Goal: Task Accomplishment & Management: Manage account settings

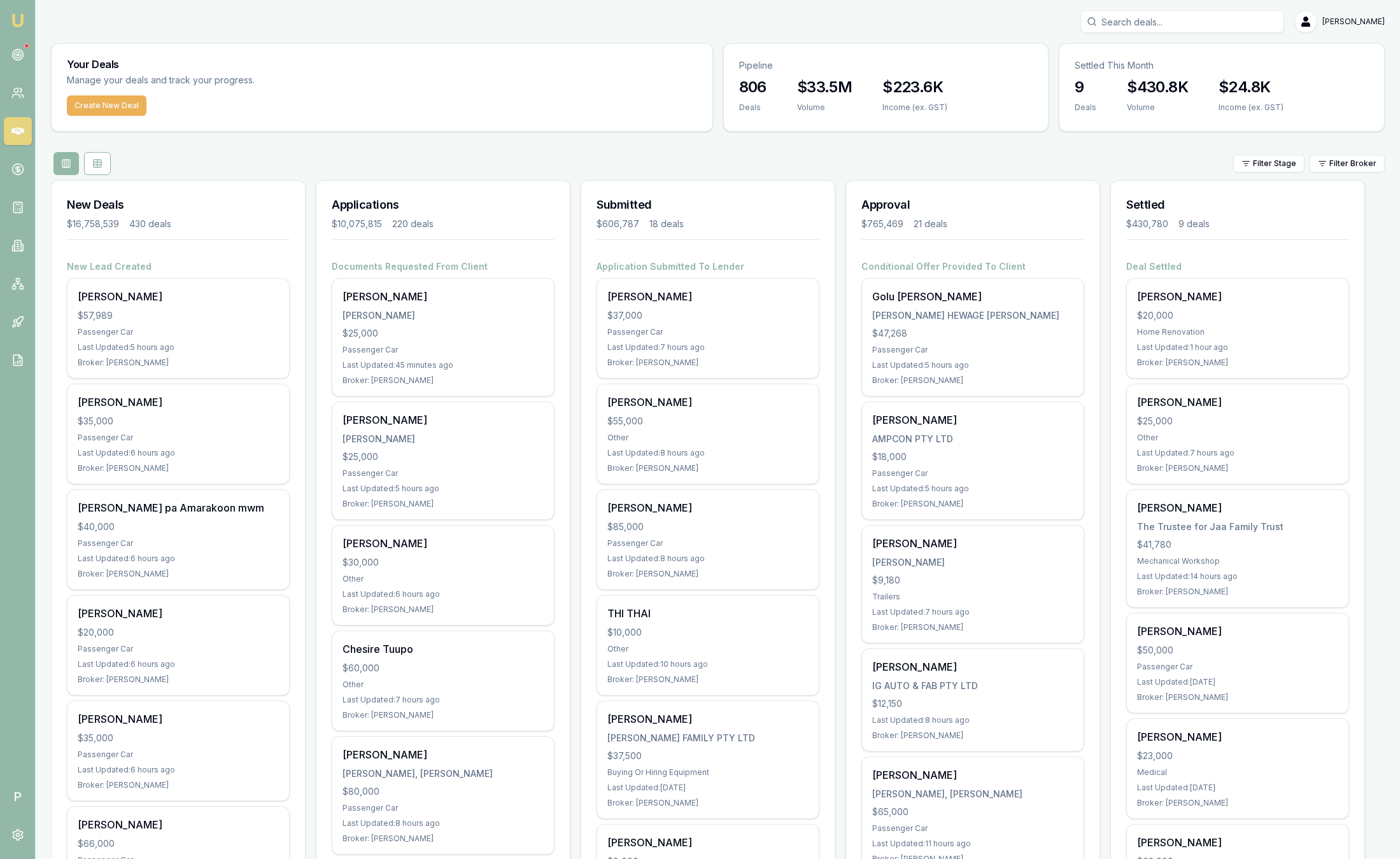
click at [236, 15] on div "[PERSON_NAME]" at bounding box center [718, 21] width 1334 height 23
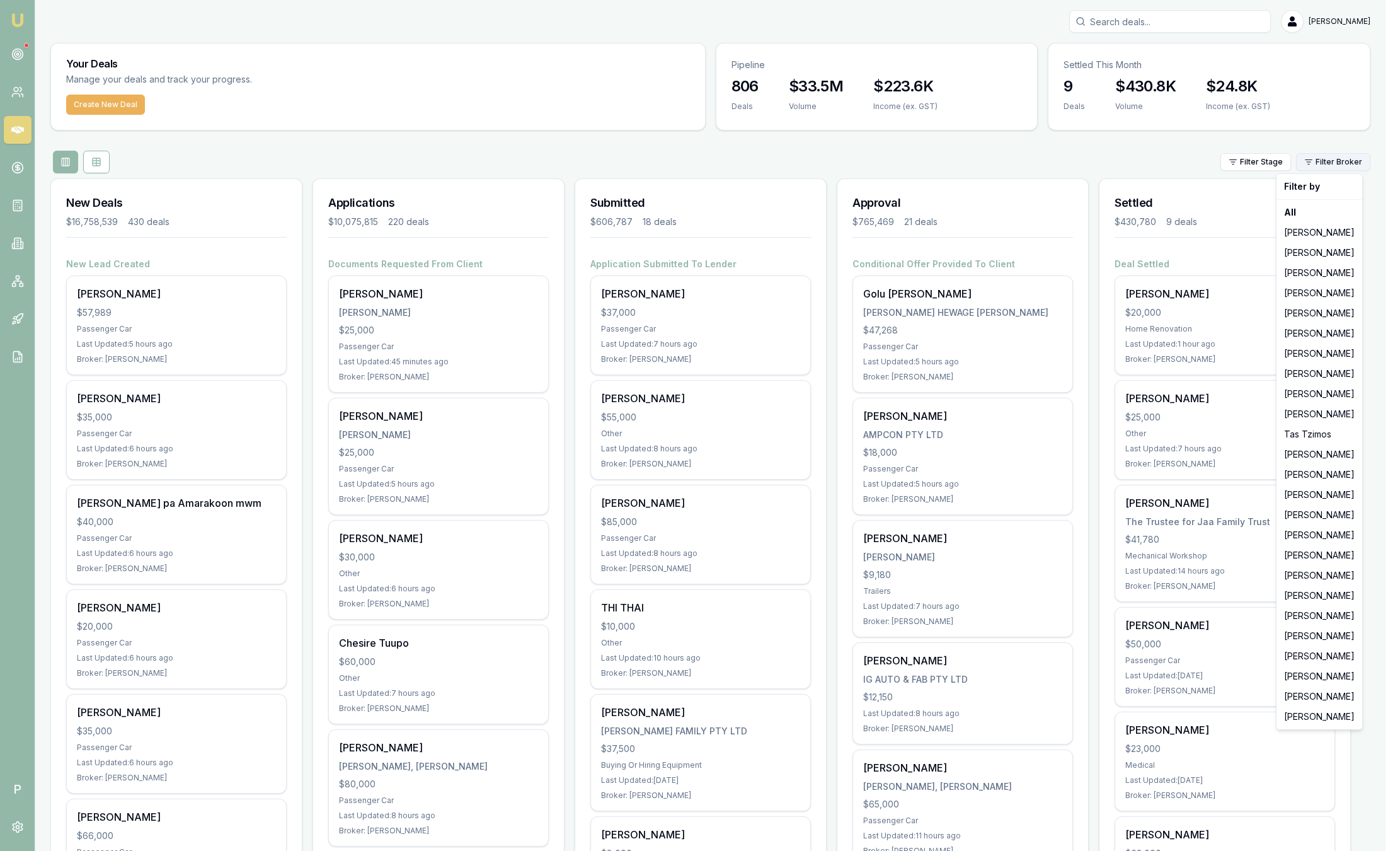
click at [1345, 161] on html "Emu Broker P Sam Crouch Toggle Menu Your Deals Manage your deals and track your…" at bounding box center [700, 426] width 1400 height 851
click at [1311, 658] on div "[PERSON_NAME]" at bounding box center [1319, 656] width 81 height 20
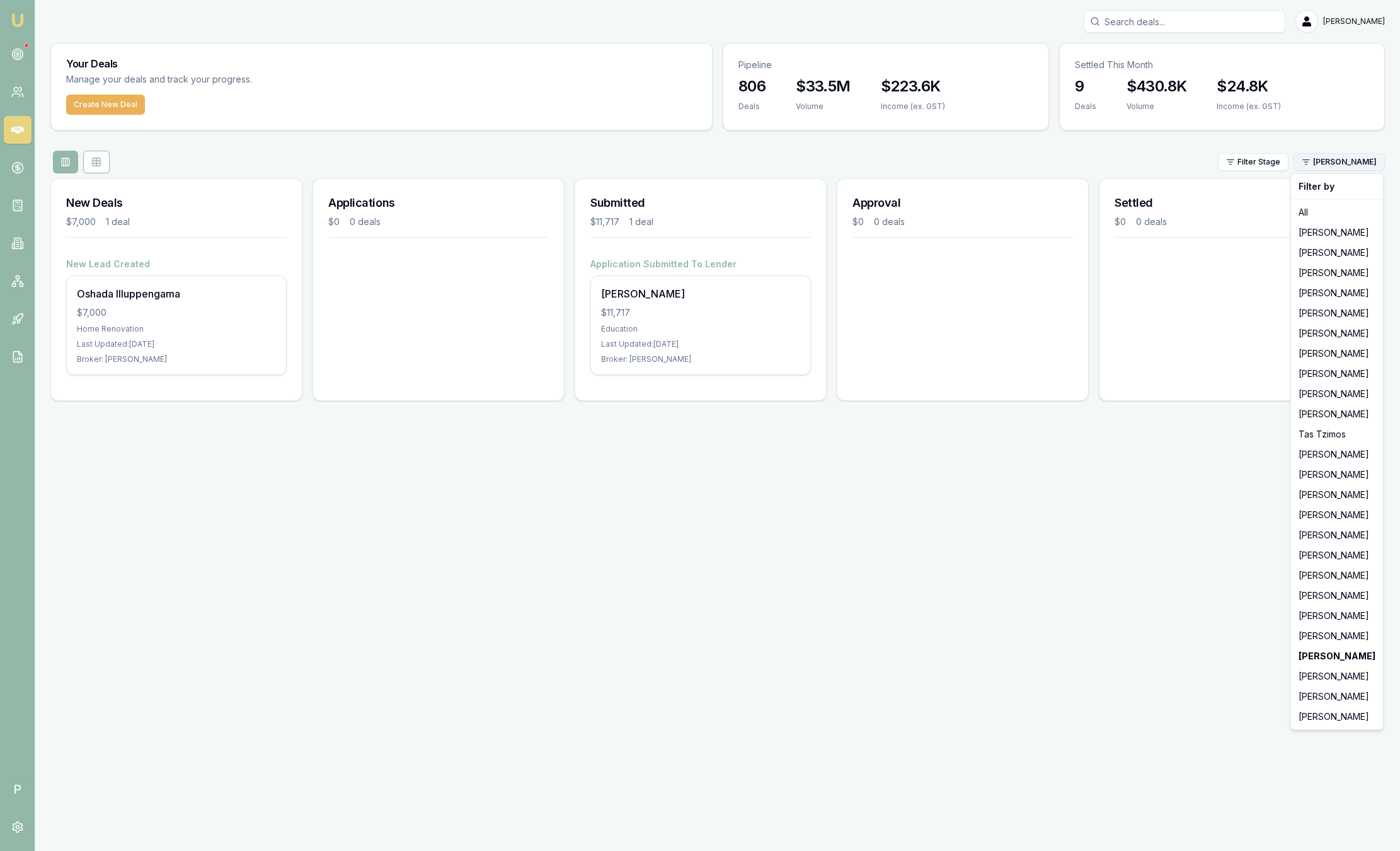
click at [1332, 160] on html "Emu Broker P Sam Crouch Toggle Menu Your Deals Manage your deals and track your…" at bounding box center [700, 426] width 1400 height 851
click at [1326, 717] on div "[PERSON_NAME]" at bounding box center [1337, 717] width 87 height 20
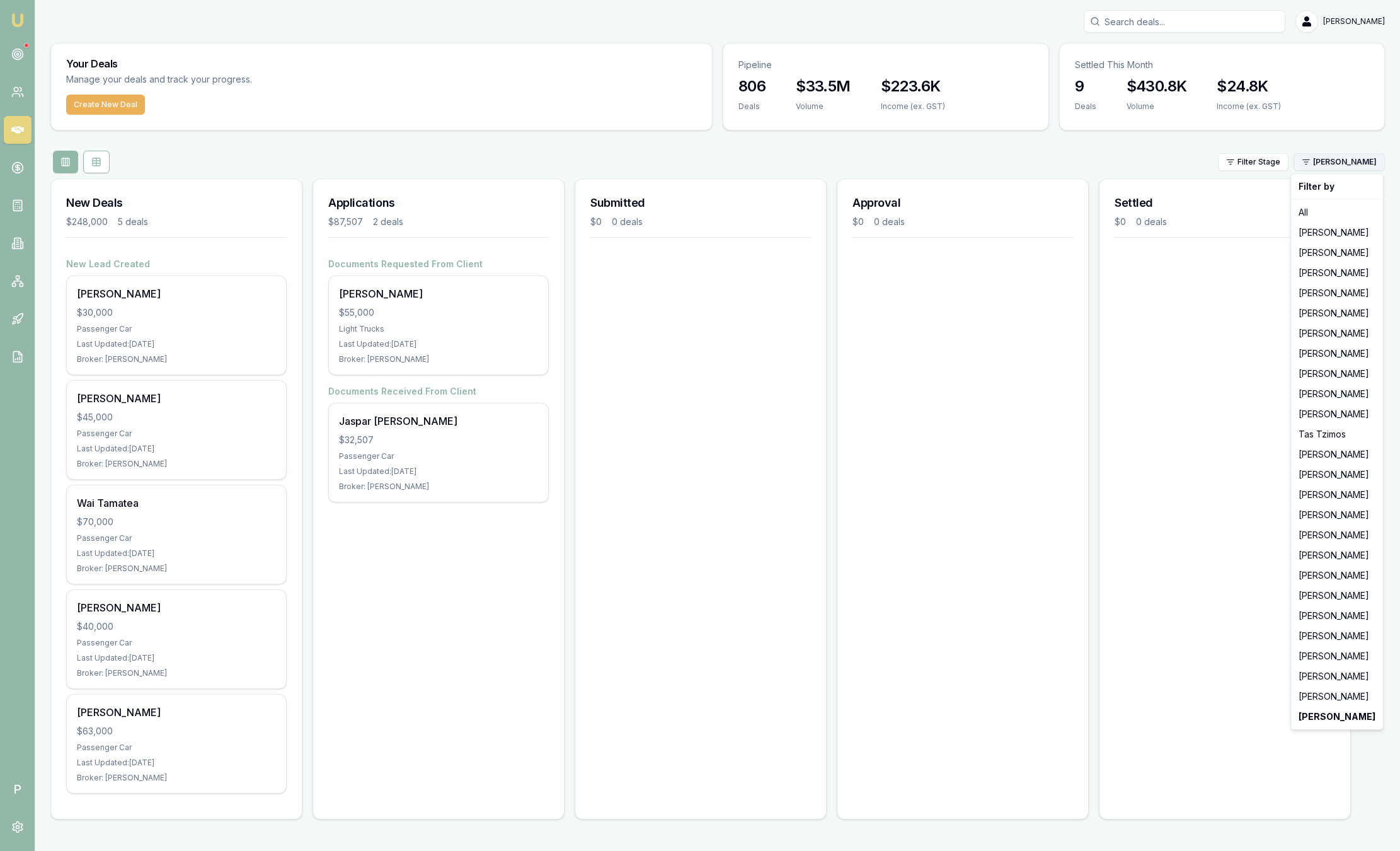
click at [1341, 155] on html "Emu Broker P Sam Crouch Toggle Menu Your Deals Manage your deals and track your…" at bounding box center [700, 426] width 1400 height 851
click at [1340, 575] on div "[PERSON_NAME]" at bounding box center [1337, 575] width 87 height 20
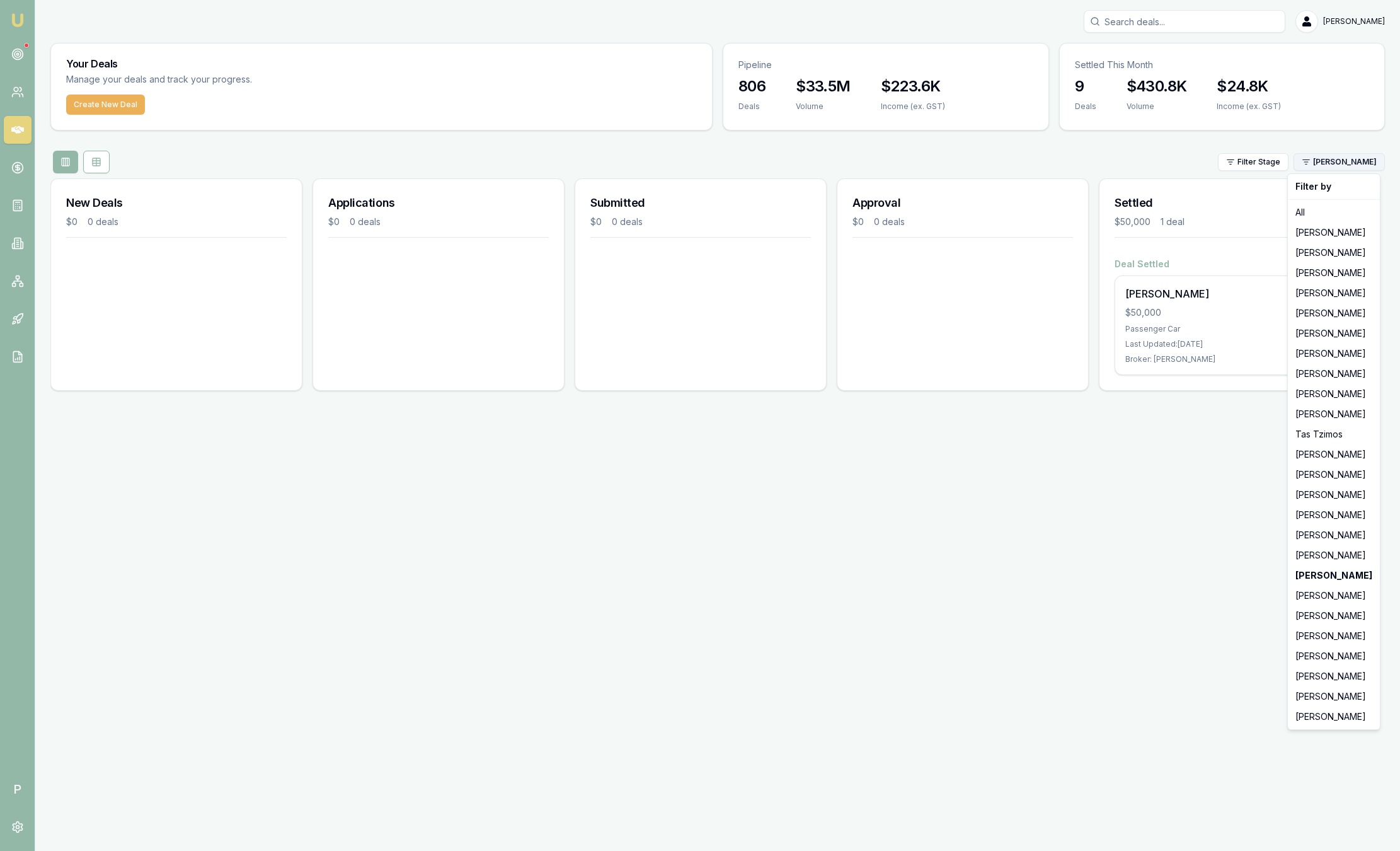
click at [1347, 163] on html "Emu Broker P Sam Crouch Toggle Menu Your Deals Manage your deals and track your…" at bounding box center [700, 426] width 1400 height 851
click at [1320, 537] on div "[PERSON_NAME]" at bounding box center [1334, 535] width 87 height 20
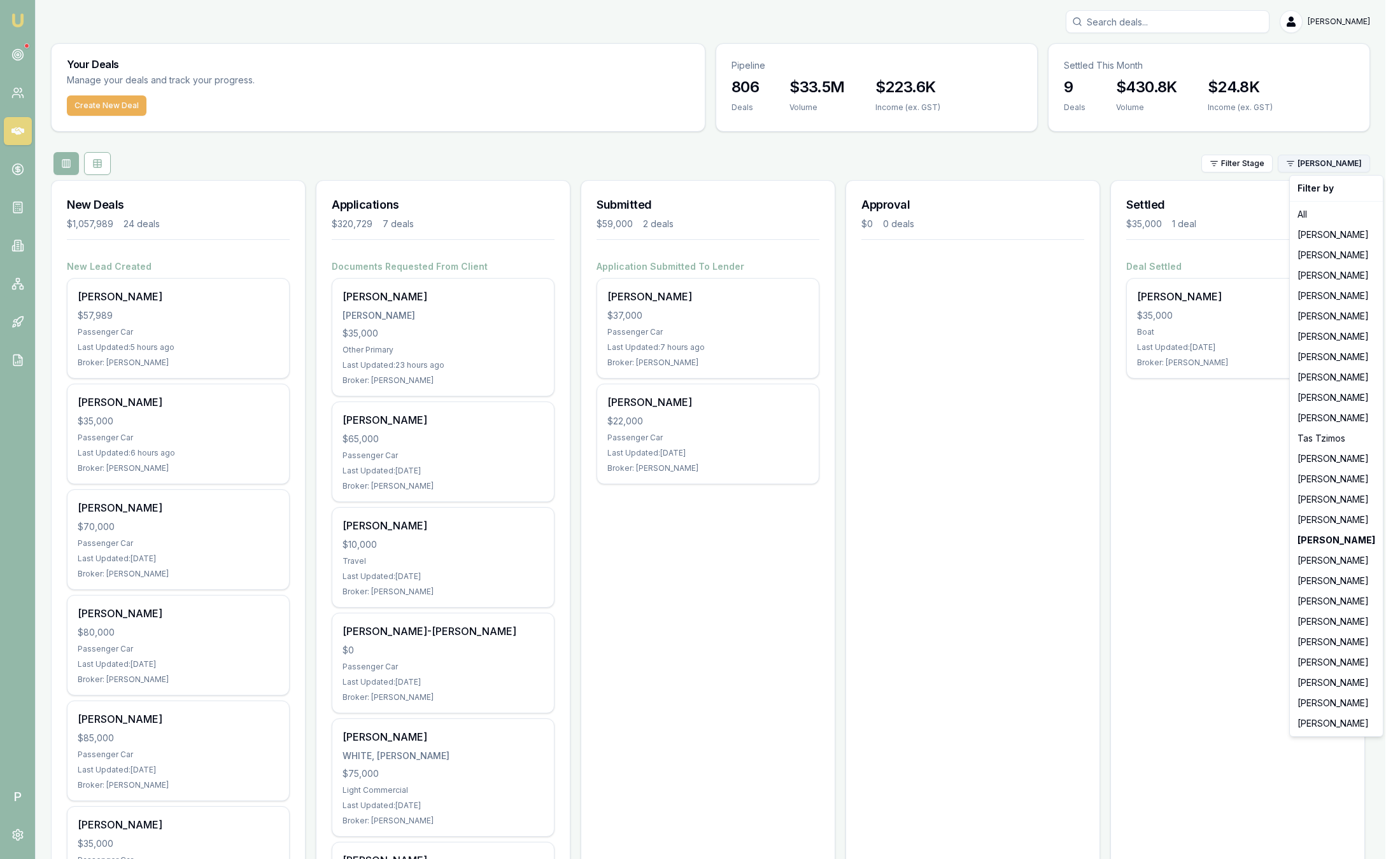
click at [1332, 170] on html "Emu Broker P Sam Crouch Toggle Menu Your Deals Manage your deals and track your…" at bounding box center [700, 430] width 1400 height 859
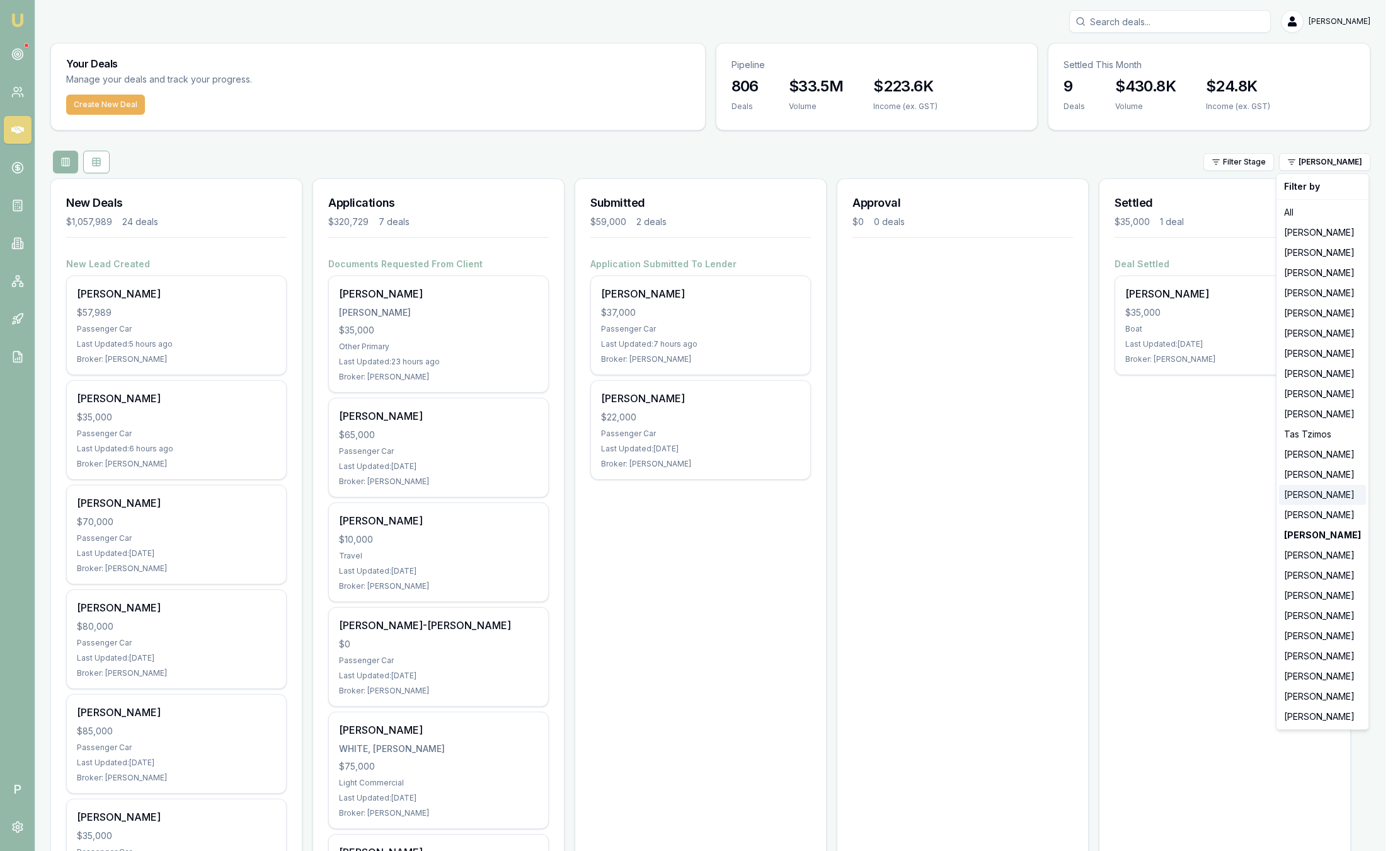
click at [1314, 489] on div "[PERSON_NAME]" at bounding box center [1322, 495] width 87 height 20
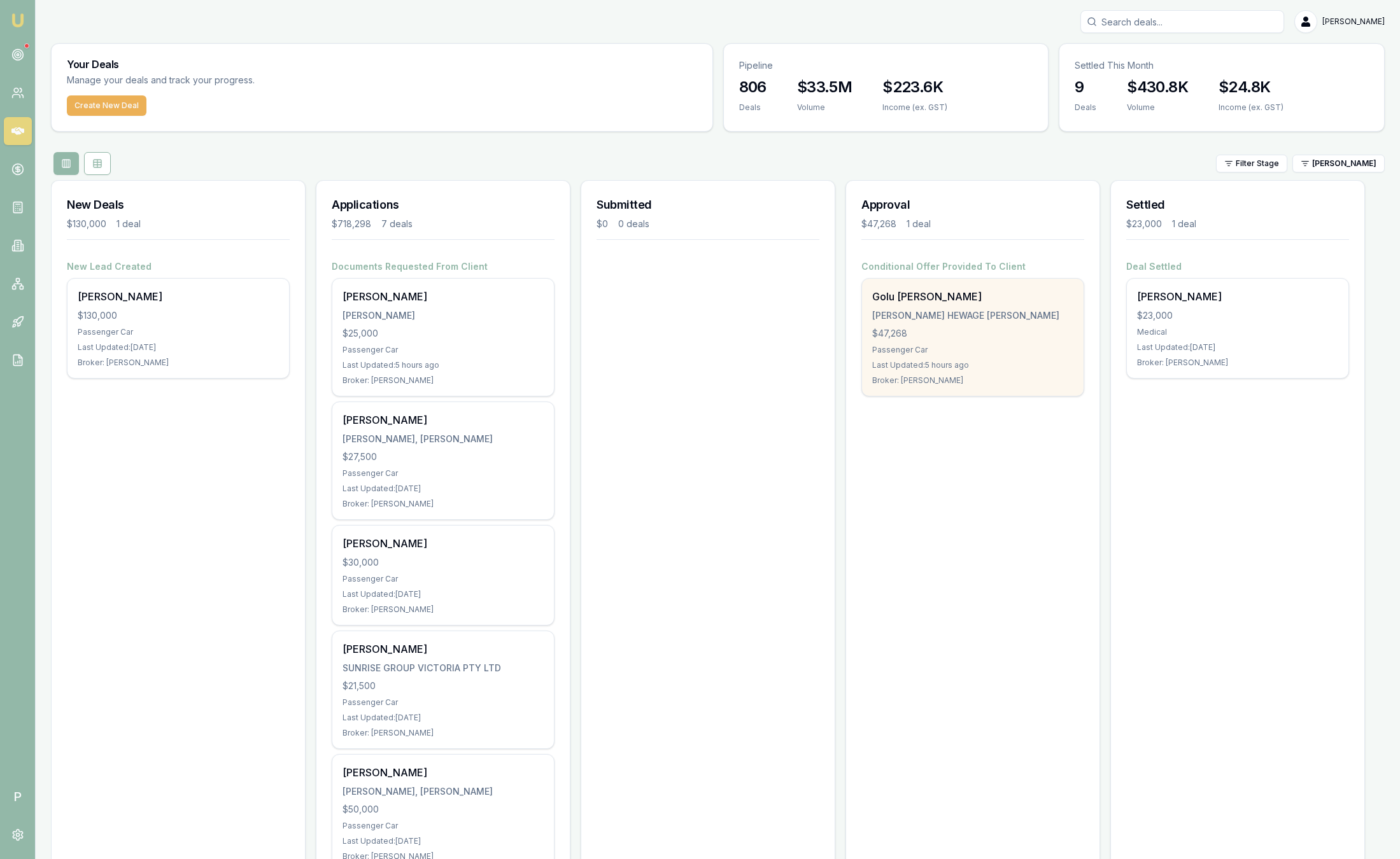
click at [940, 343] on div "Golu H J DE Silva DE SILVA, GOLU HEWAGE JANANIE VISHAKA $47,268 Passenger Car L…" at bounding box center [973, 337] width 222 height 117
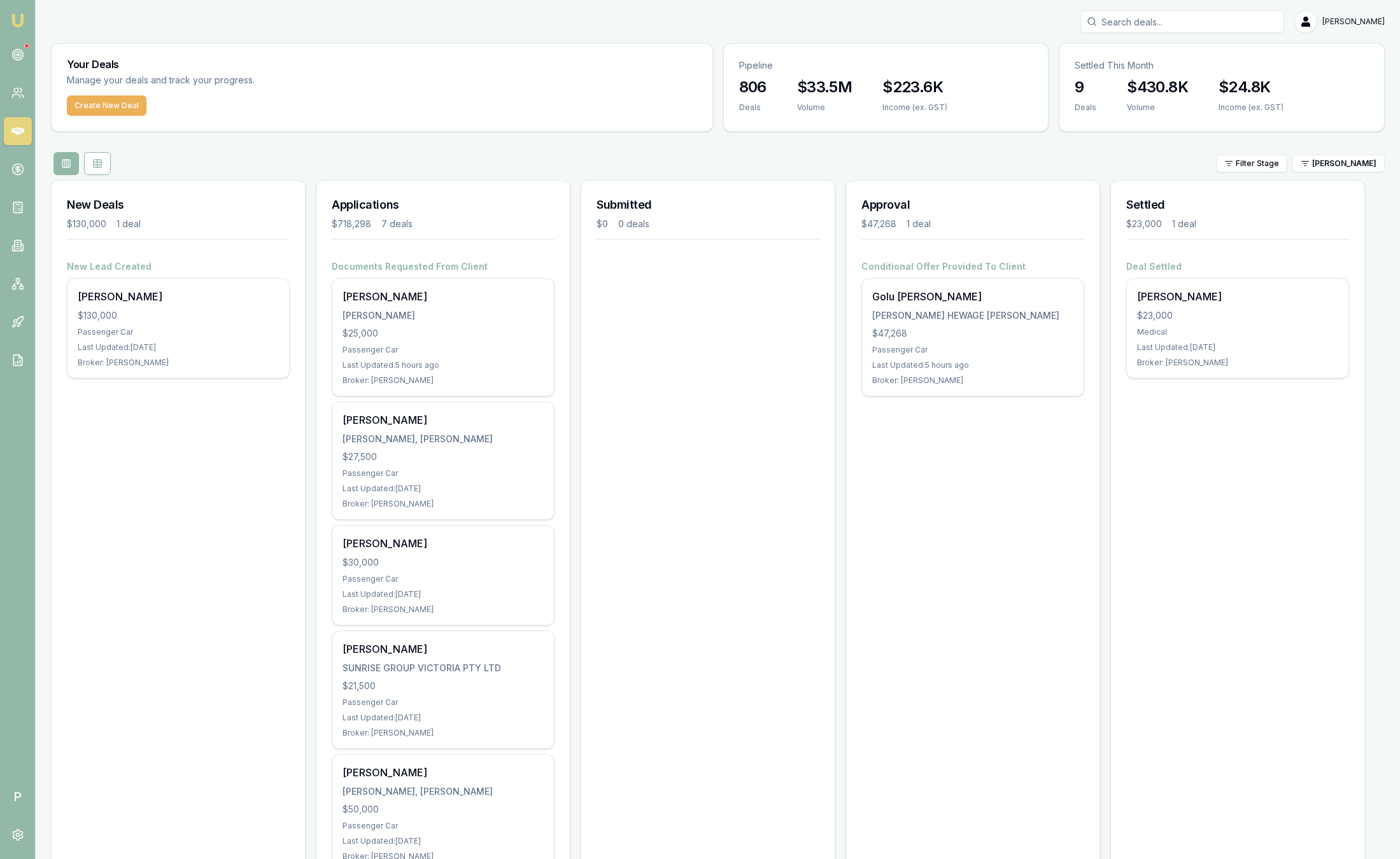
click at [1347, 173] on div "Filter Stage Pinkesh Patel" at bounding box center [718, 163] width 1334 height 23
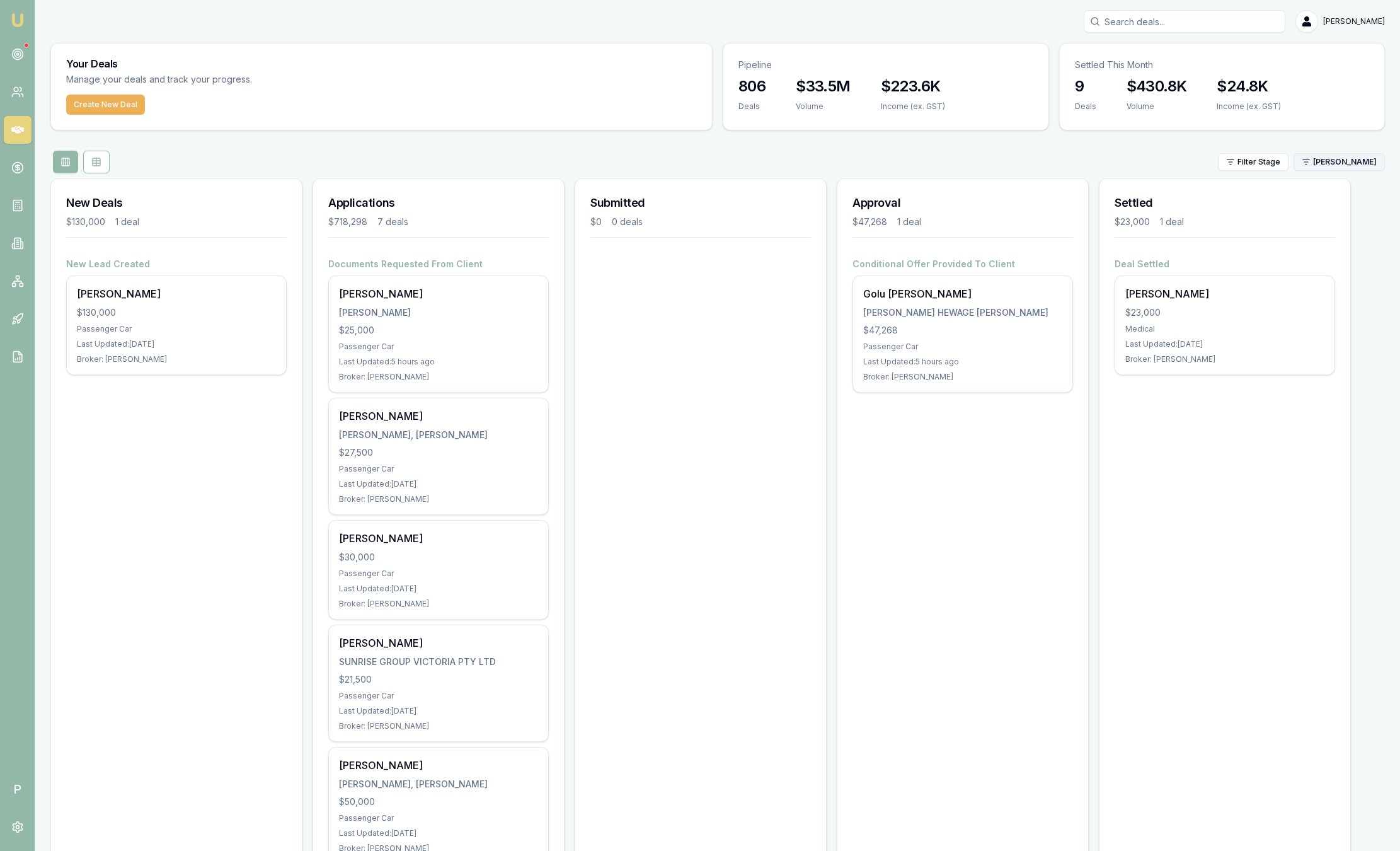
click at [1331, 162] on html "Emu Broker P Sam Crouch Toggle Menu Your Deals Manage your deals and track your…" at bounding box center [700, 426] width 1400 height 851
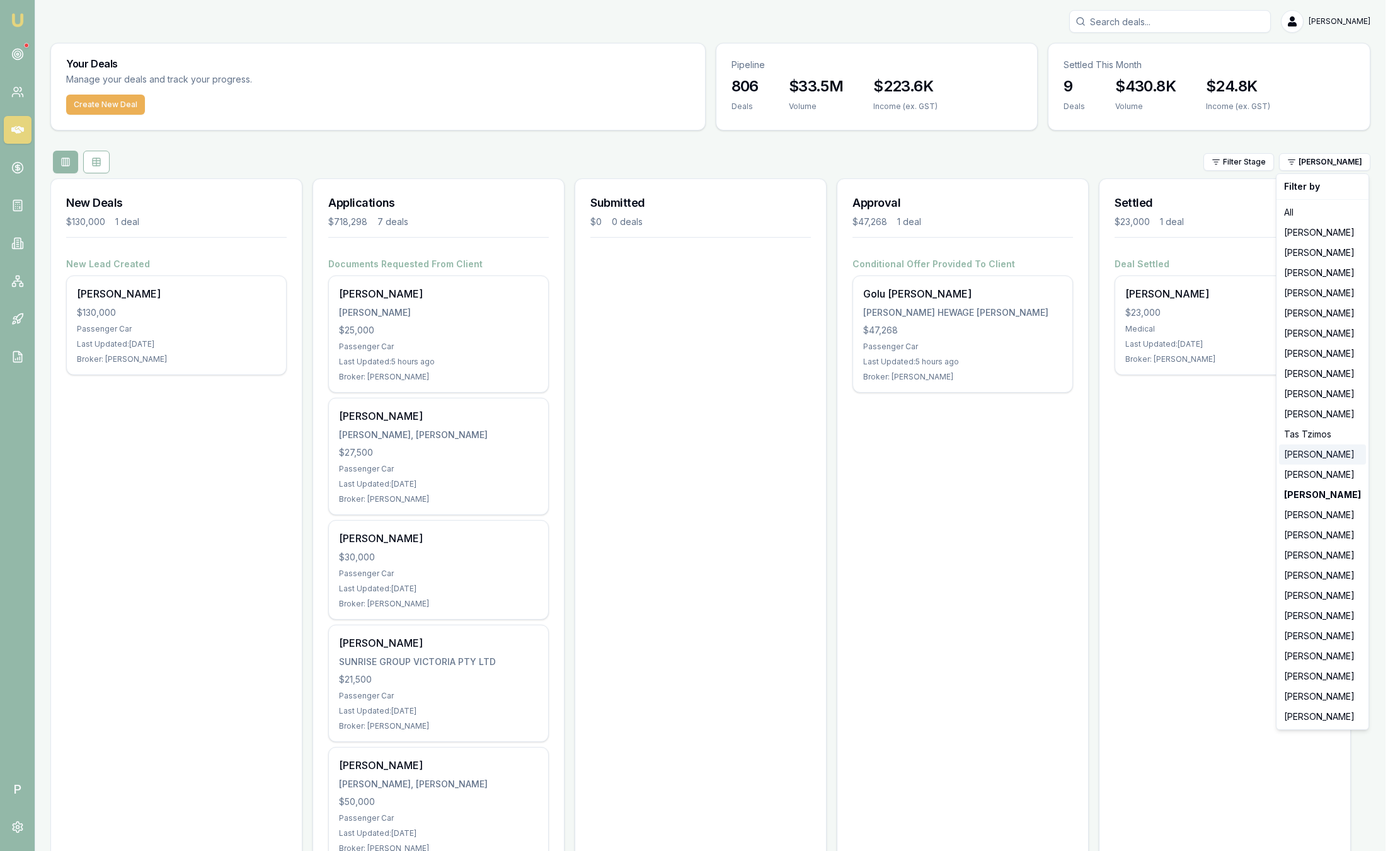
click at [1312, 445] on div "[PERSON_NAME]" at bounding box center [1322, 454] width 87 height 20
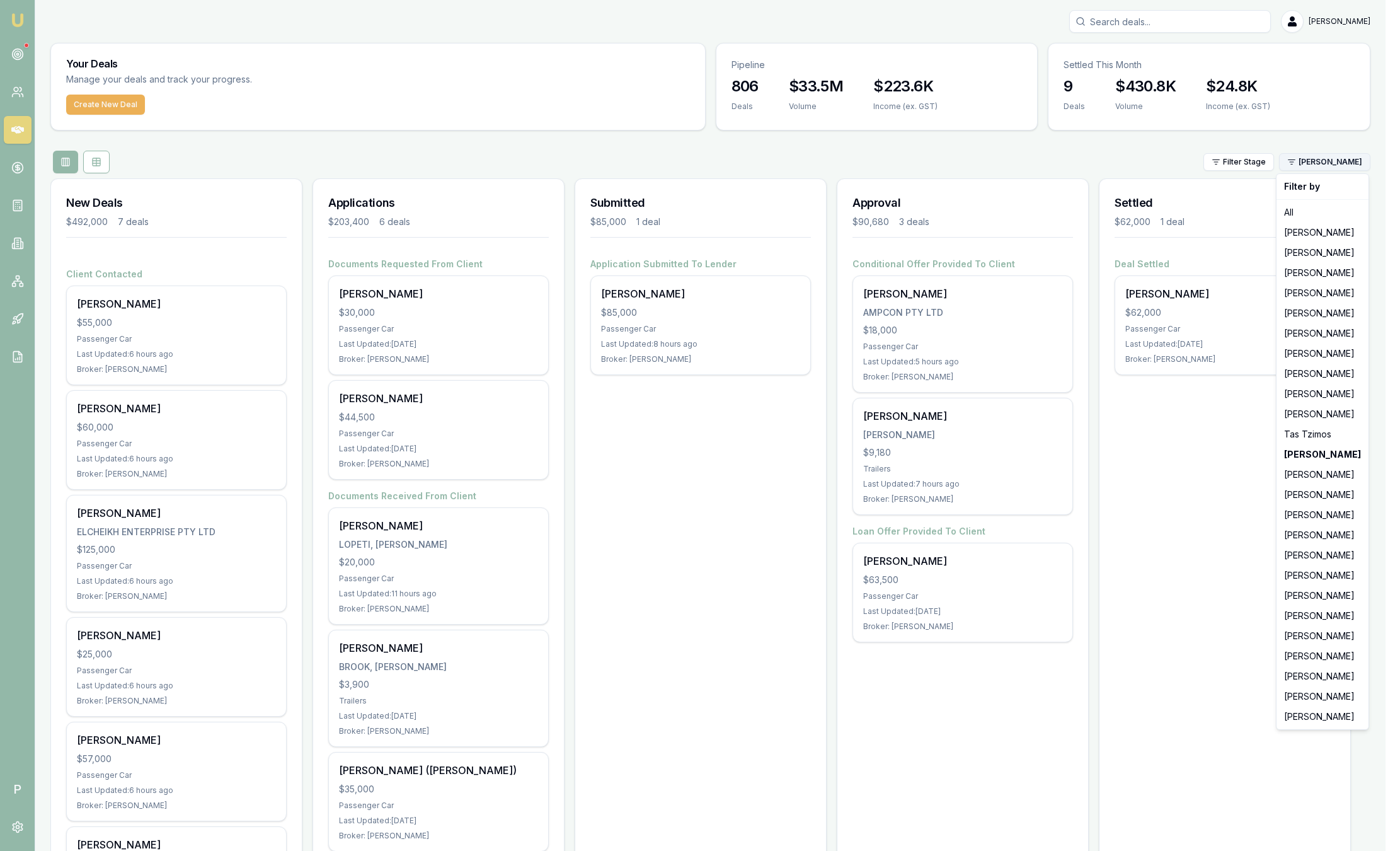
click at [1347, 168] on html "Emu Broker P Sam Crouch Toggle Menu Your Deals Manage your deals and track your…" at bounding box center [700, 426] width 1400 height 851
click at [1329, 335] on div "[PERSON_NAME]" at bounding box center [1322, 333] width 87 height 20
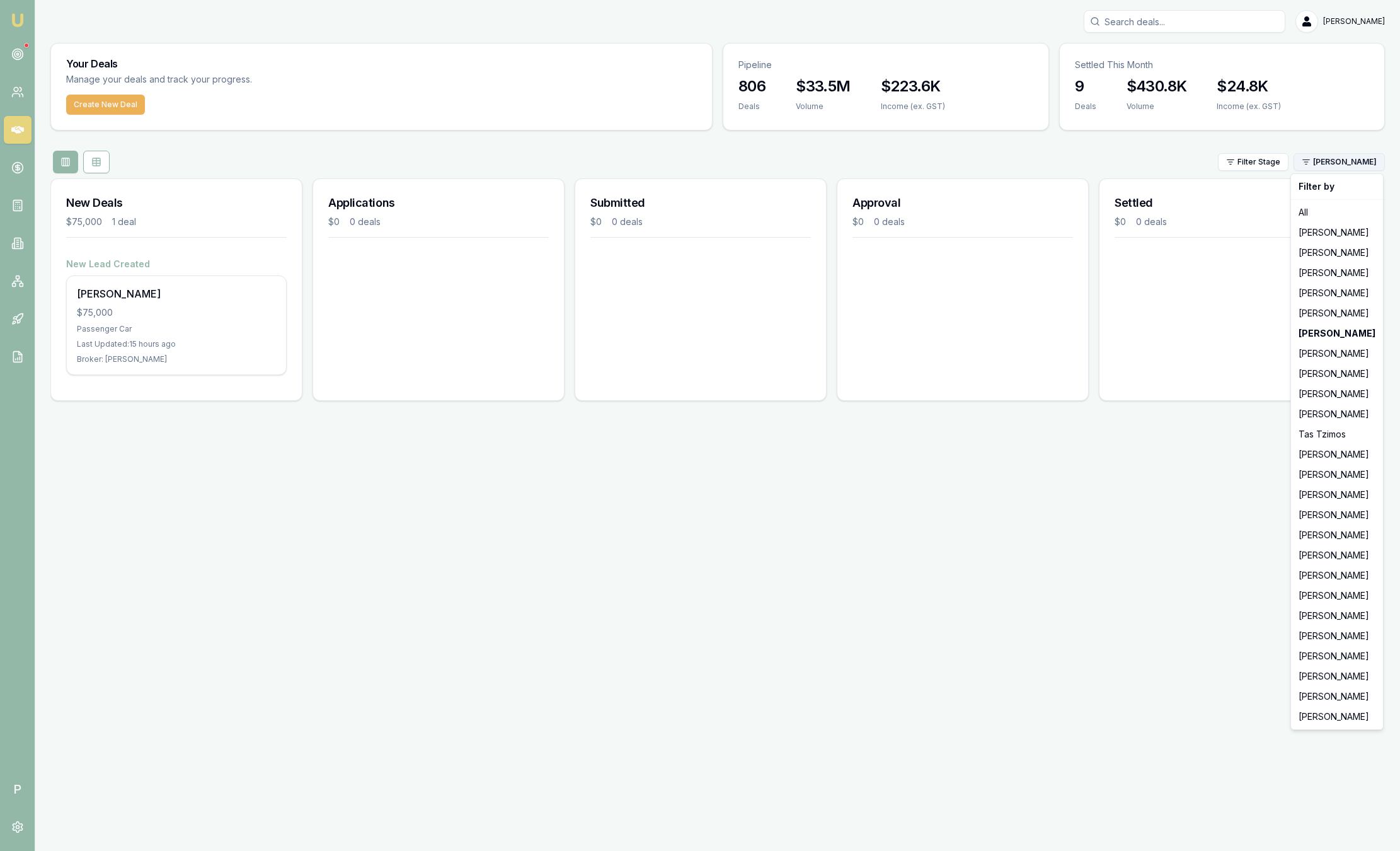
click at [1357, 164] on html "Emu Broker P Sam Crouch Toggle Menu Your Deals Manage your deals and track your…" at bounding box center [700, 426] width 1400 height 851
click at [1318, 293] on div "[PERSON_NAME]" at bounding box center [1337, 293] width 87 height 20
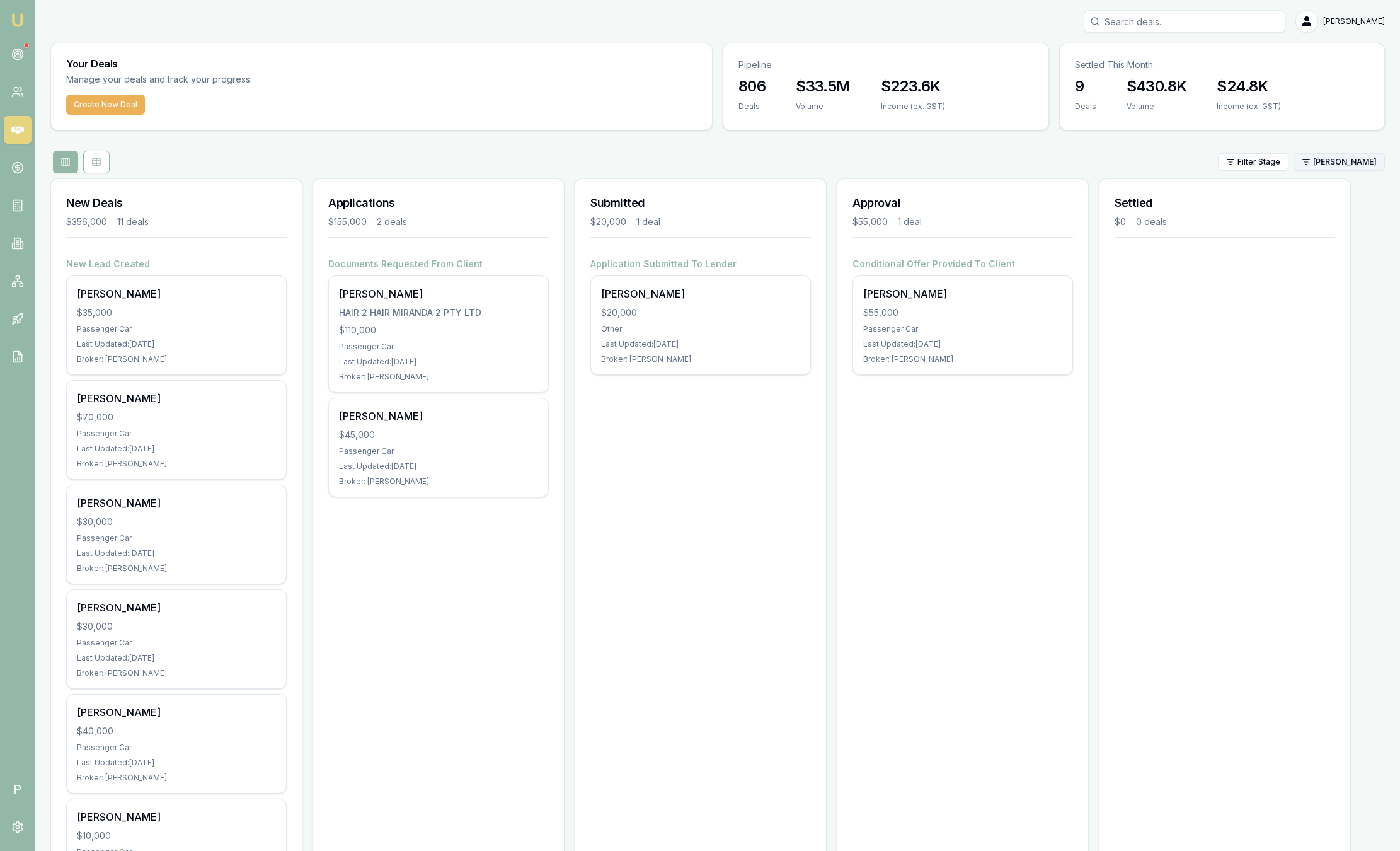
click at [1345, 161] on html "Emu Broker P Sam Crouch Toggle Menu Your Deals Manage your deals and track your…" at bounding box center [700, 426] width 1400 height 851
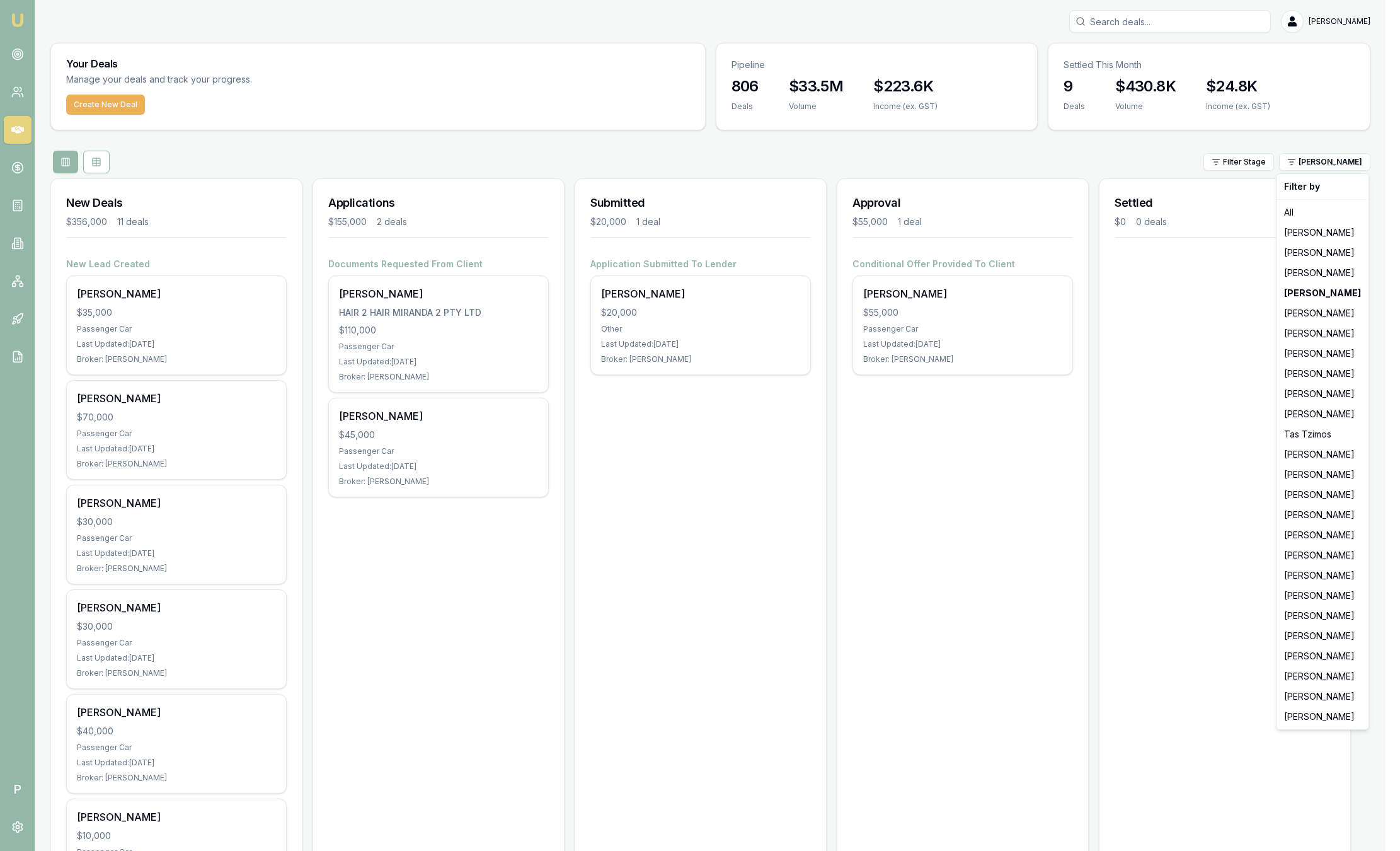
click at [1322, 162] on html "Emu Broker P Sam Crouch Toggle Menu Your Deals Manage your deals and track your…" at bounding box center [700, 426] width 1400 height 851
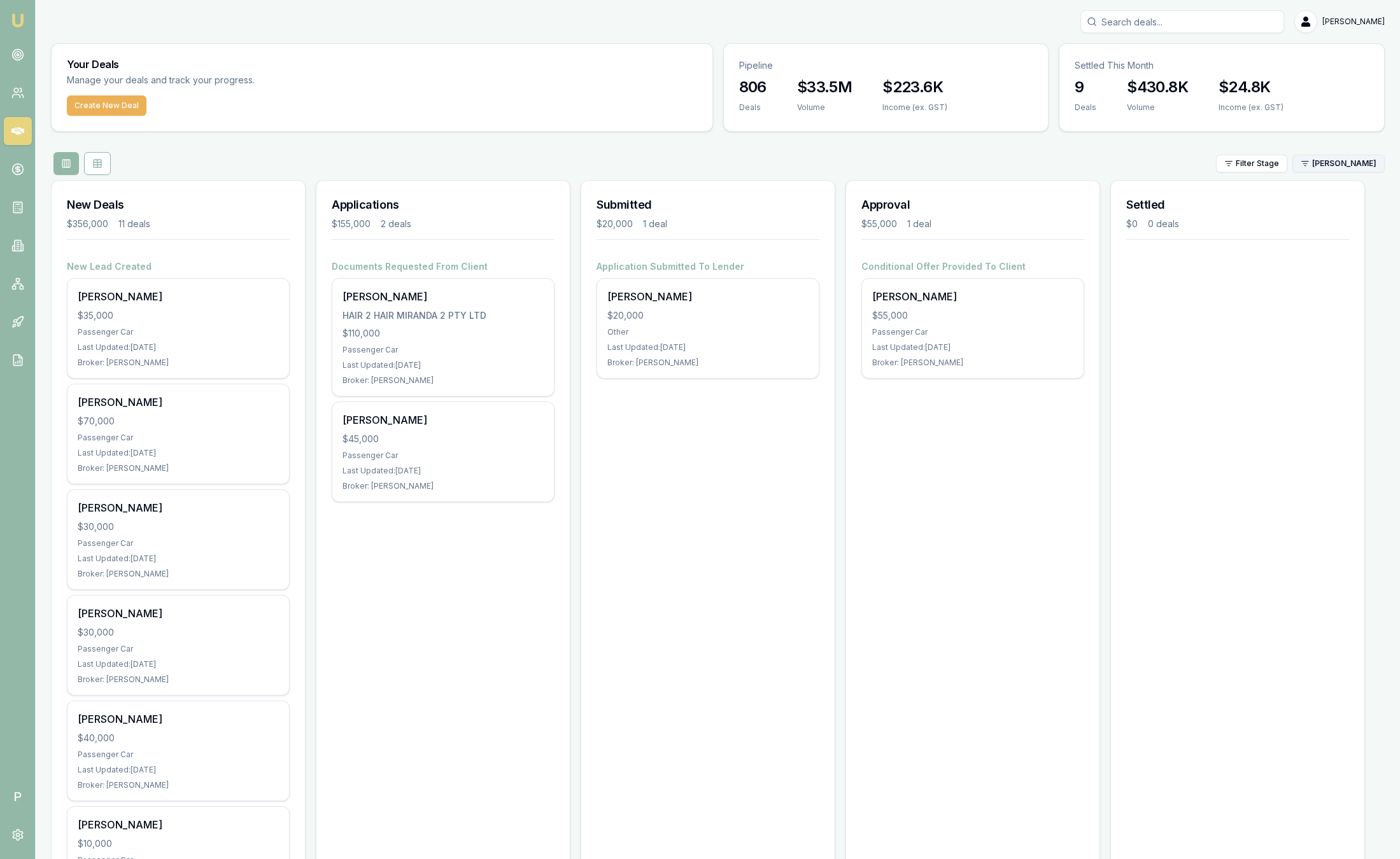
click at [1331, 159] on html "Emu Broker P Sam Crouch Toggle Menu Your Deals Manage your deals and track your…" at bounding box center [700, 430] width 1400 height 859
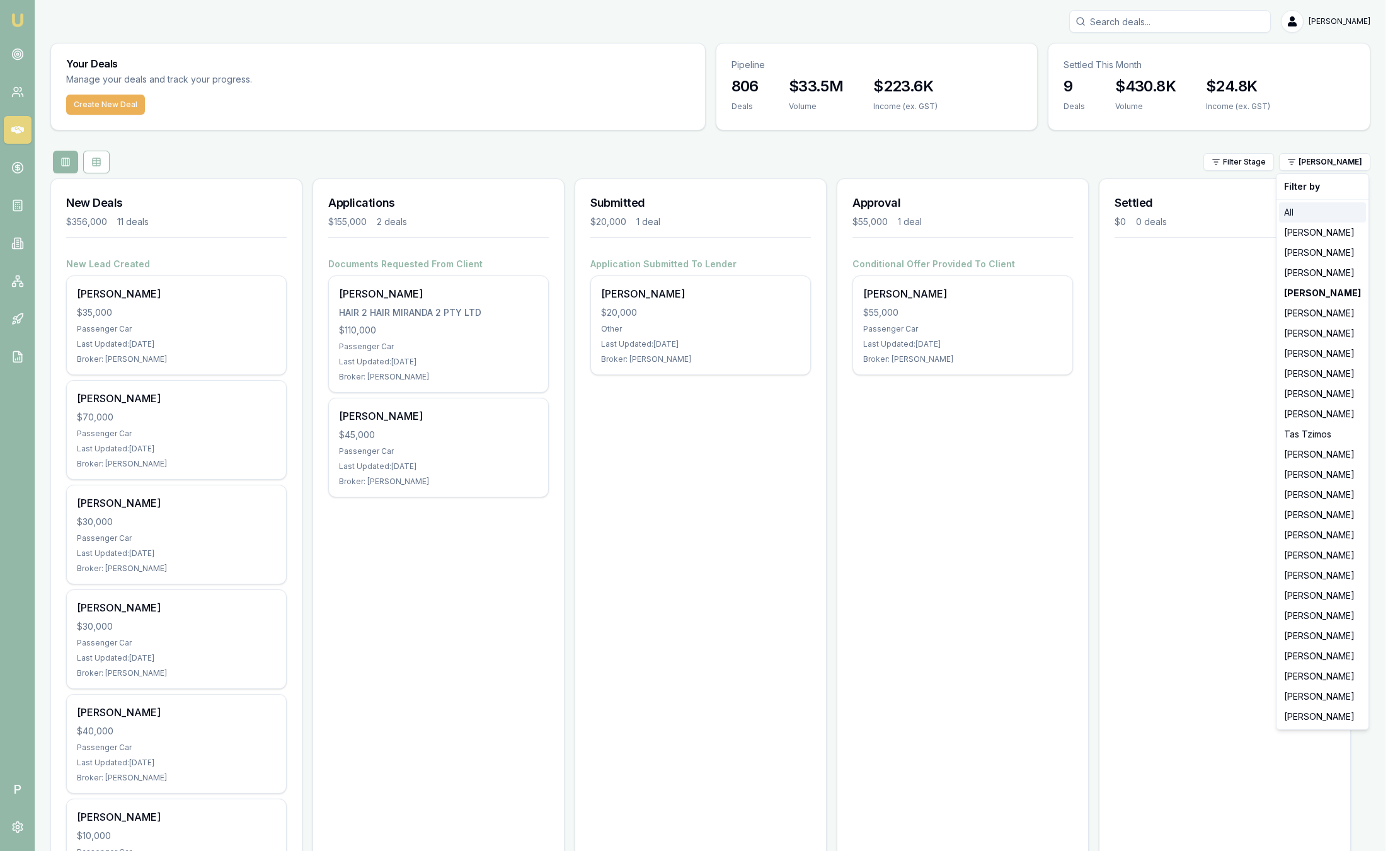
click at [1281, 210] on div "All" at bounding box center [1322, 212] width 87 height 20
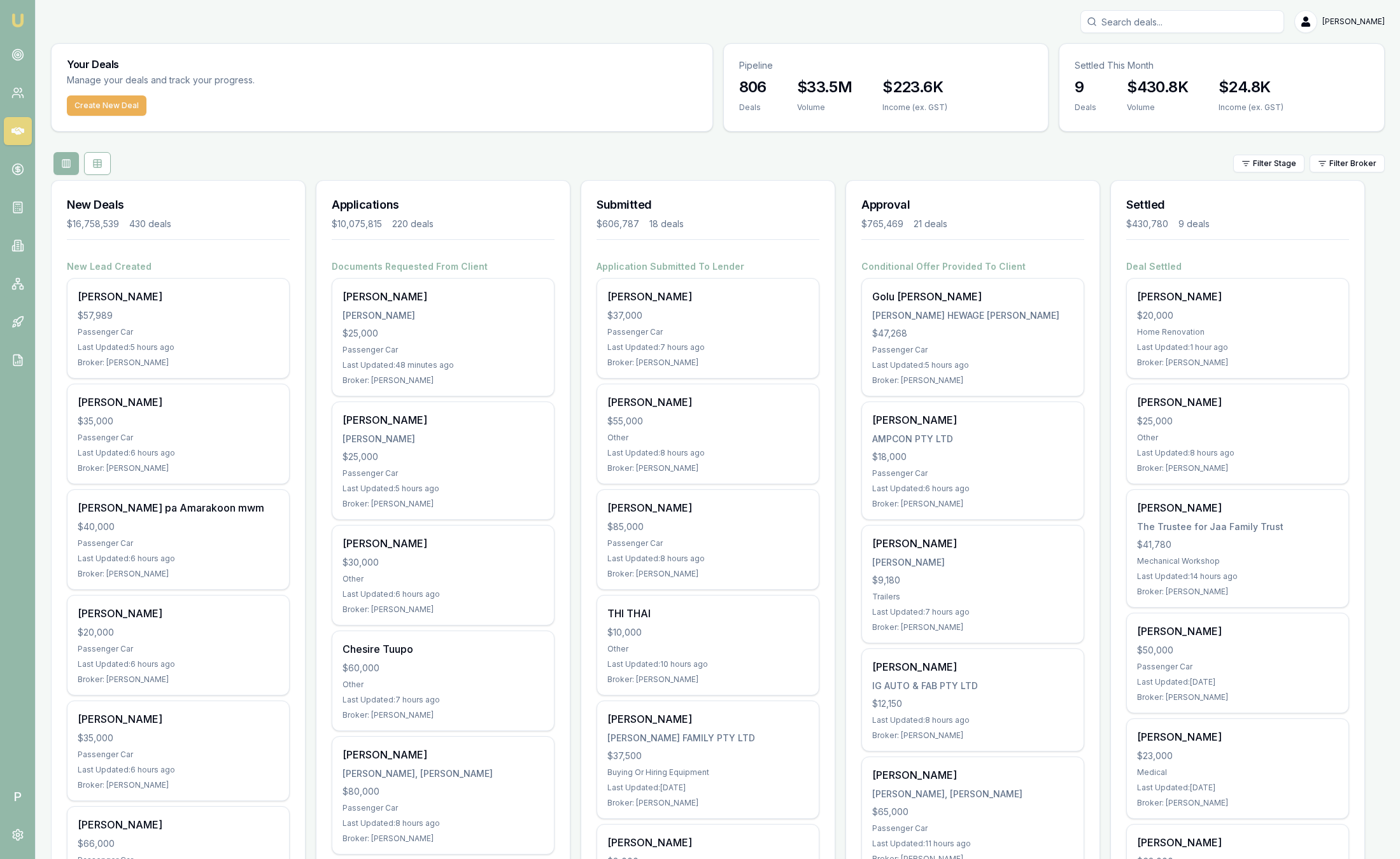
click at [1294, 212] on h3 "Settled" at bounding box center [1238, 204] width 223 height 18
drag, startPoint x: 1389, startPoint y: 264, endPoint x: 1374, endPoint y: 392, distance: 128.9
click at [1030, 225] on div "$765,469 21 deals" at bounding box center [973, 224] width 223 height 13
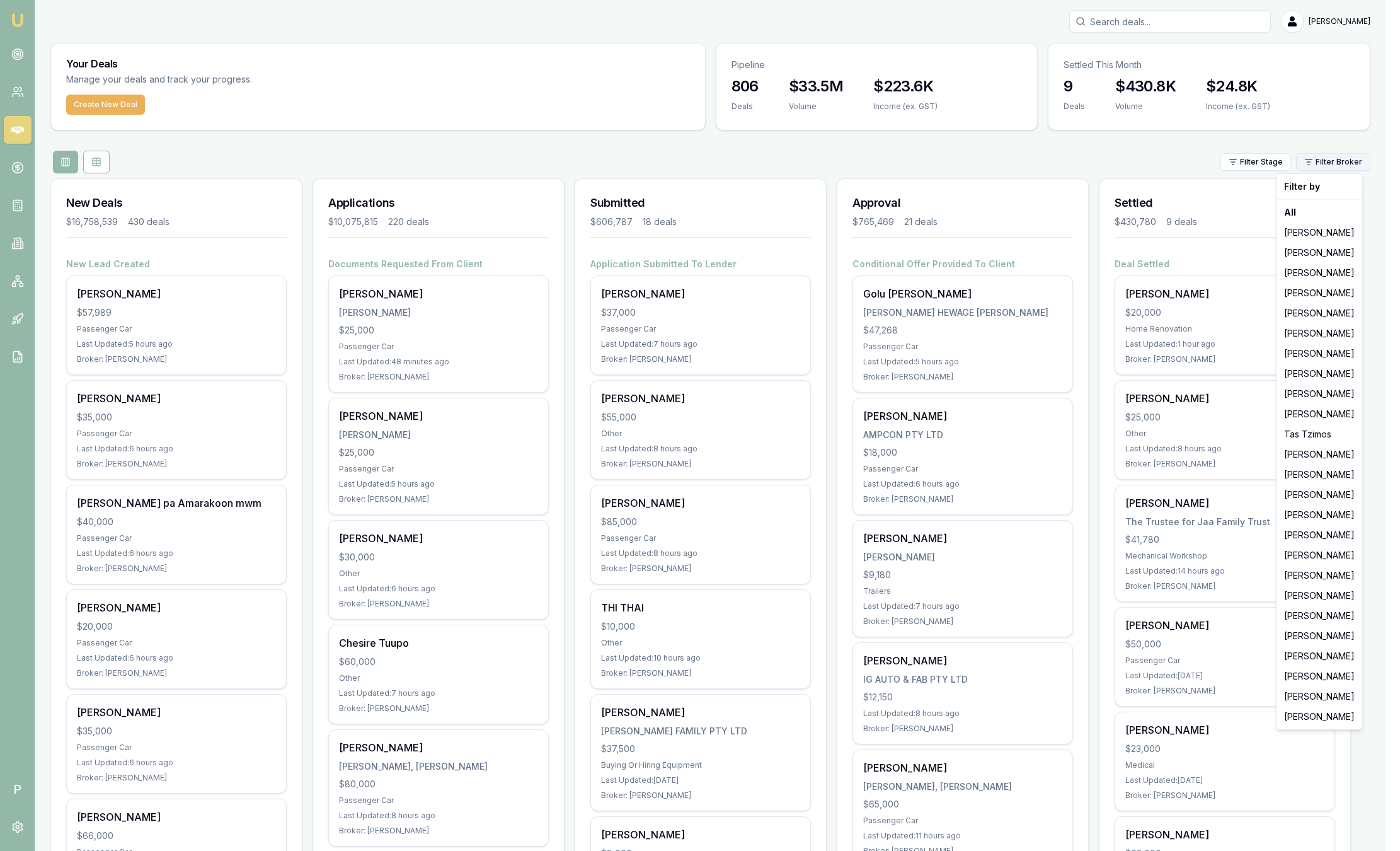
click at [1339, 155] on html "Emu Broker P Sam Crouch Toggle Menu Your Deals Manage your deals and track your…" at bounding box center [700, 426] width 1400 height 851
click at [1189, 176] on html "Emu Broker P Sam Crouch Toggle Menu Your Deals Manage your deals and track your…" at bounding box center [700, 426] width 1400 height 851
click at [1331, 161] on html "Emu Broker P Sam Crouch Toggle Menu Your Deals Manage your deals and track your…" at bounding box center [700, 426] width 1400 height 851
click at [1156, 159] on html "Emu Broker P Sam Crouch Toggle Menu Your Deals Manage your deals and track your…" at bounding box center [700, 426] width 1400 height 851
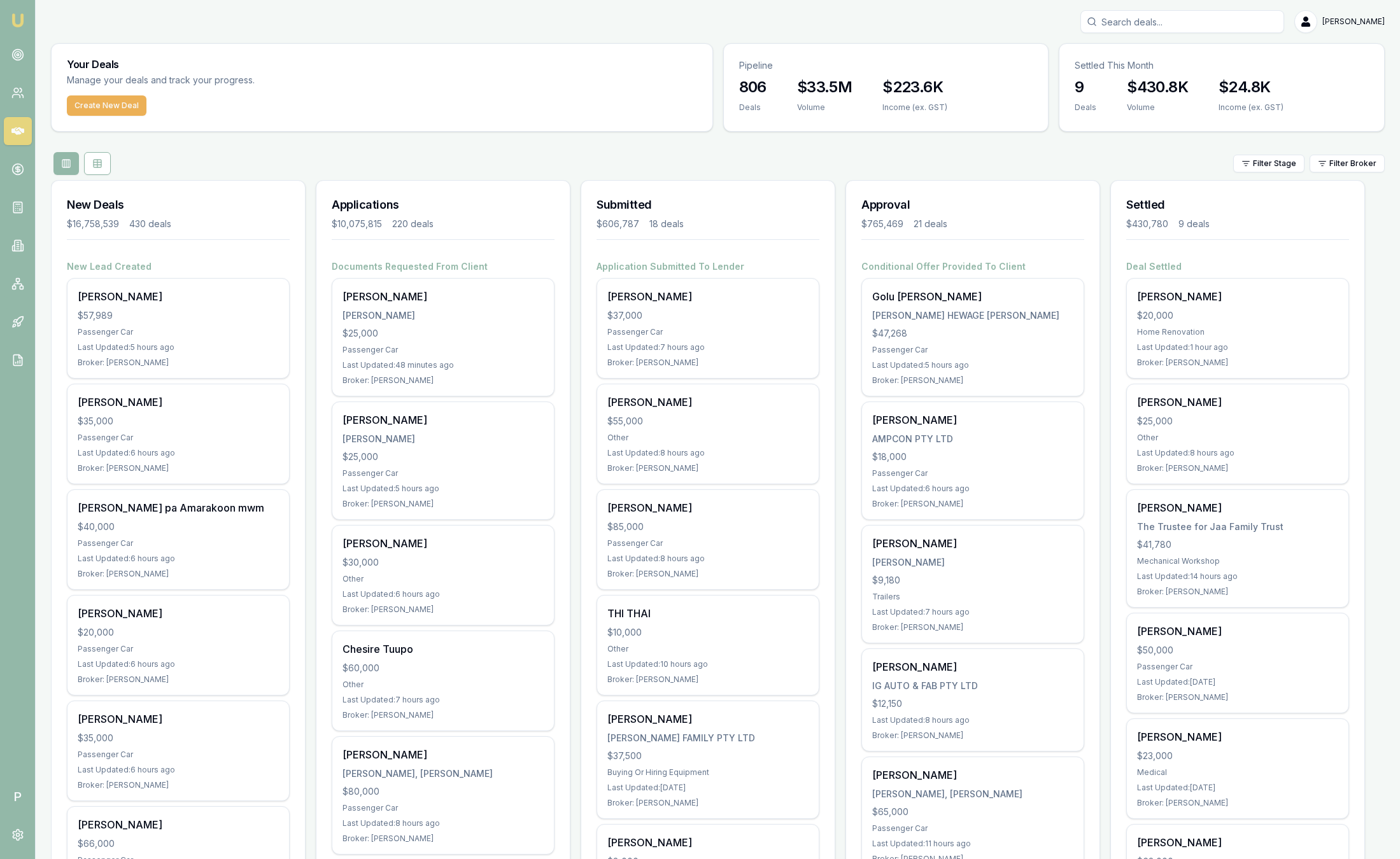
click at [1251, 113] on div "$24.8K Income (ex. GST)" at bounding box center [1251, 102] width 96 height 51
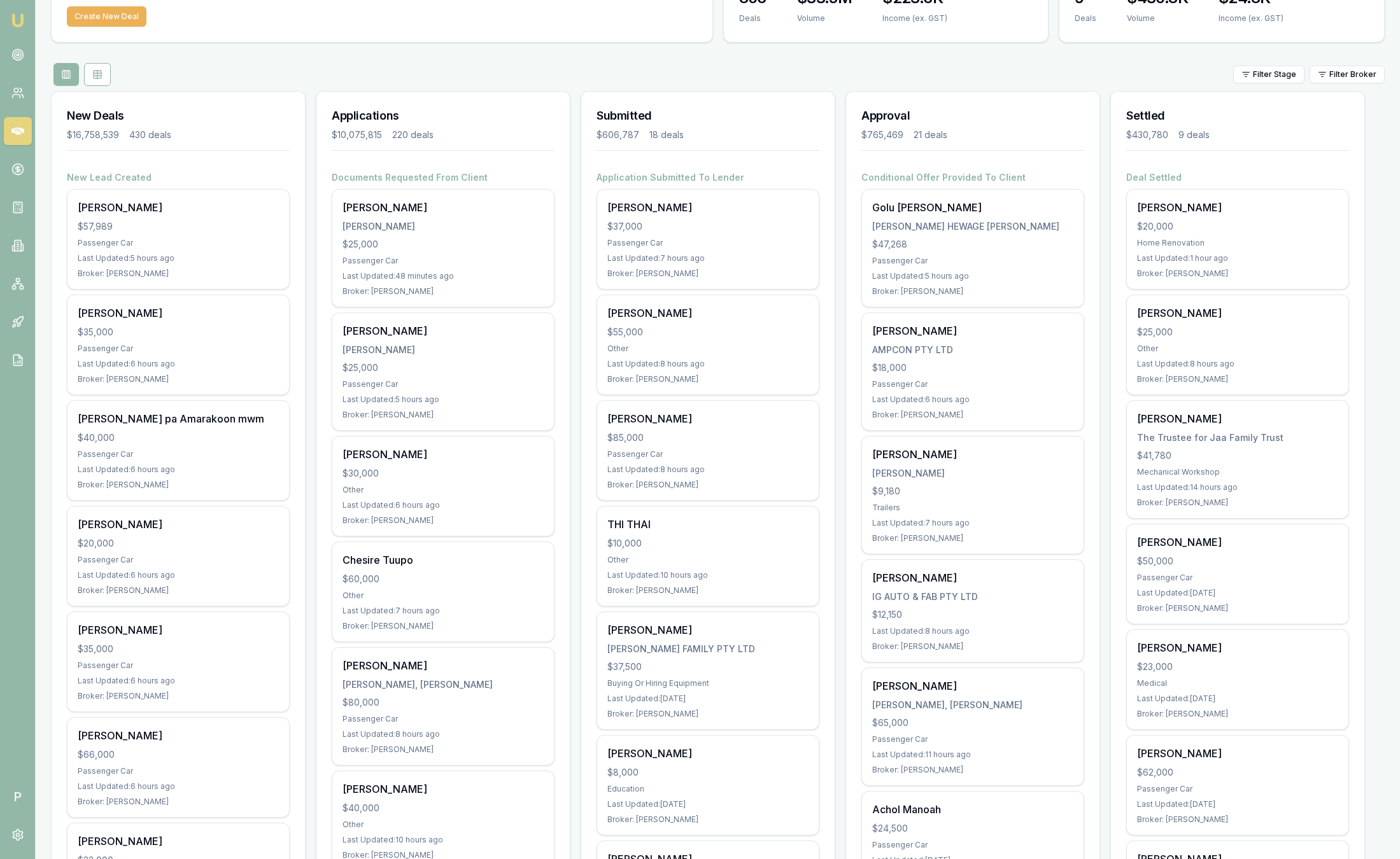
scroll to position [94, 0]
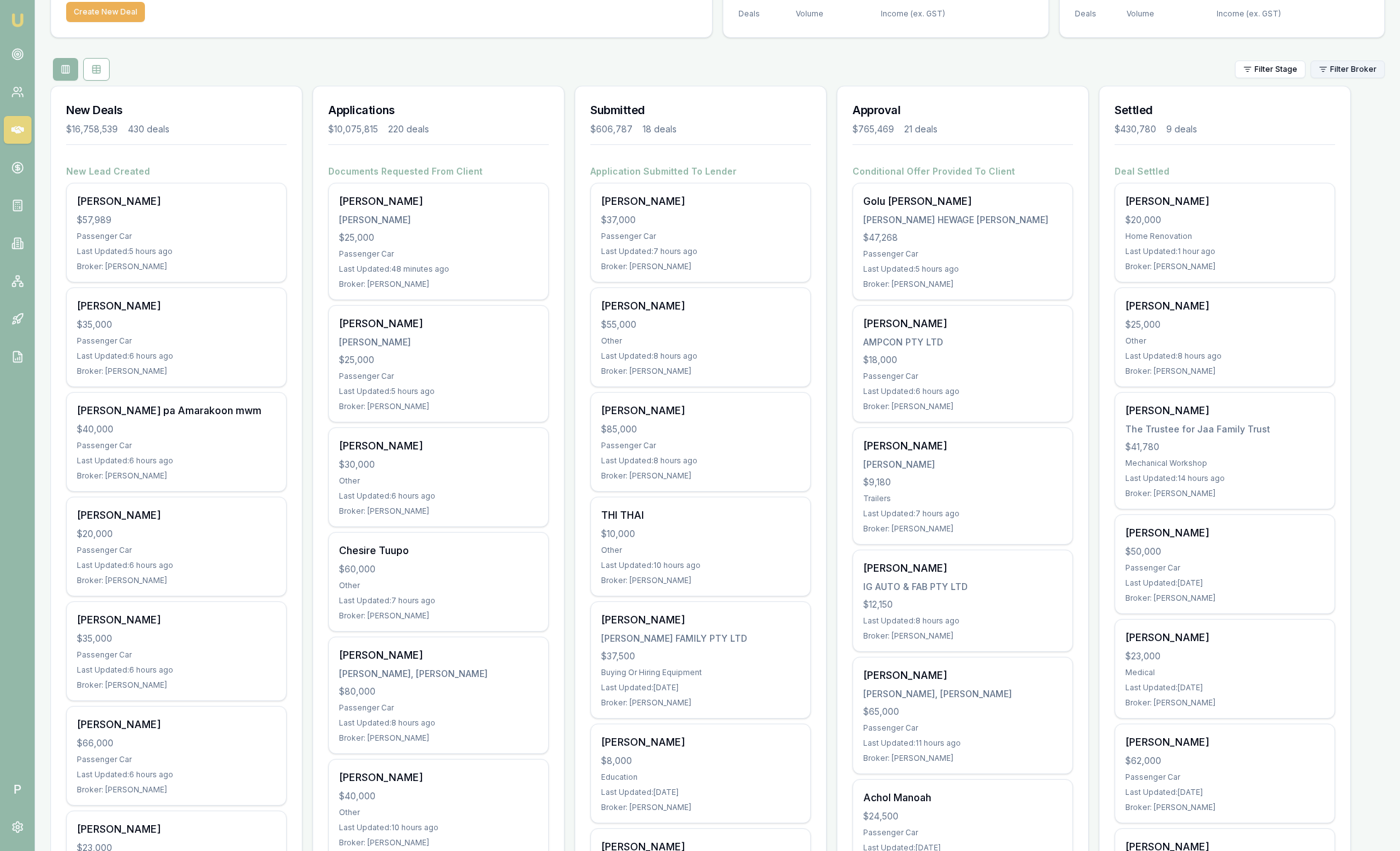
click at [1324, 68] on html "Emu Broker P Sam Crouch Toggle Menu Your Deals Manage your deals and track your…" at bounding box center [700, 333] width 1400 height 851
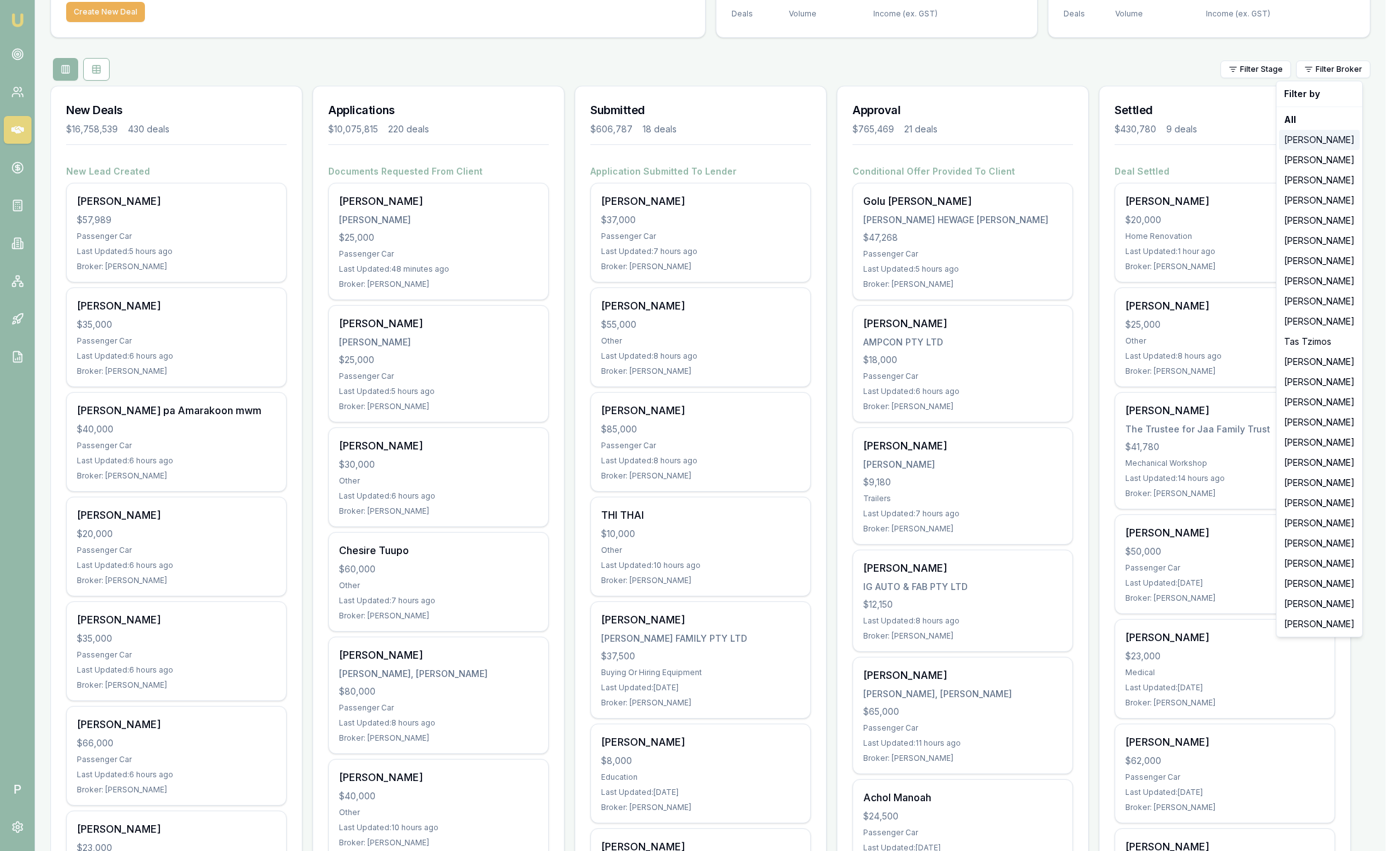
click at [1311, 143] on div "[PERSON_NAME]" at bounding box center [1319, 139] width 81 height 20
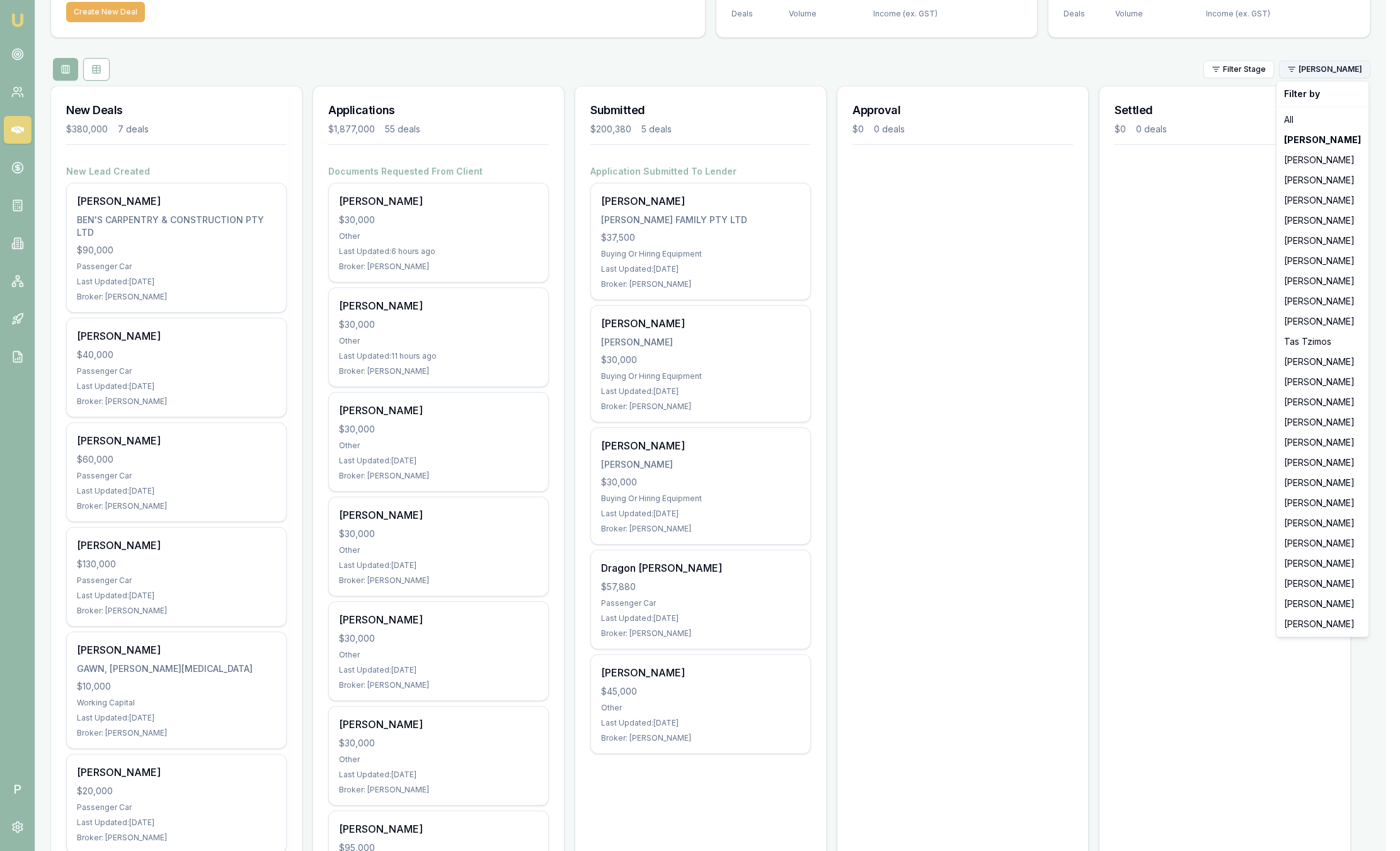
click at [1336, 62] on html "Emu Broker P Sam Crouch Toggle Menu Your Deals Manage your deals and track your…" at bounding box center [700, 333] width 1400 height 851
click at [1301, 465] on div "[PERSON_NAME]" at bounding box center [1322, 462] width 87 height 20
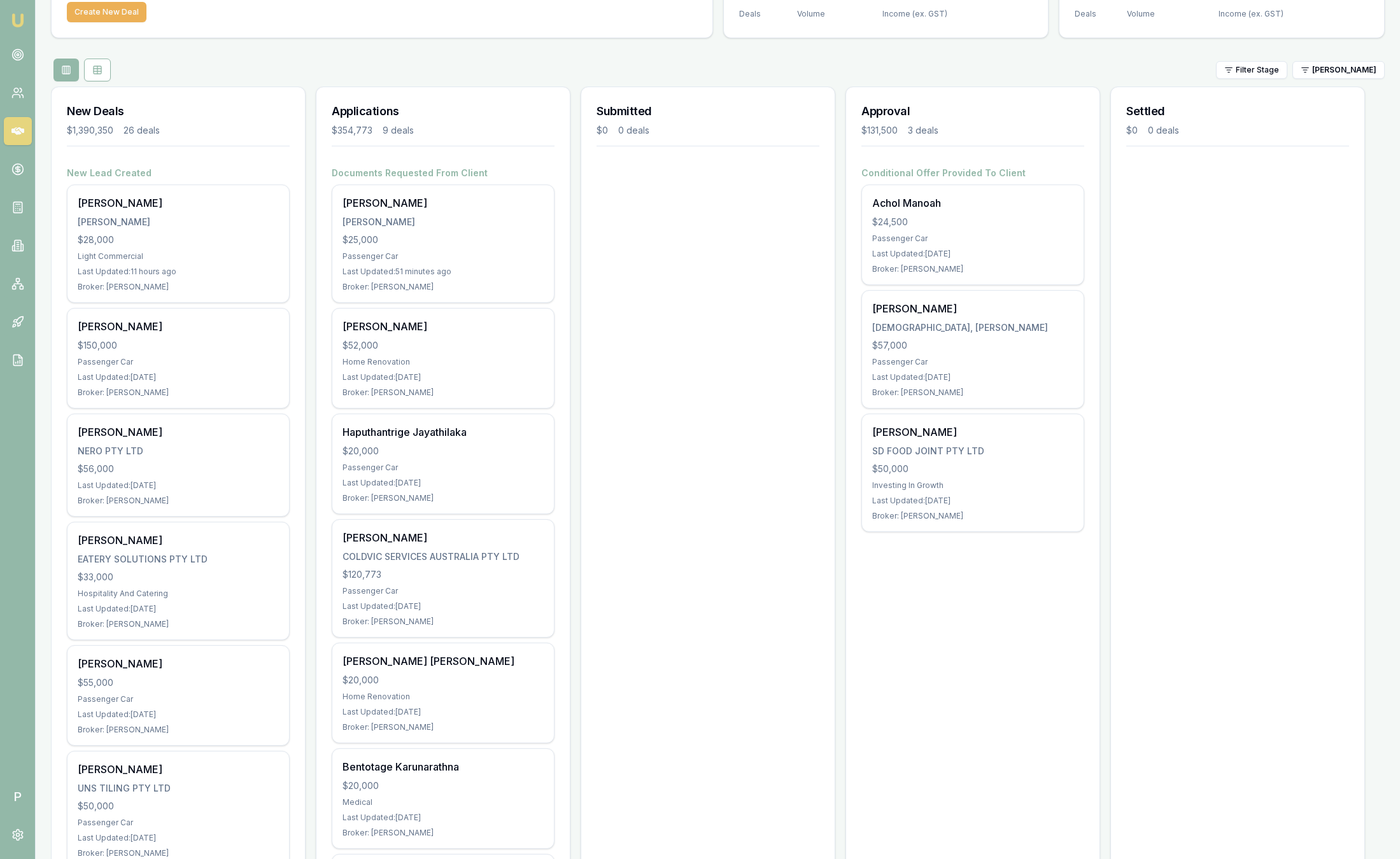
scroll to position [0, 0]
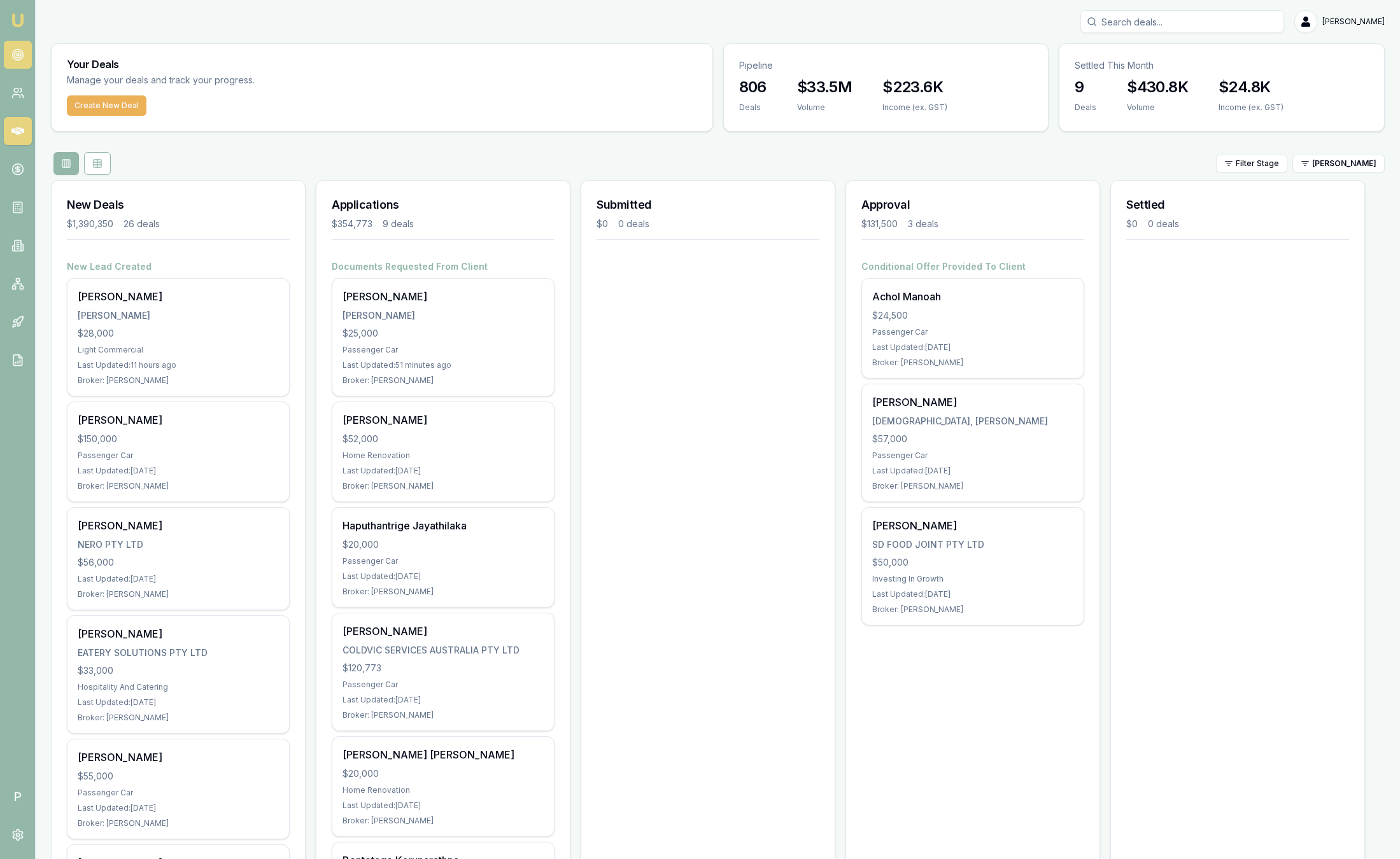
click at [15, 50] on circle at bounding box center [17, 55] width 11 height 11
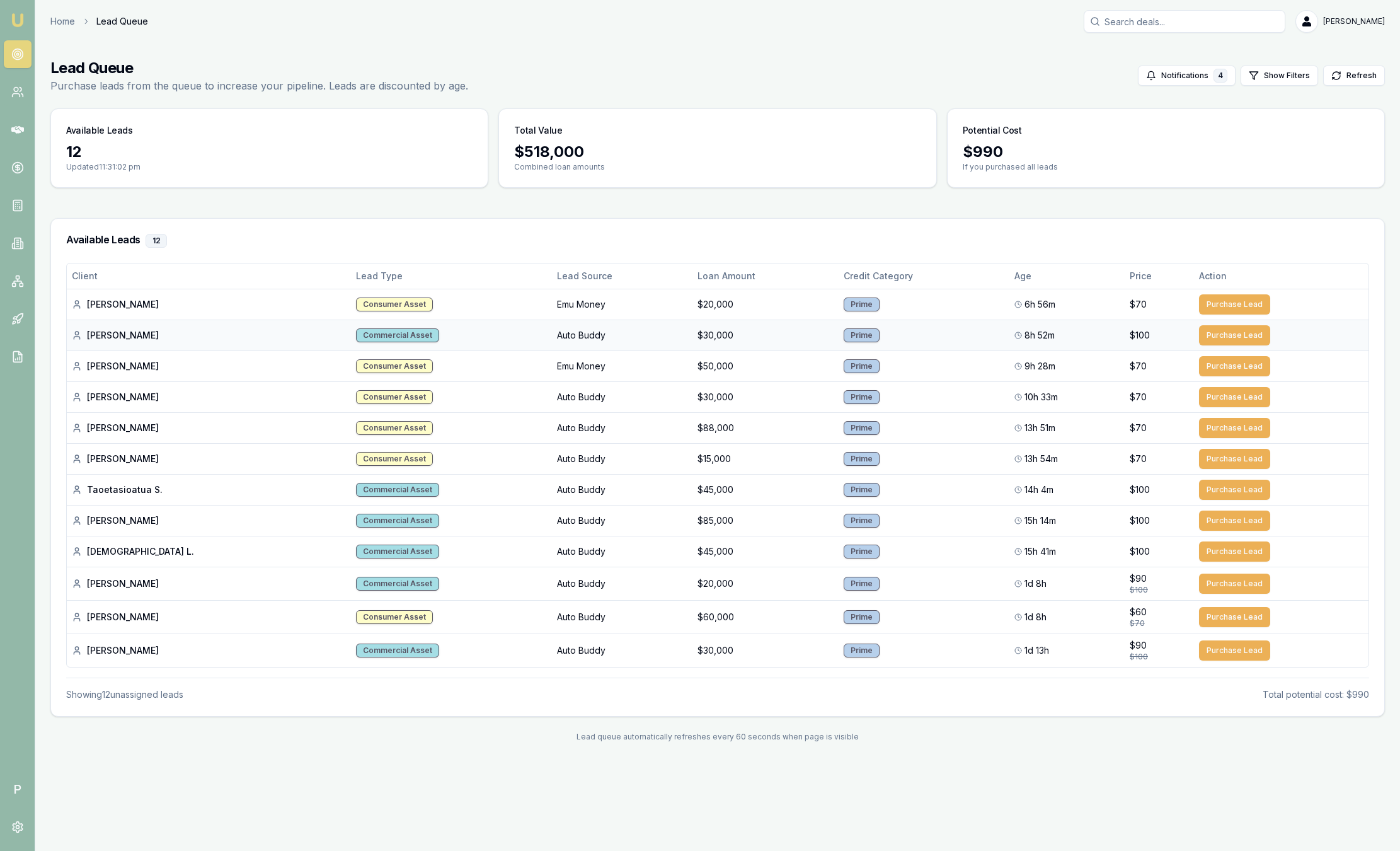
click at [383, 333] on td "Commercial Asset" at bounding box center [451, 335] width 200 height 31
click at [789, 283] on th "Loan Amount" at bounding box center [766, 276] width 146 height 25
click at [1009, 293] on td "6h 56m" at bounding box center [1067, 304] width 116 height 31
drag, startPoint x: 985, startPoint y: 293, endPoint x: 901, endPoint y: 268, distance: 87.6
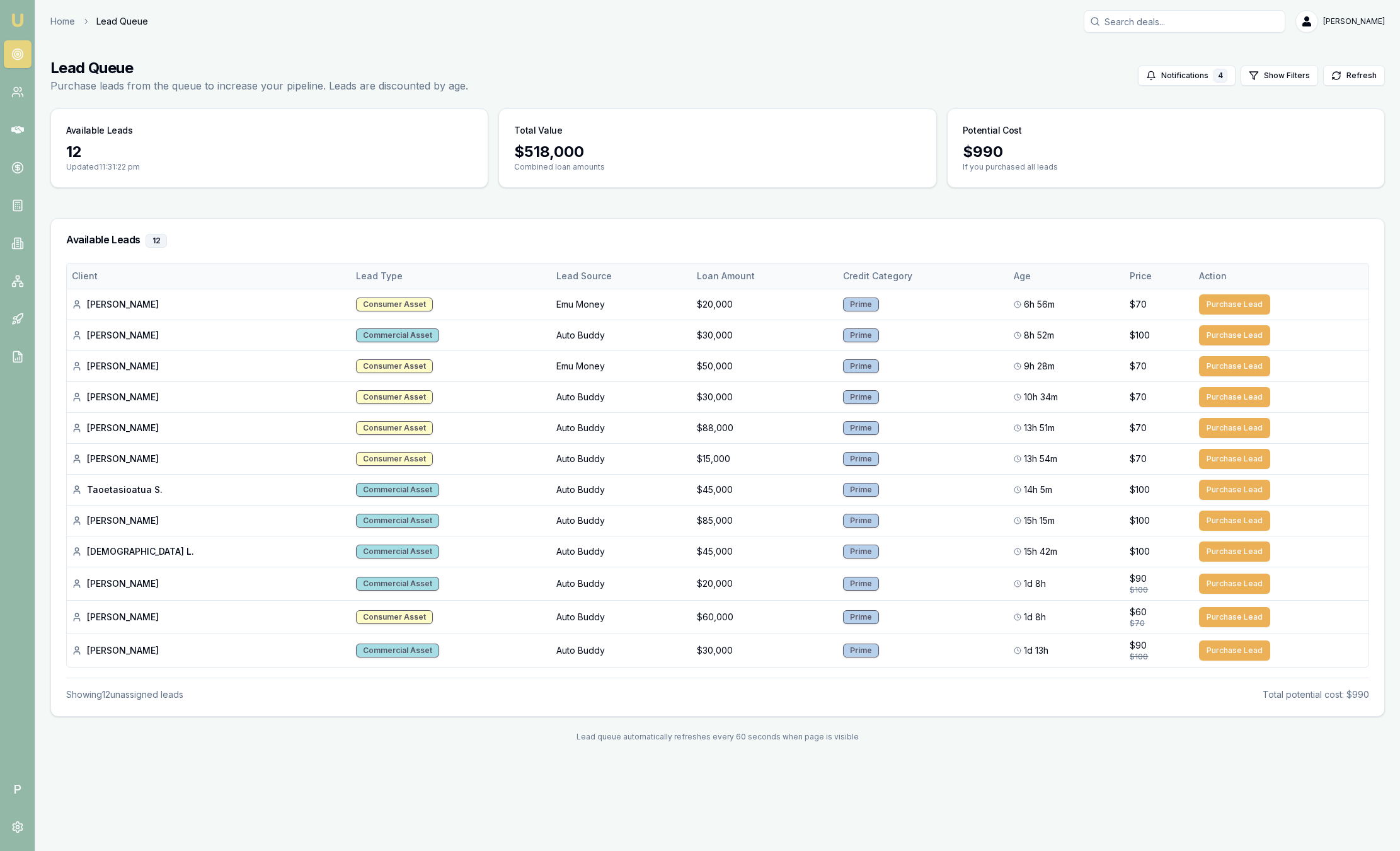
click at [901, 268] on th "Credit Category" at bounding box center [923, 276] width 171 height 25
click at [24, 160] on link at bounding box center [18, 168] width 28 height 28
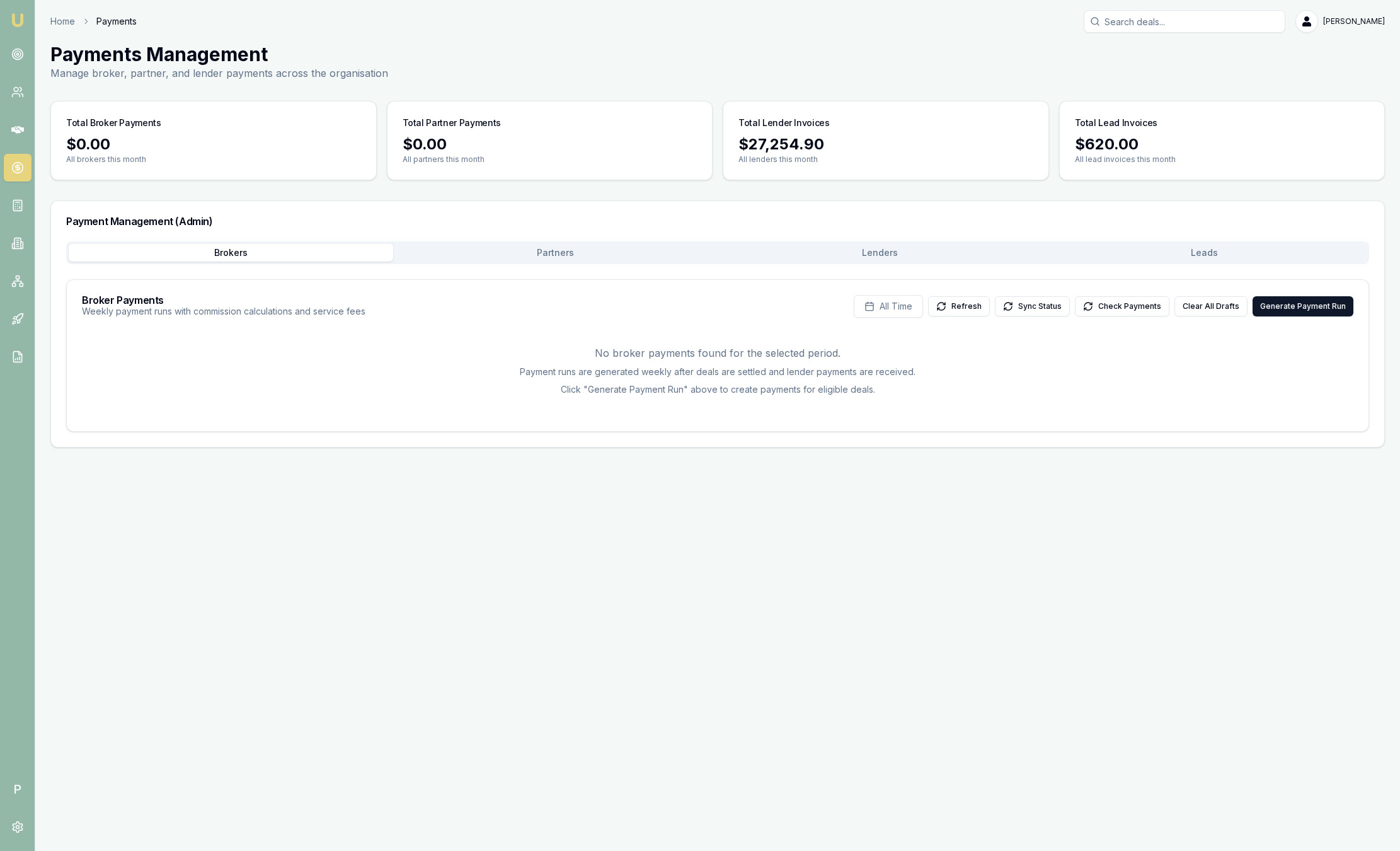
click at [1127, 254] on button "Leads" at bounding box center [1205, 253] width 325 height 18
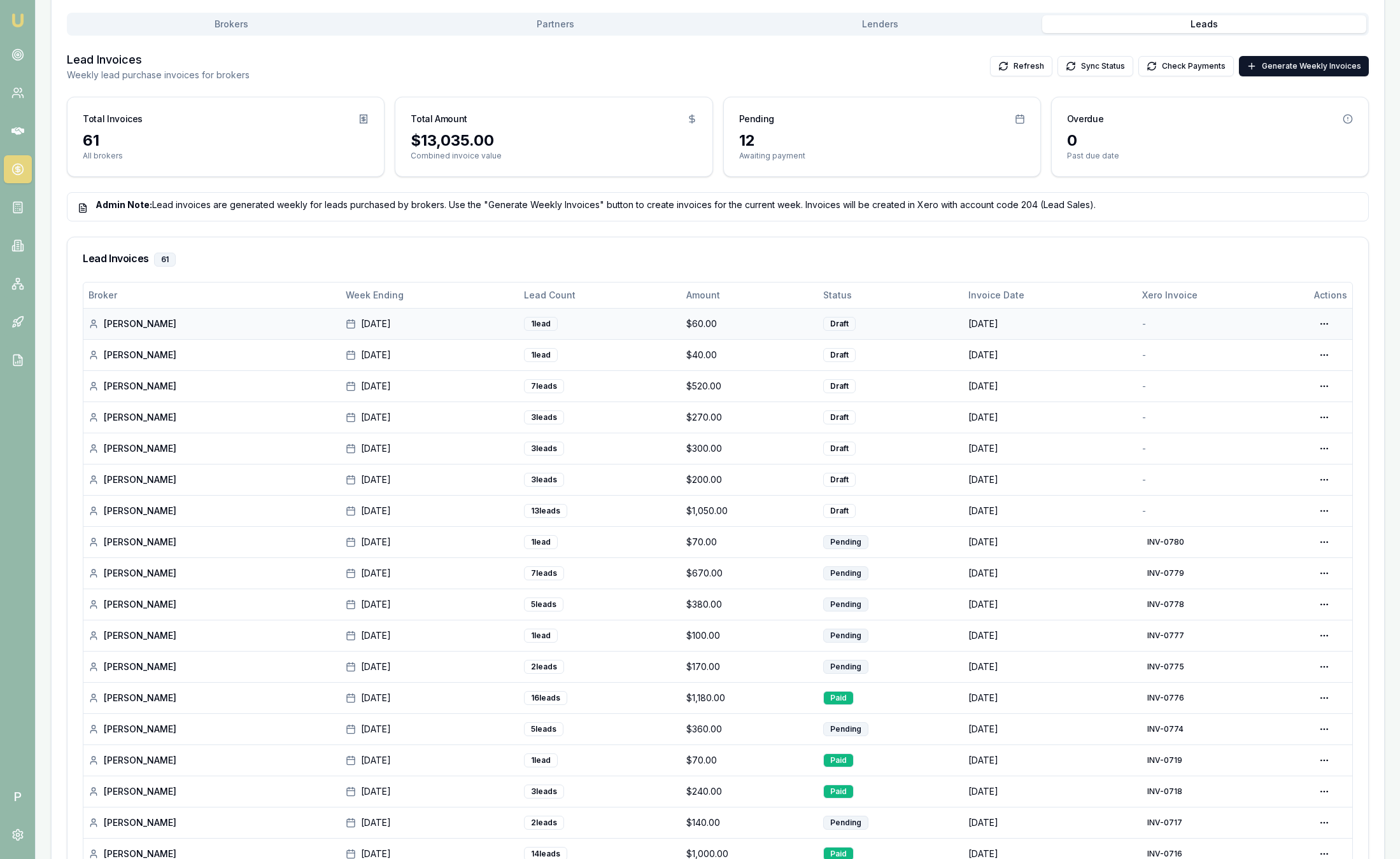
scroll to position [230, 0]
click at [21, 21] on img at bounding box center [17, 20] width 15 height 15
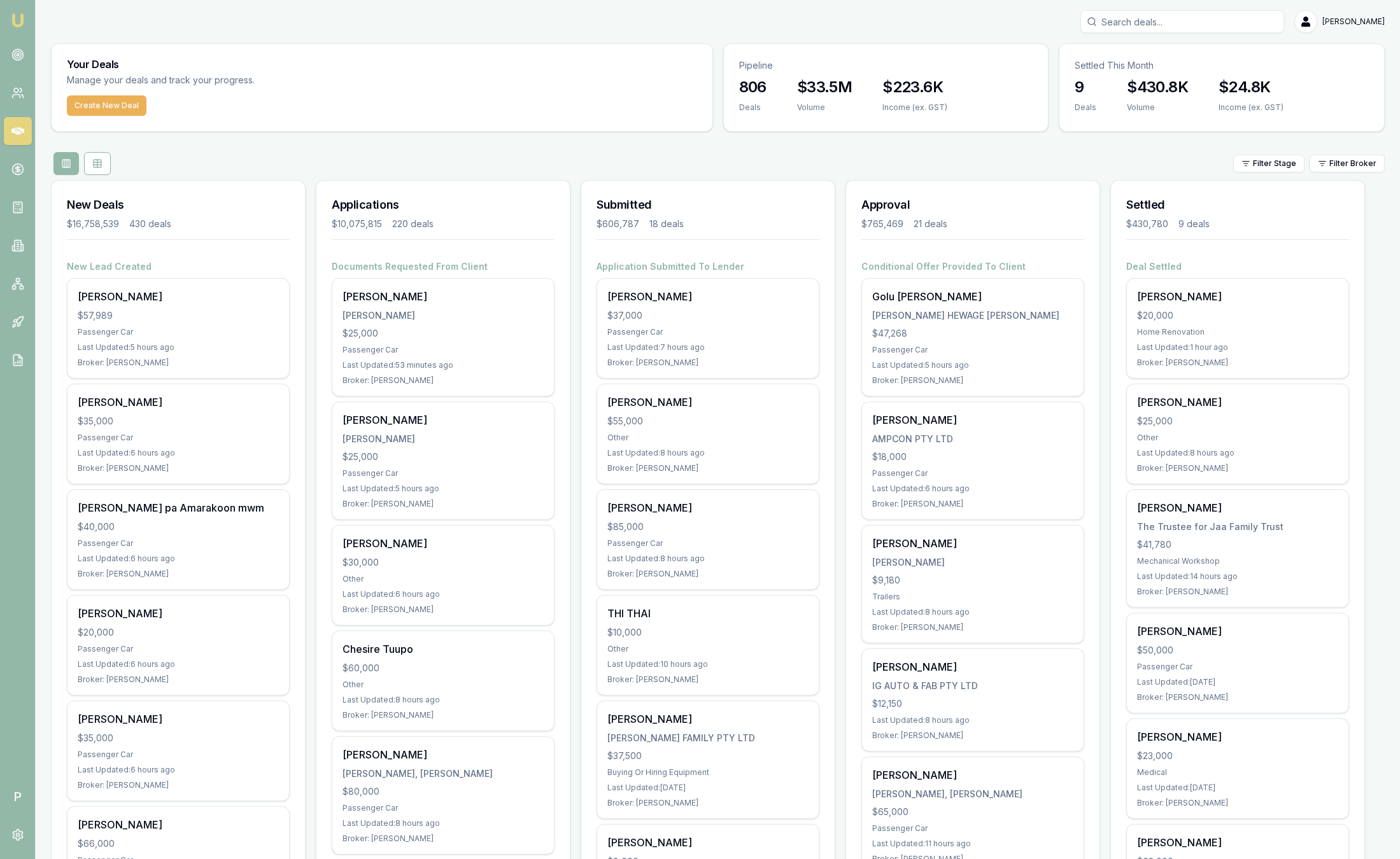
click at [1354, 153] on div "Filter Stage Filter Broker" at bounding box center [718, 163] width 1334 height 23
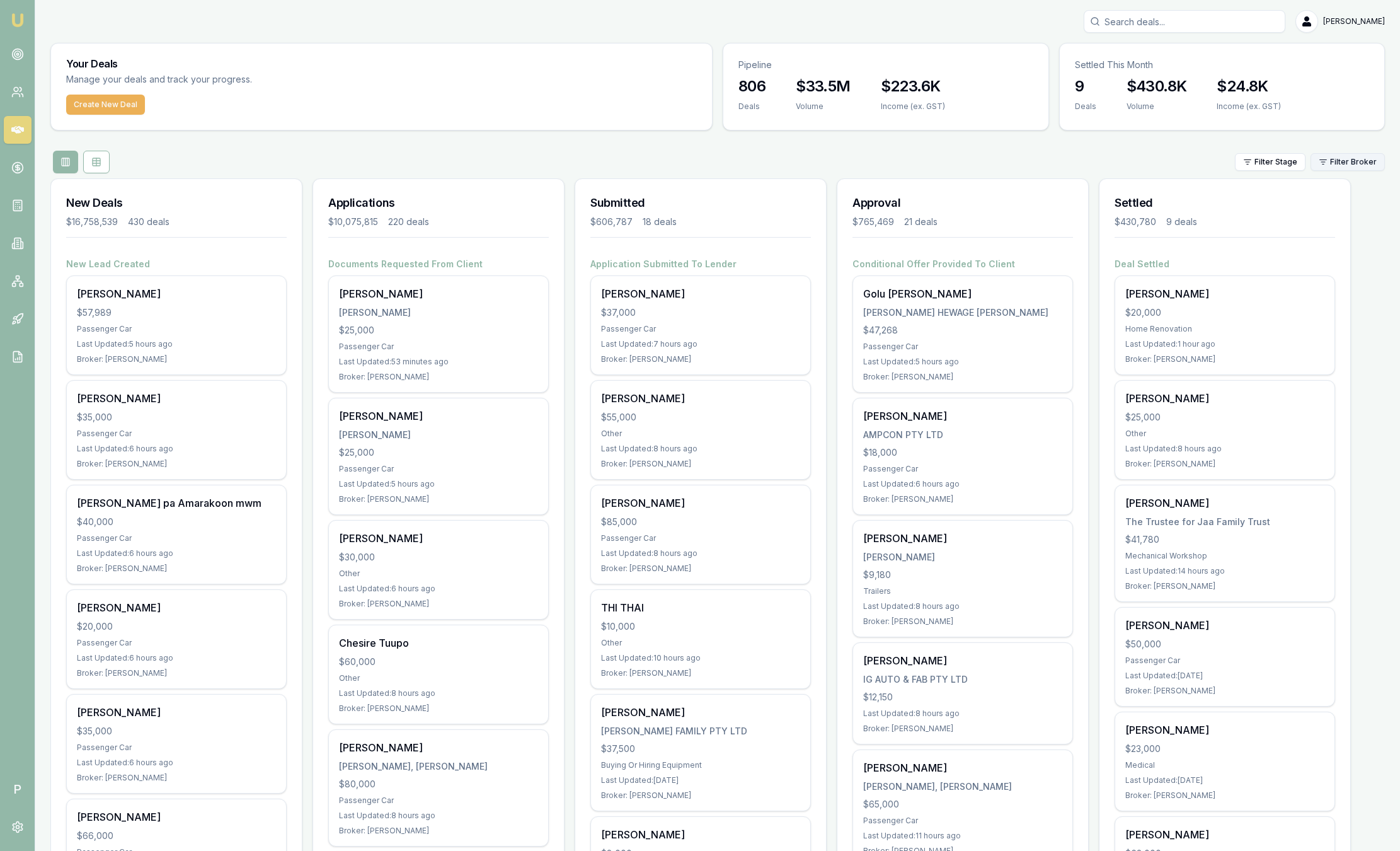
click at [1319, 168] on html "Emu Broker P Sam Crouch Toggle Menu Your Deals Manage your deals and track your…" at bounding box center [700, 426] width 1400 height 851
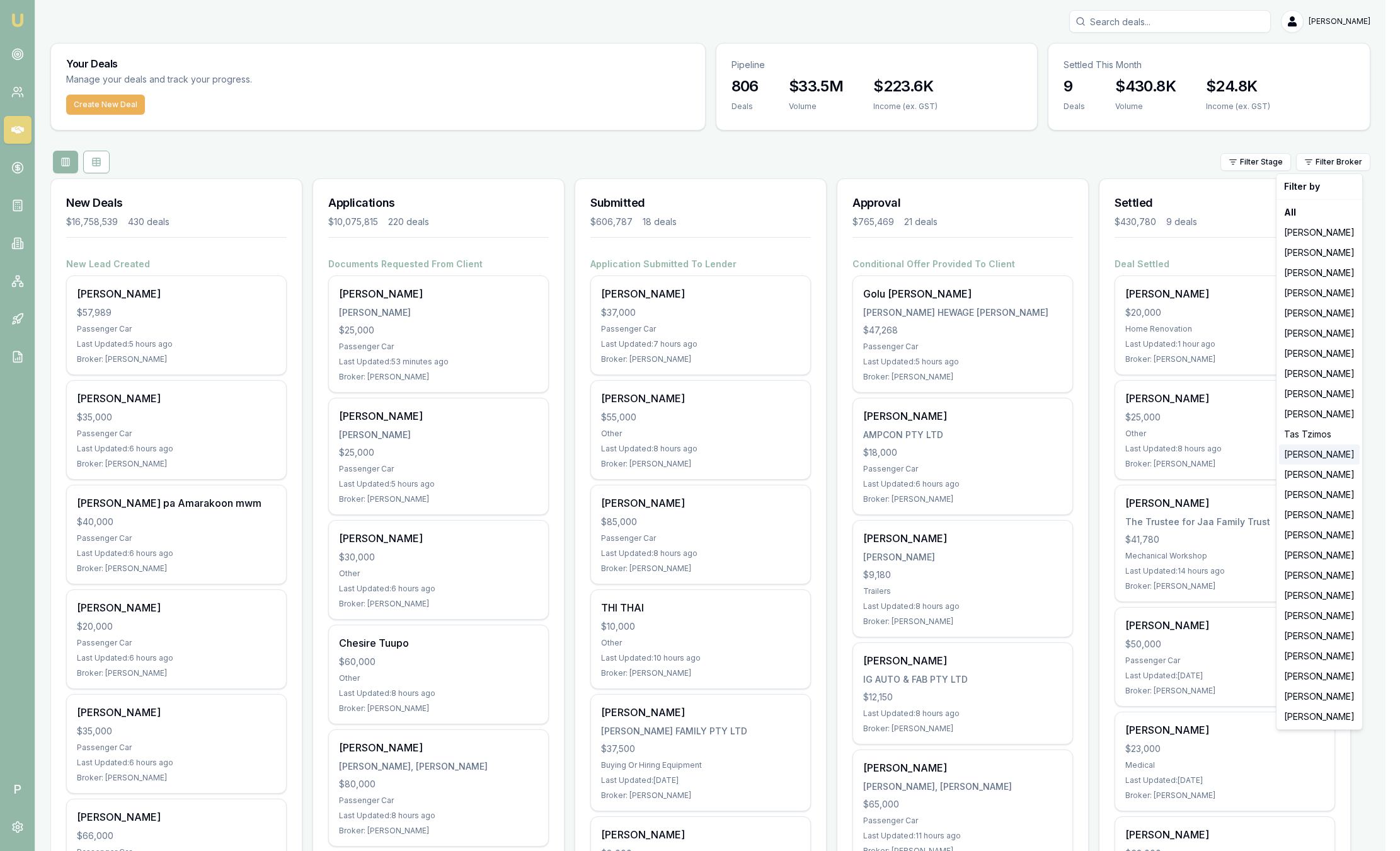
click at [1296, 450] on div "[PERSON_NAME]" at bounding box center [1319, 454] width 81 height 20
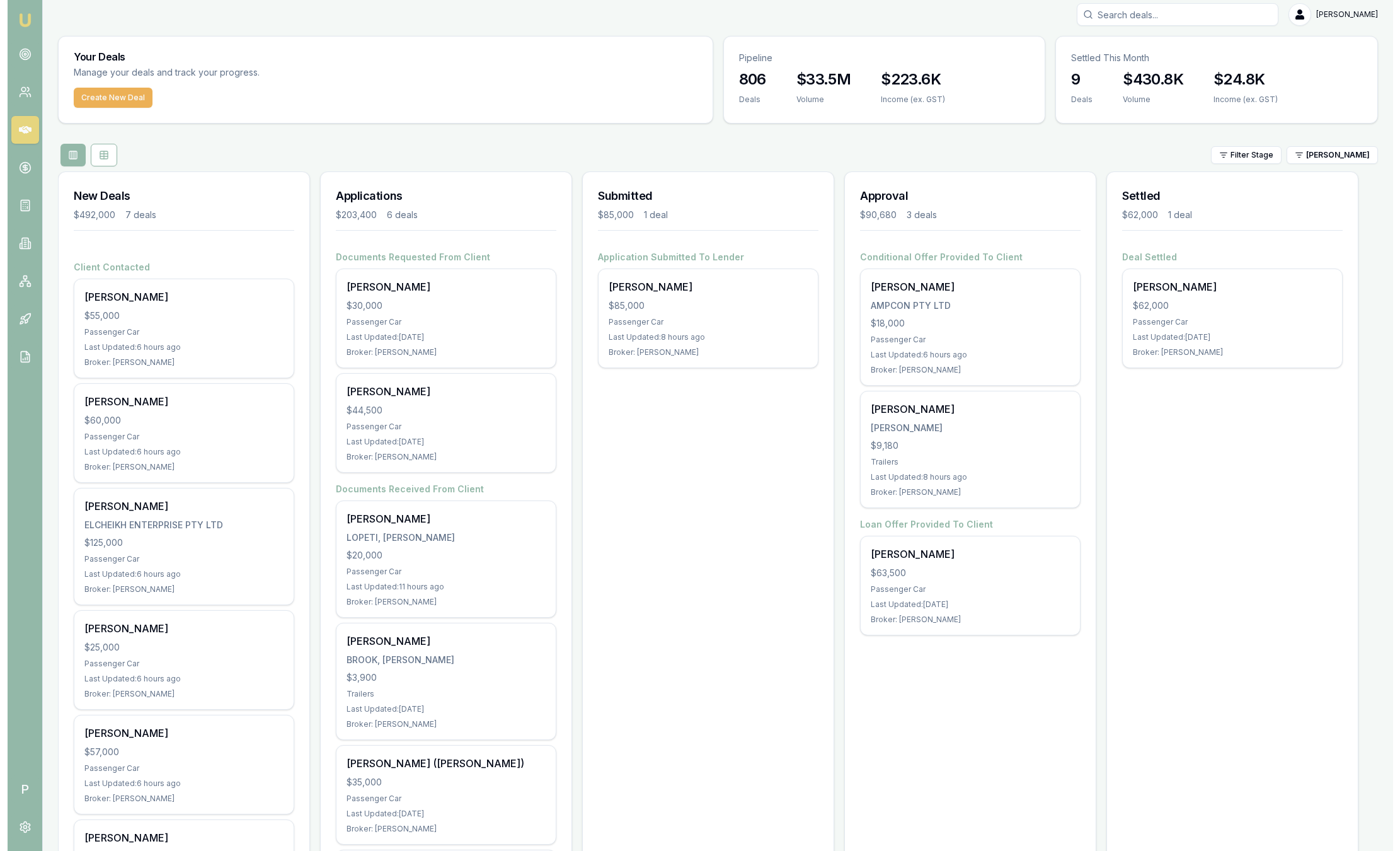
scroll to position [11, 0]
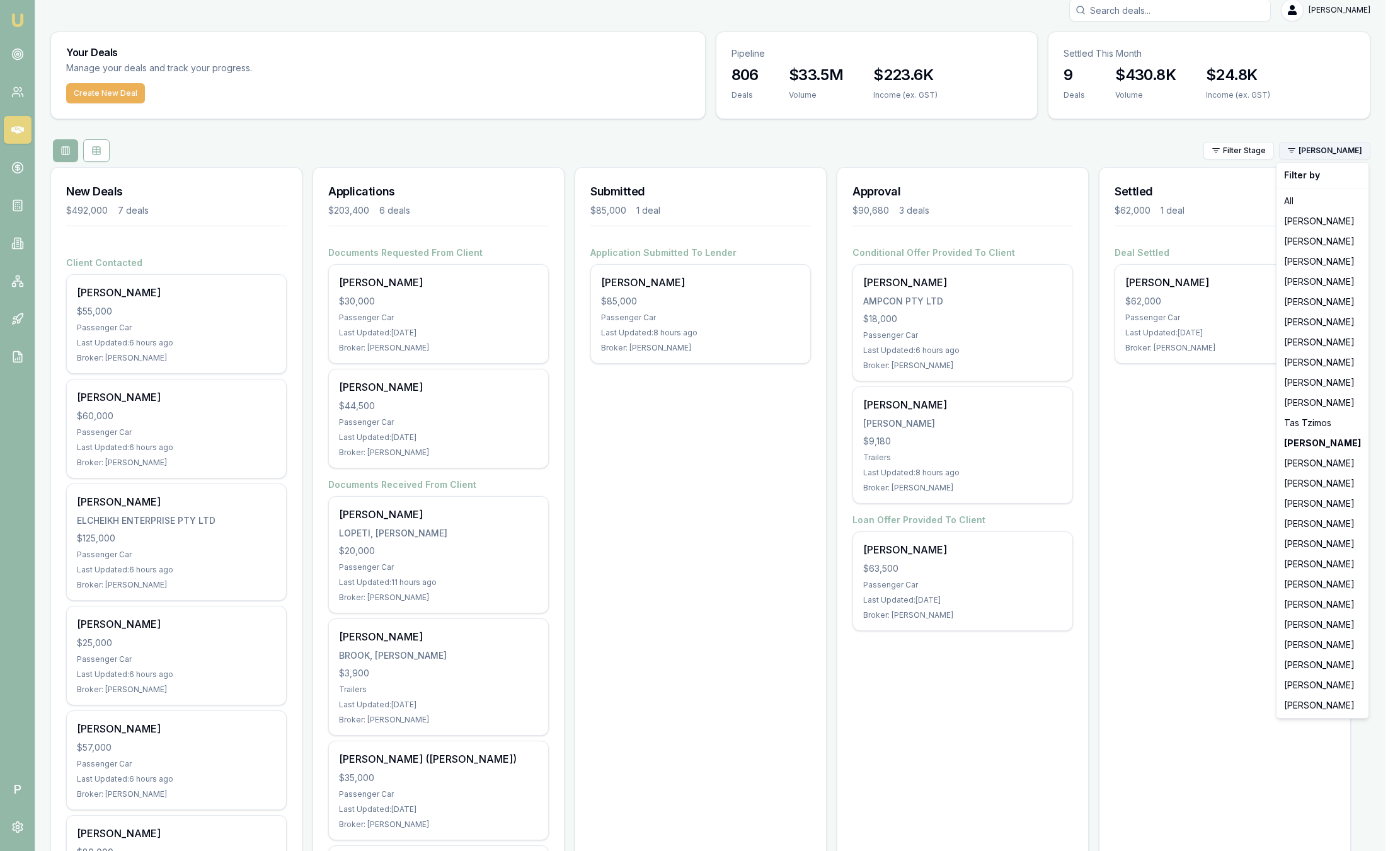
click at [1317, 145] on html "Emu Broker P Sam Crouch Toggle Menu Your Deals Manage your deals and track your…" at bounding box center [700, 414] width 1400 height 851
click at [1330, 343] on div "[PERSON_NAME]" at bounding box center [1322, 342] width 87 height 20
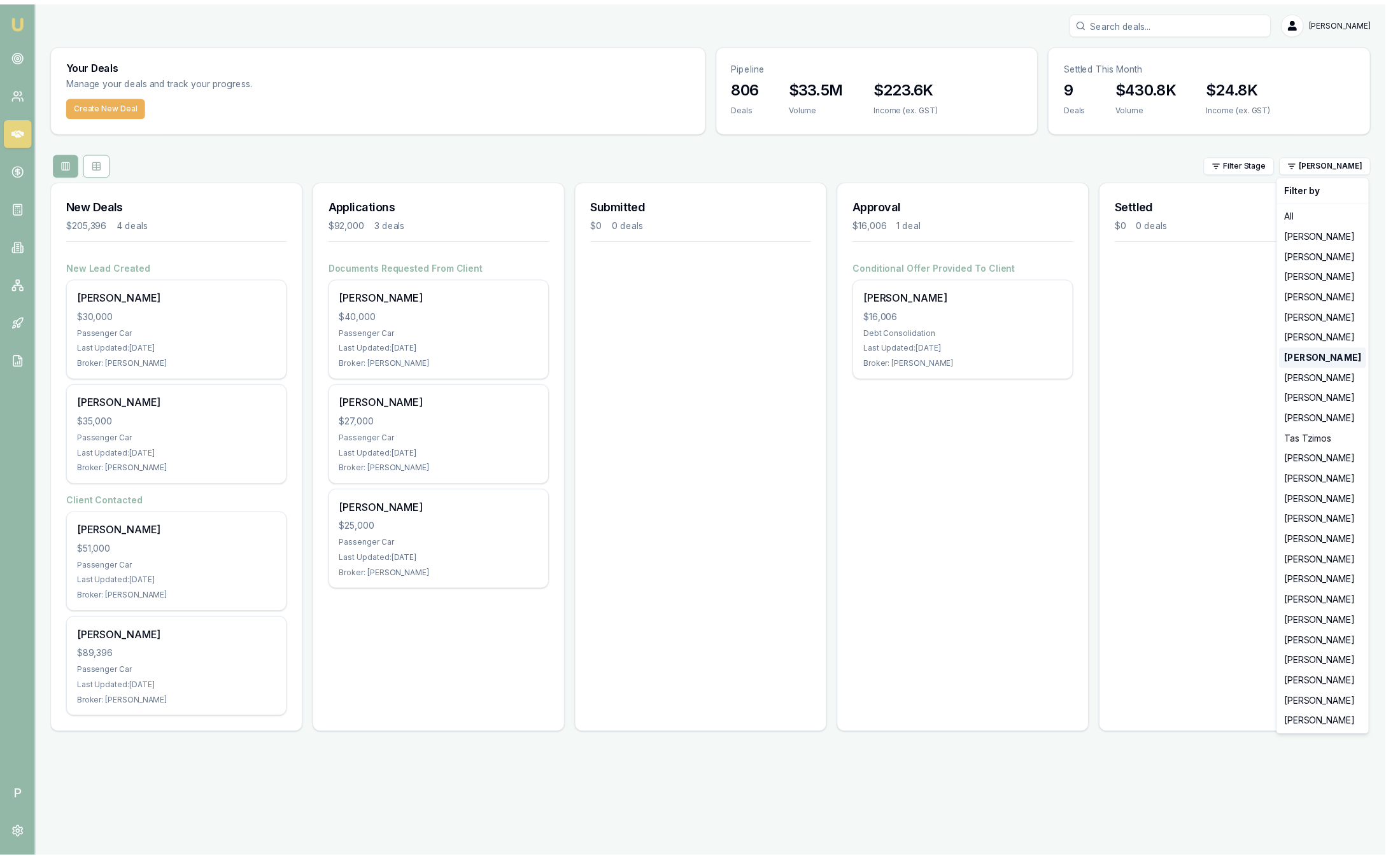
scroll to position [0, 0]
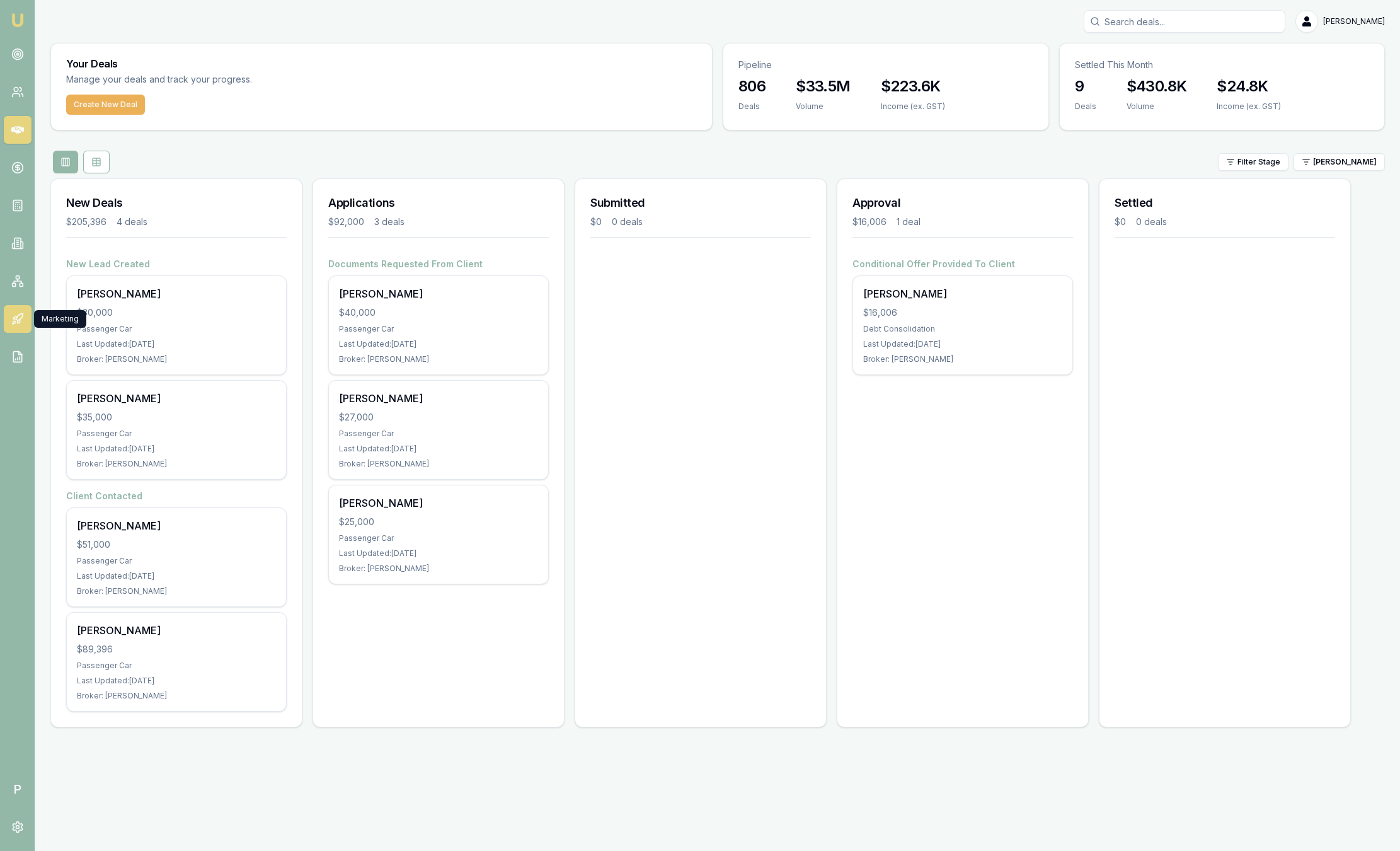
click at [14, 317] on icon at bounding box center [15, 318] width 4 height 3
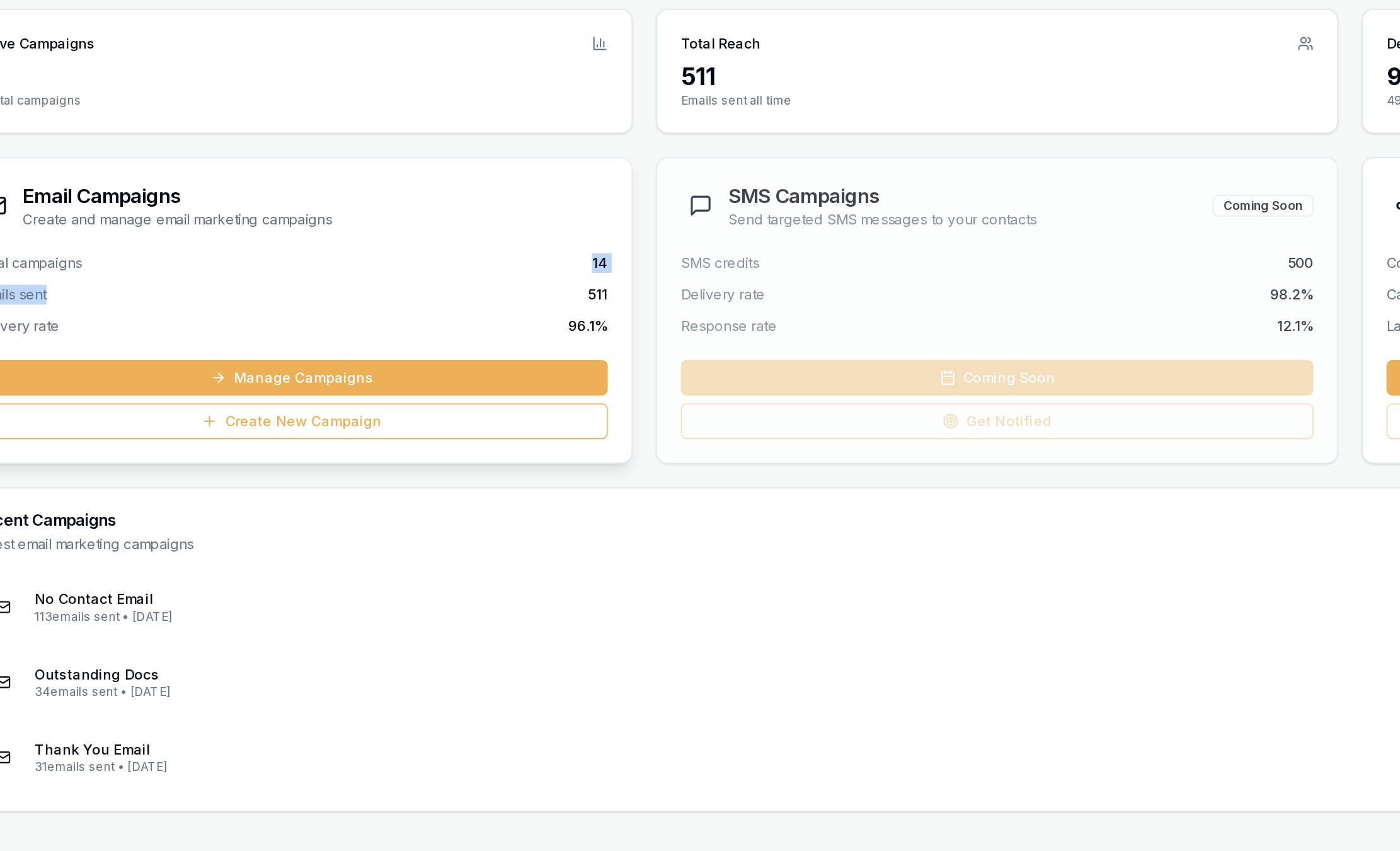
drag, startPoint x: 226, startPoint y: 263, endPoint x: 162, endPoint y: 287, distance: 68.4
click at [162, 287] on div "Total campaigns 14 Emails sent 511 Delivery rate 96.1 %" at bounding box center [268, 283] width 404 height 53
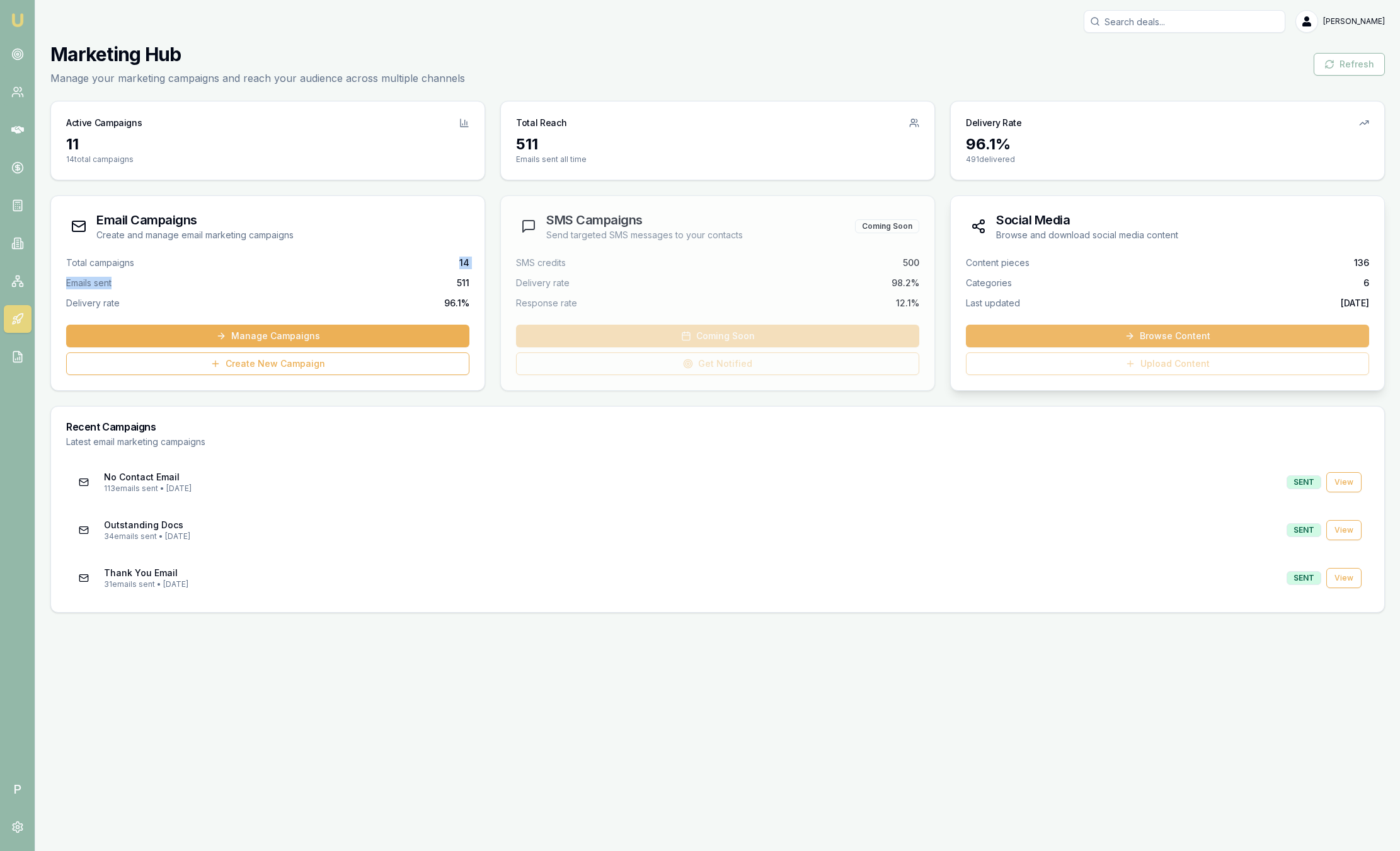
click at [1108, 340] on link "Browse Content" at bounding box center [1168, 336] width 404 height 23
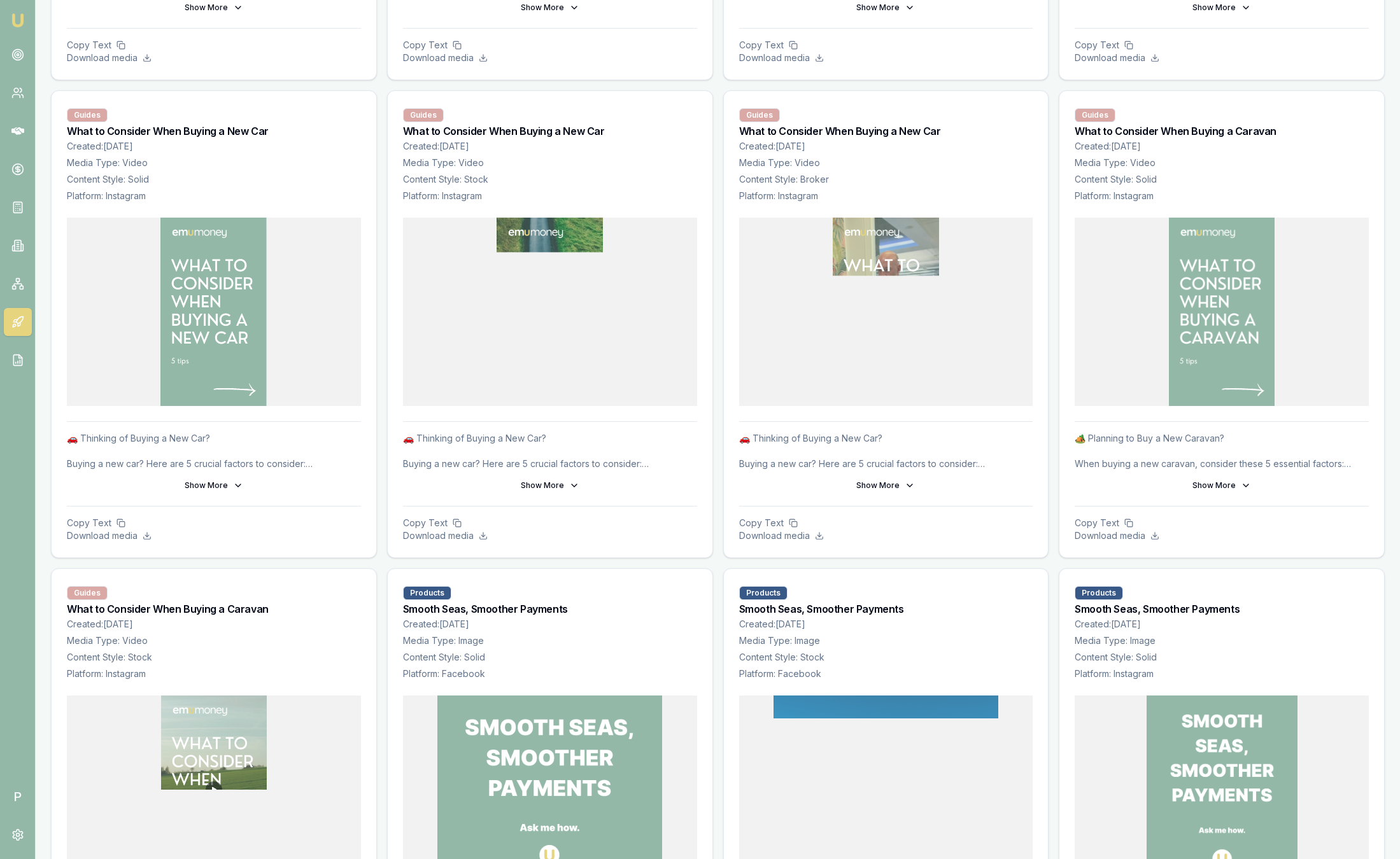
scroll to position [2550, 0]
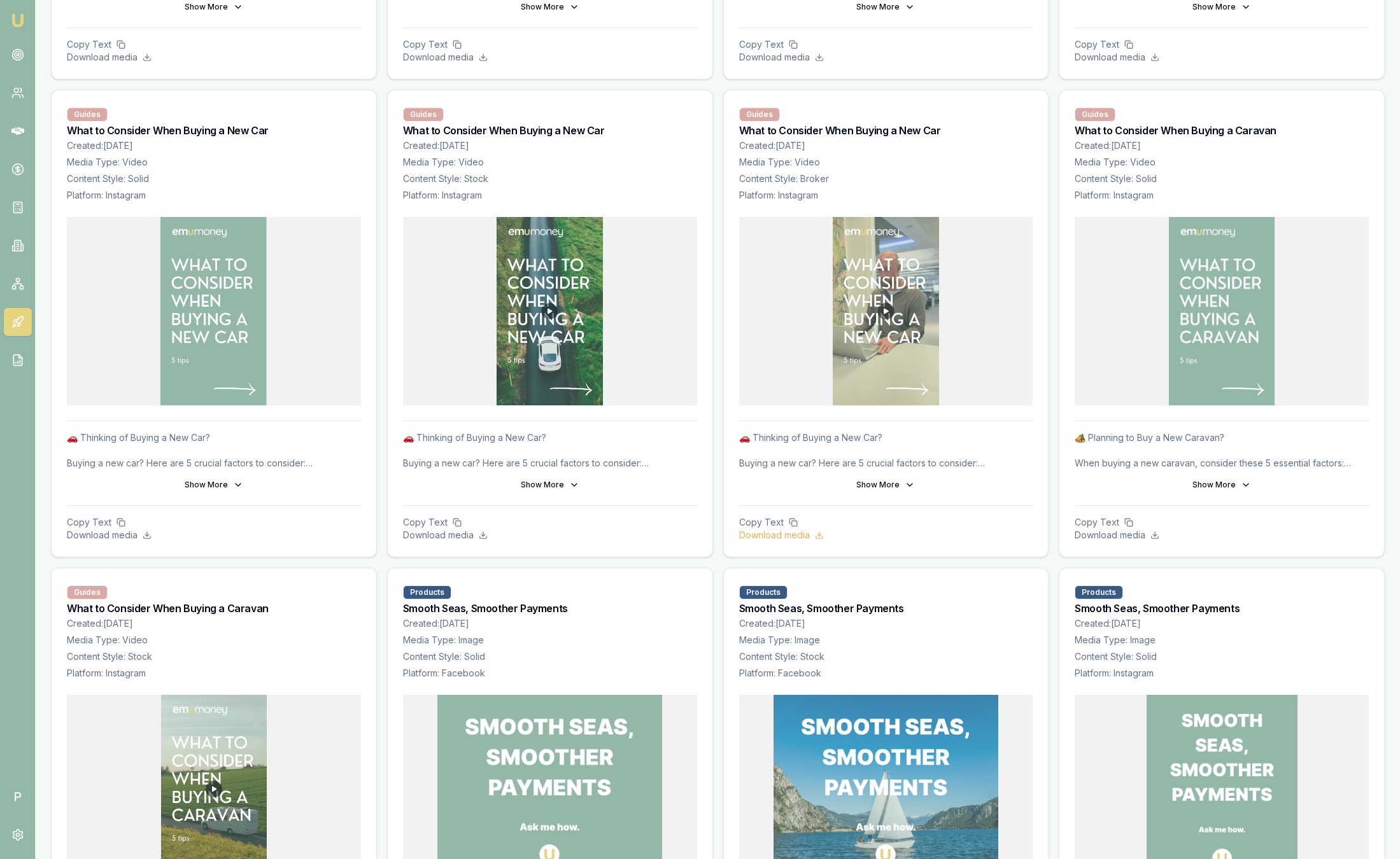
click at [771, 538] on p "Download media" at bounding box center [886, 535] width 294 height 13
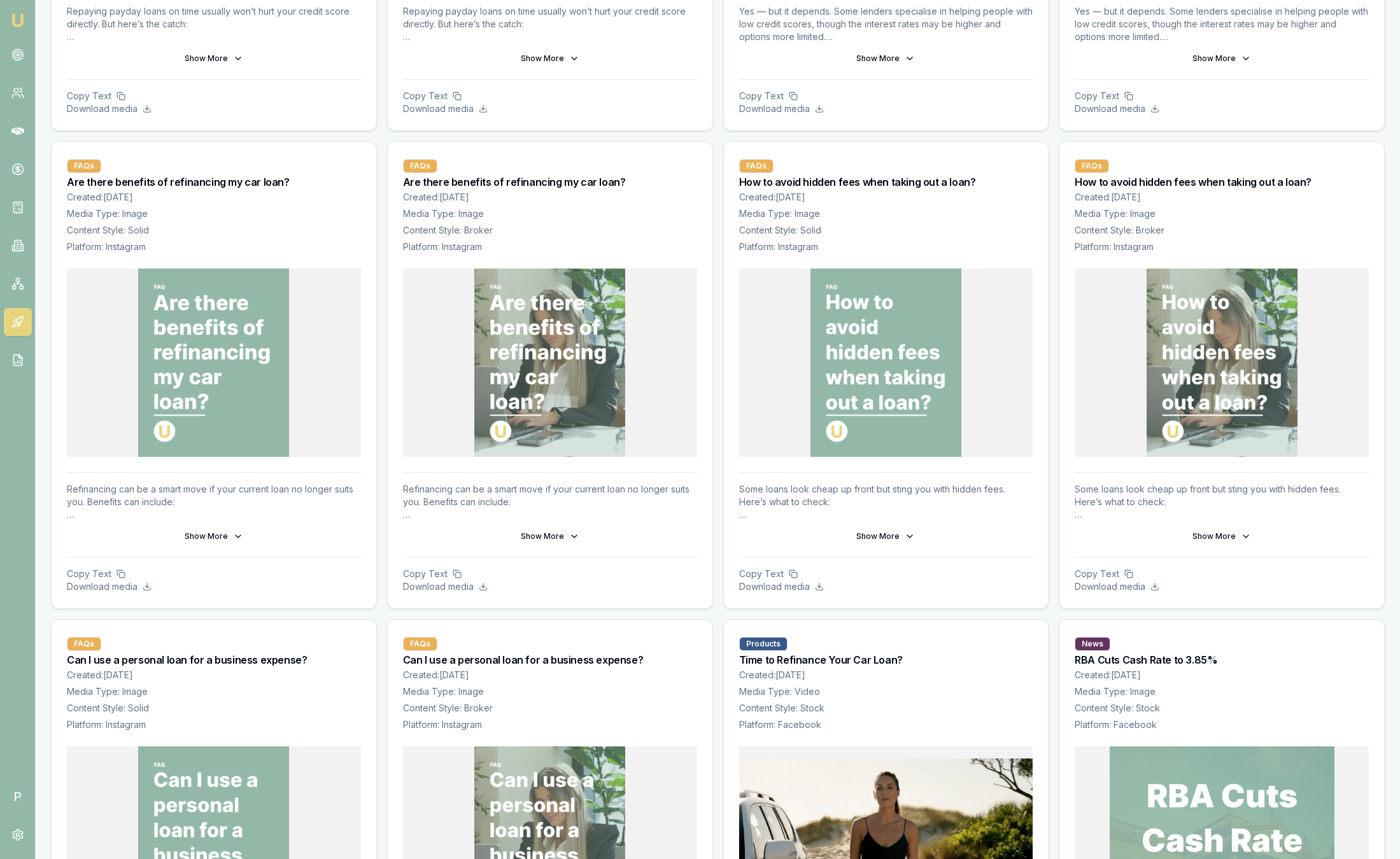
scroll to position [0, 0]
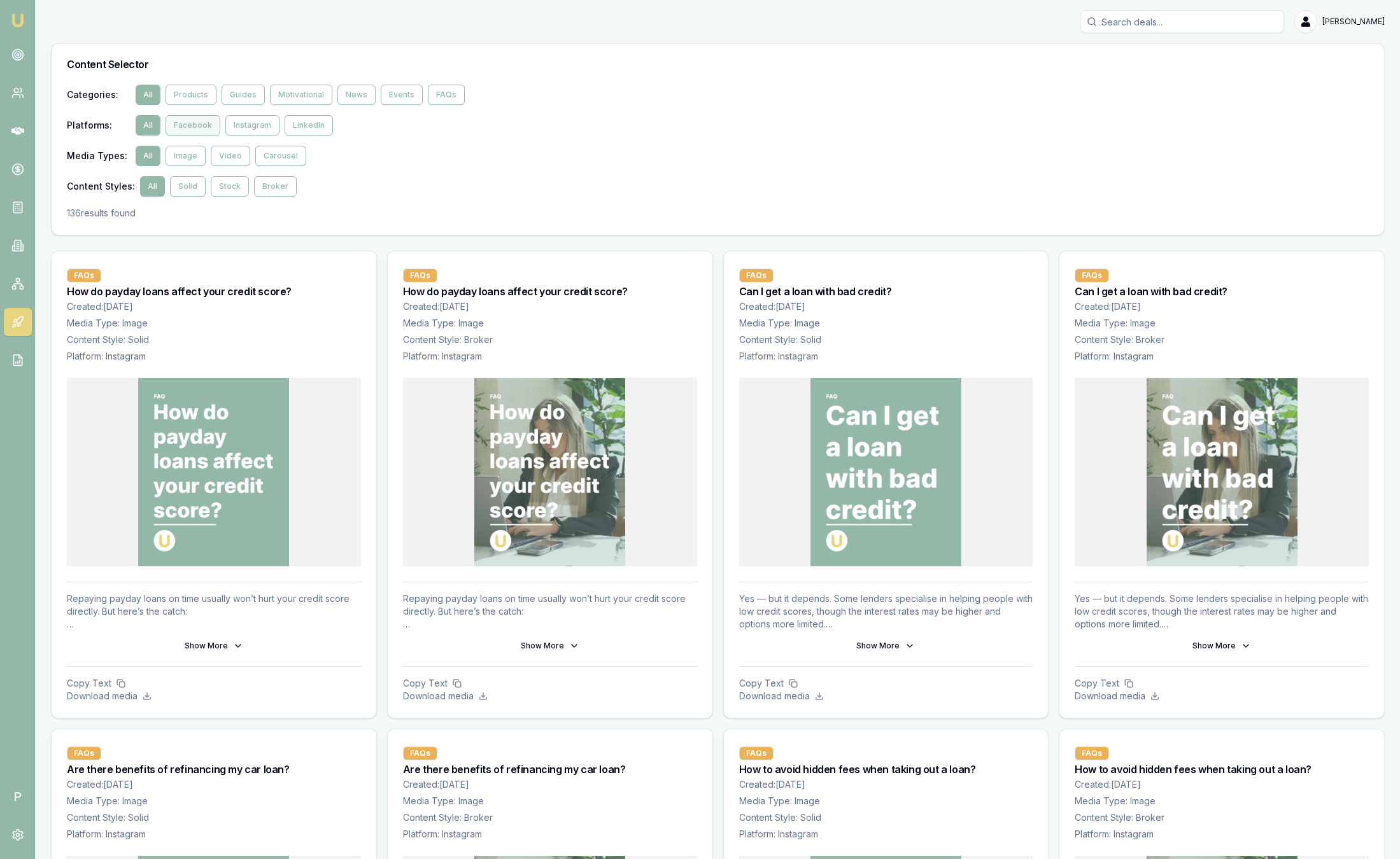
click at [191, 127] on button "Facebook" at bounding box center [193, 125] width 54 height 21
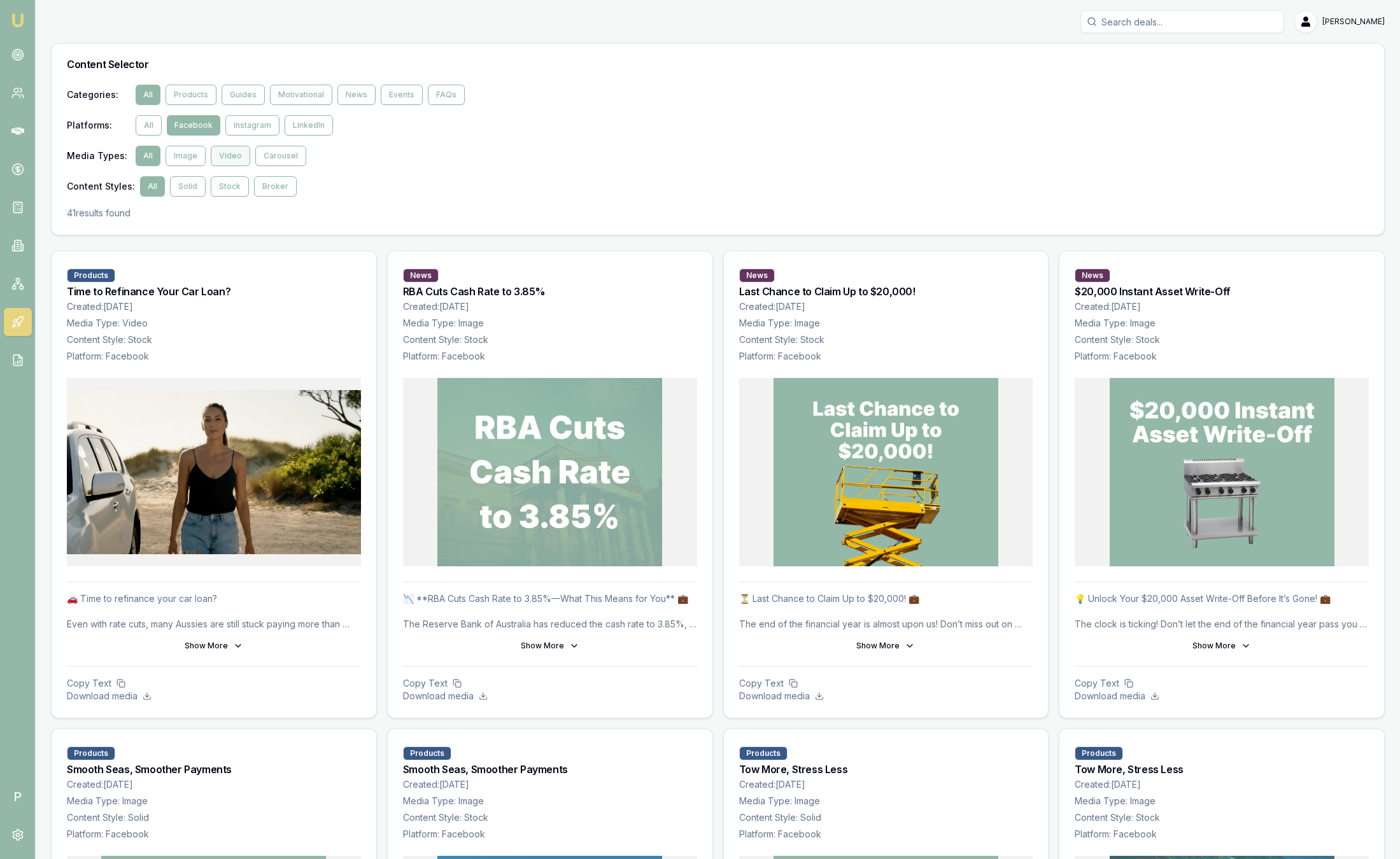
drag, startPoint x: 251, startPoint y: 129, endPoint x: 224, endPoint y: 149, distance: 33.6
click at [224, 149] on div "Categories : All Products Guides Motivational News Events FAQs Platforms : All …" at bounding box center [718, 140] width 1302 height 112
click at [256, 120] on button "Instagram" at bounding box center [252, 125] width 54 height 21
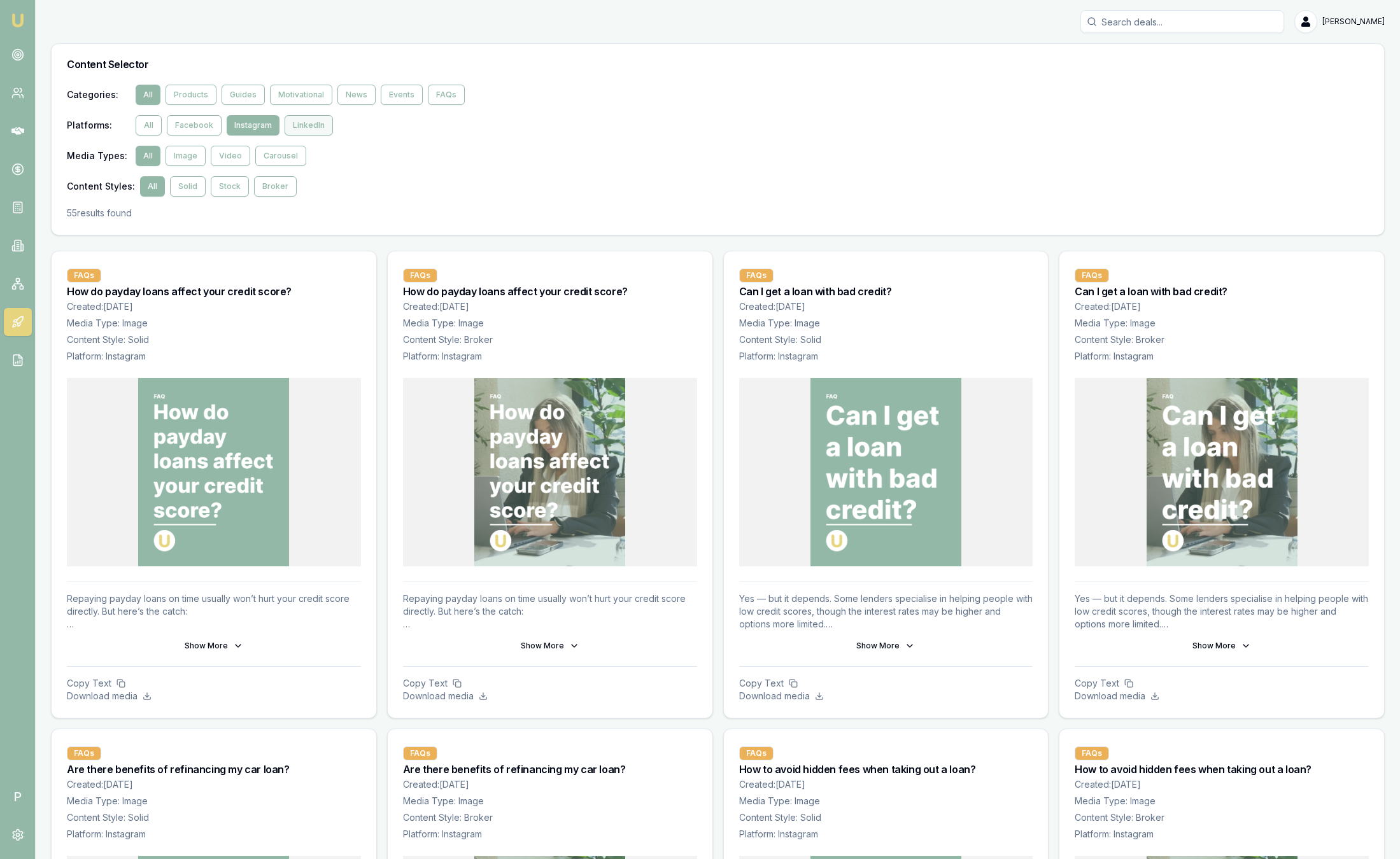
click at [315, 128] on button "LinkedIn" at bounding box center [309, 125] width 48 height 21
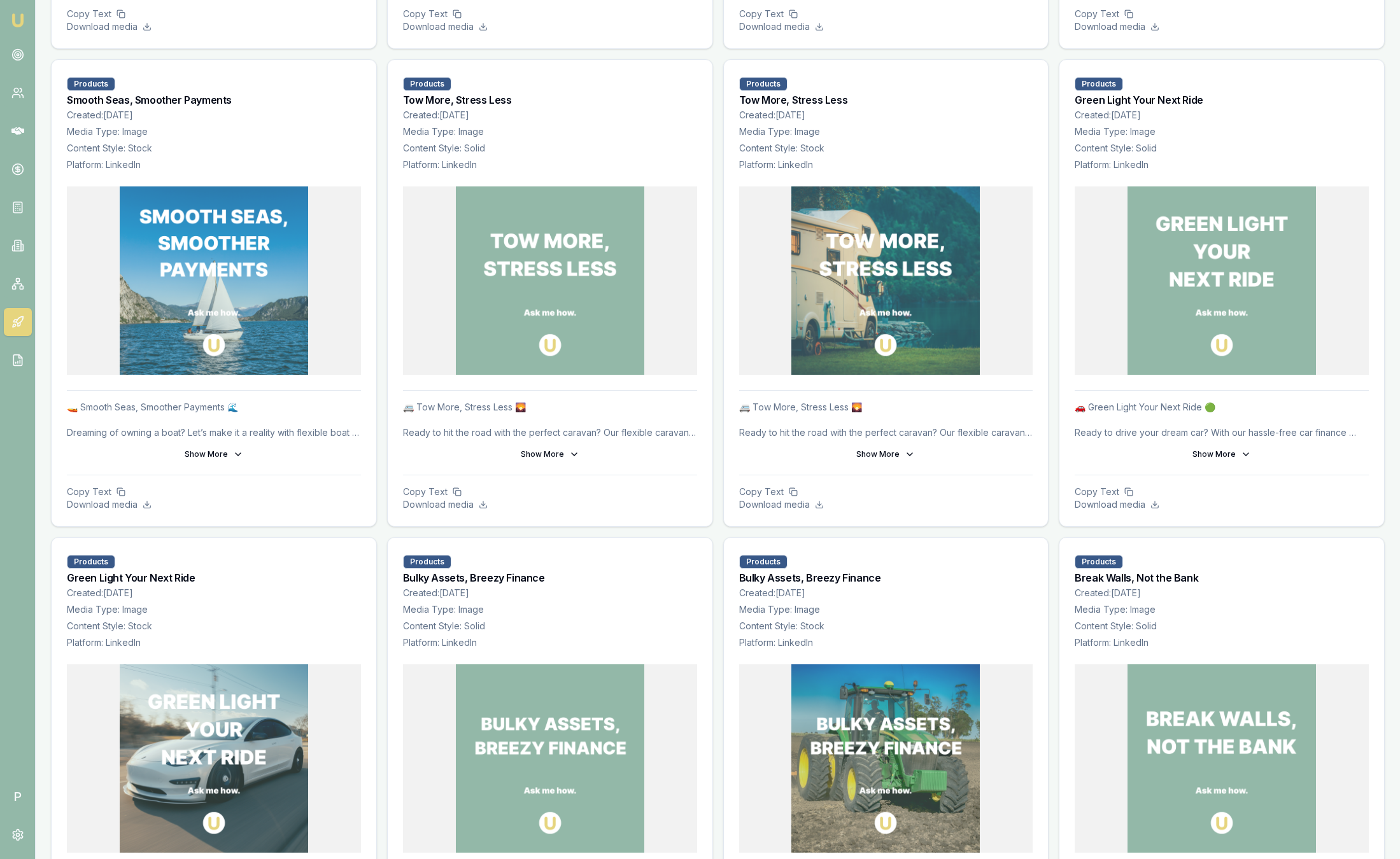
scroll to position [670, 0]
click at [211, 457] on button "Show More" at bounding box center [214, 453] width 294 height 21
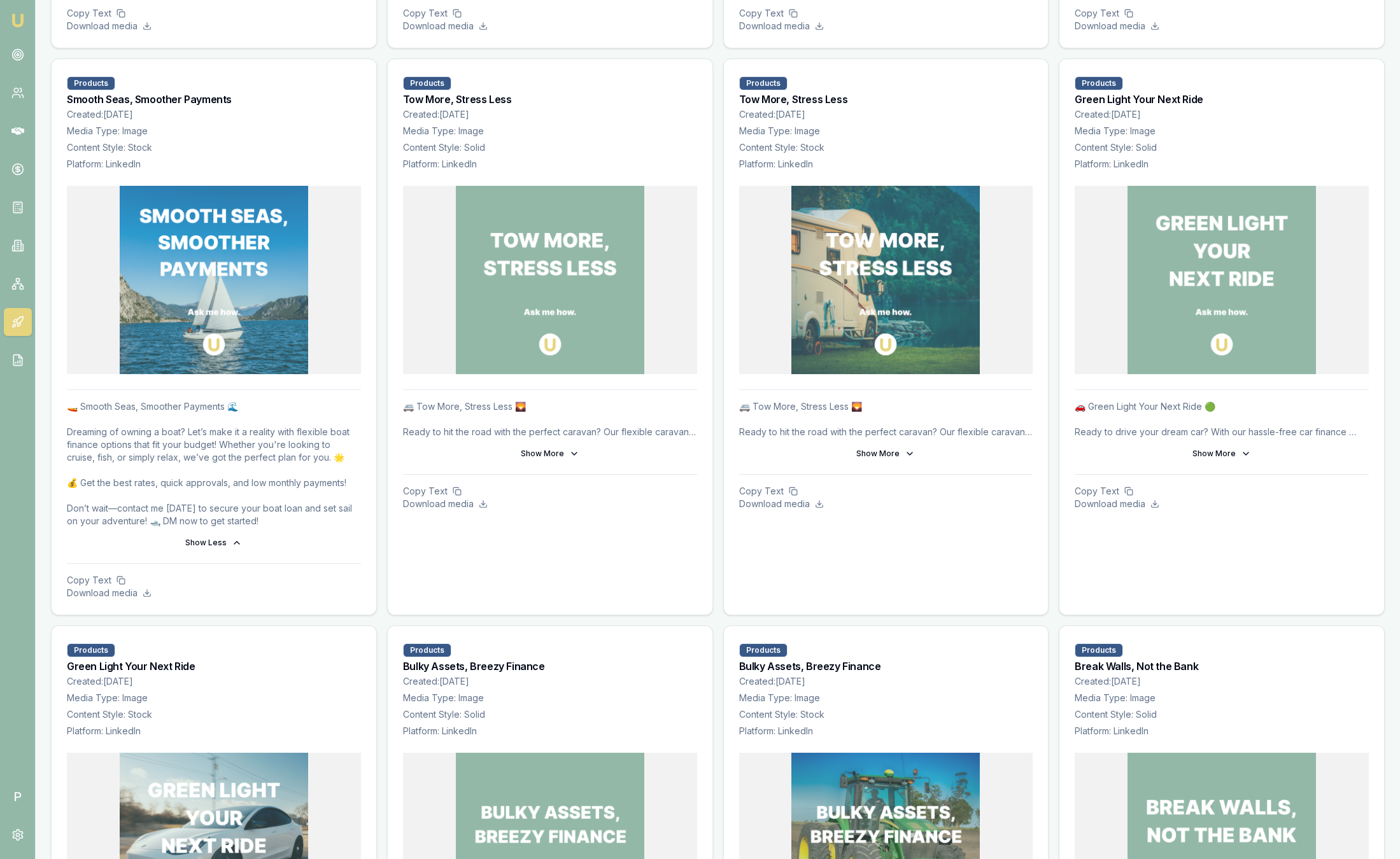
click at [116, 325] on div at bounding box center [214, 280] width 294 height 189
click at [423, 223] on div at bounding box center [550, 280] width 294 height 189
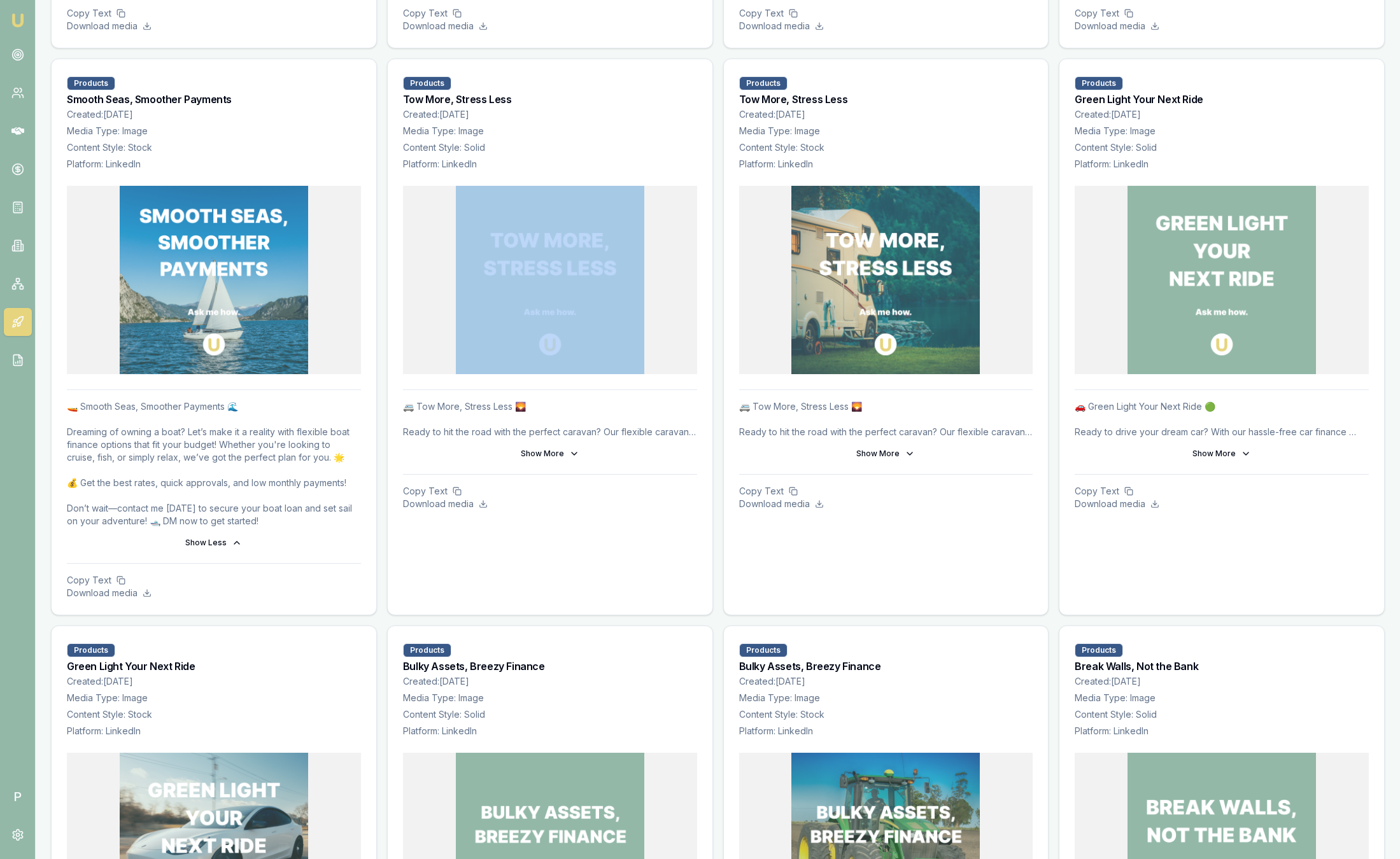
click at [423, 223] on div at bounding box center [550, 280] width 294 height 189
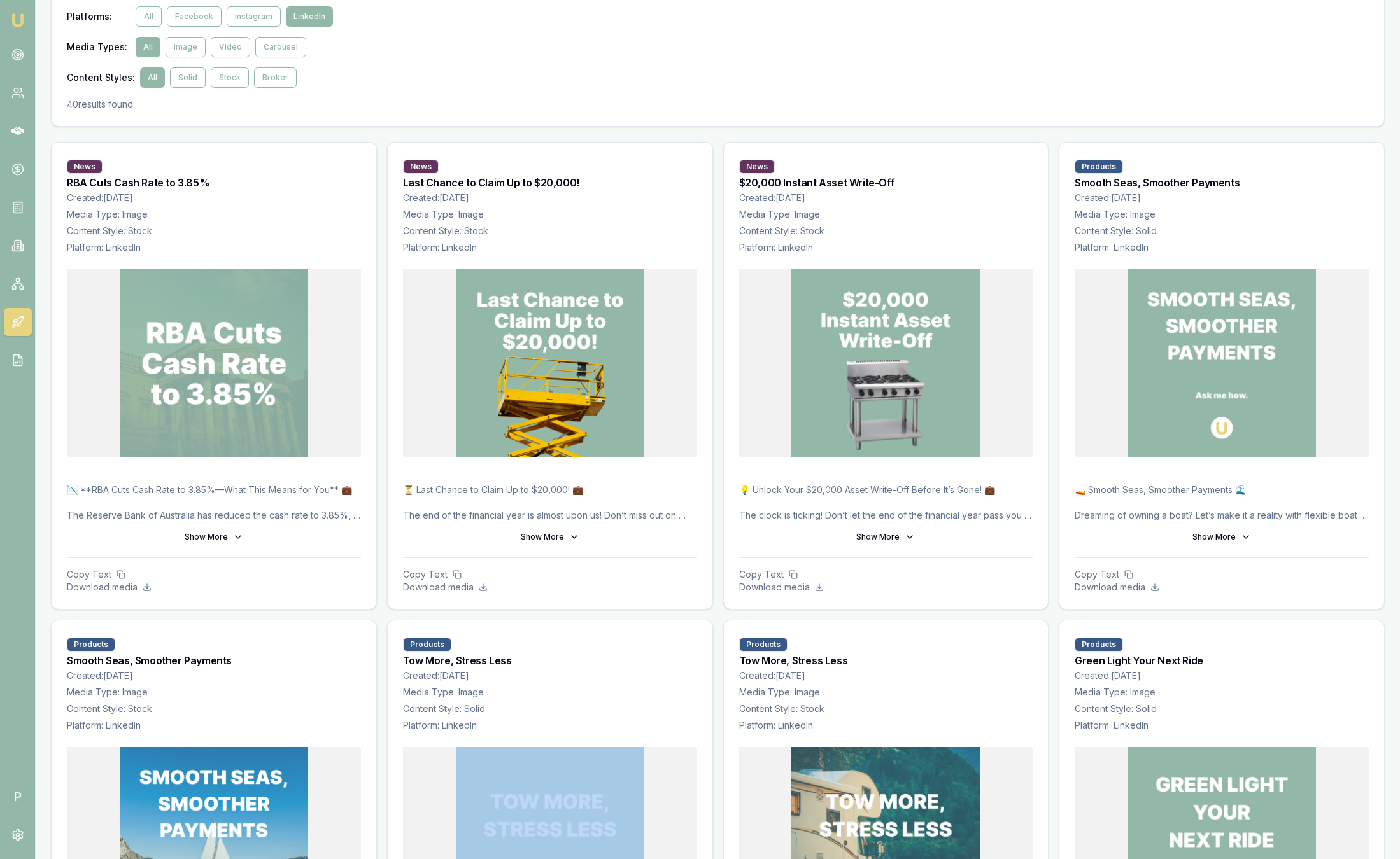
scroll to position [0, 0]
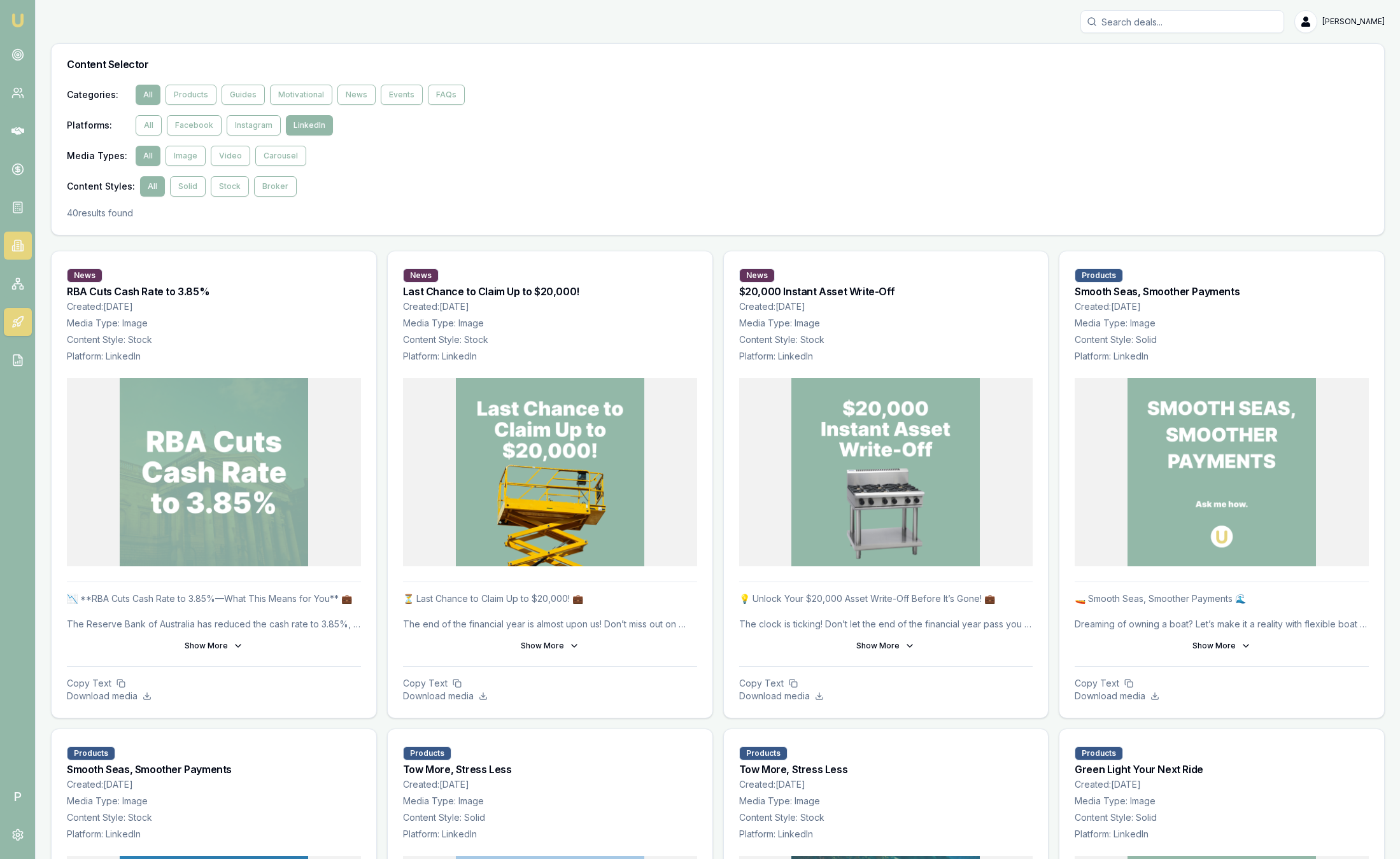
click at [24, 246] on link at bounding box center [18, 246] width 28 height 28
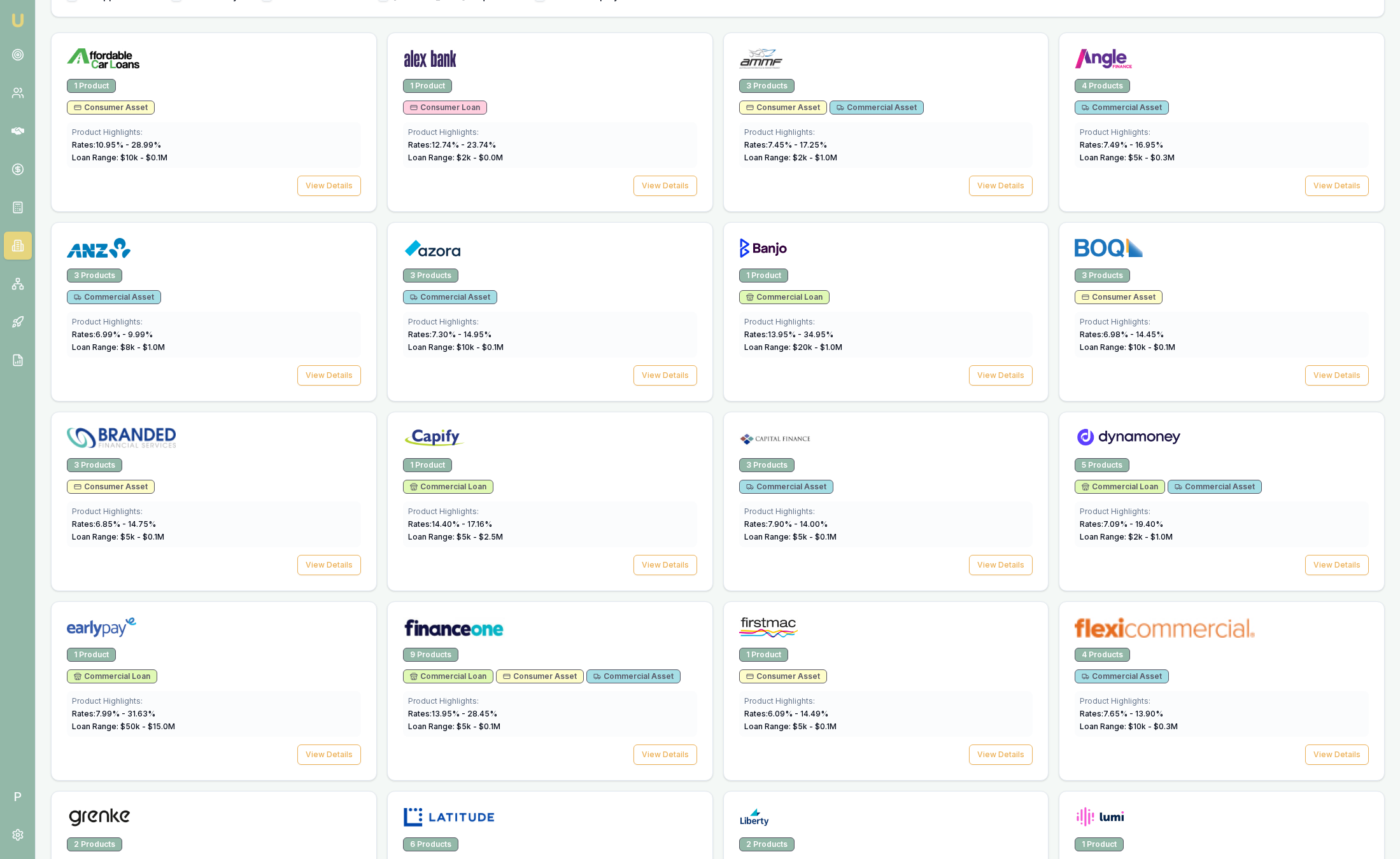
scroll to position [435, 0]
click at [480, 355] on div "Product Highlights: Rates: 7.30 % - 14.95 % Loan Range: $ 10 k - $ 0.1 M" at bounding box center [550, 333] width 294 height 46
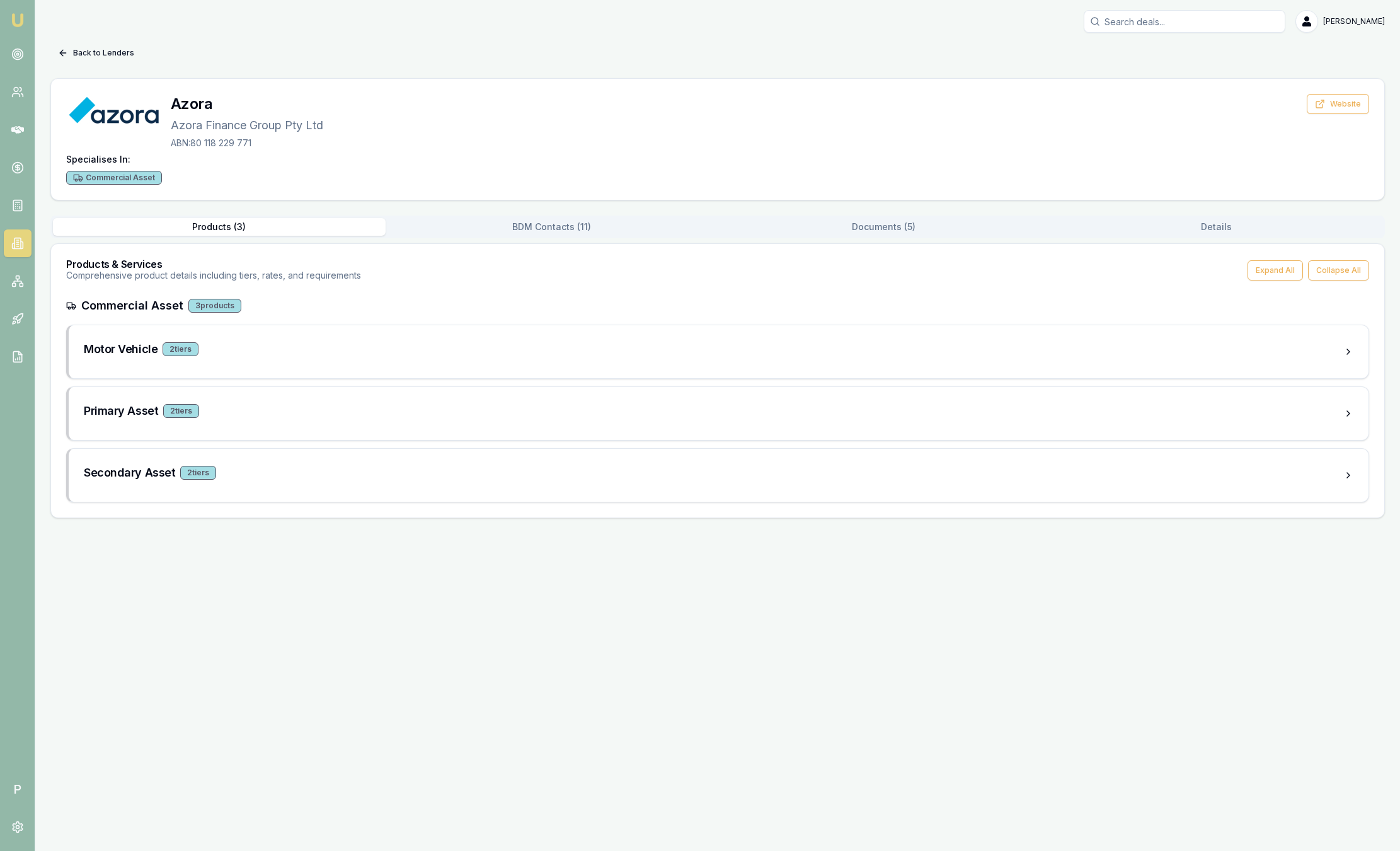
click at [95, 60] on button "Back to Lenders" at bounding box center [96, 53] width 91 height 20
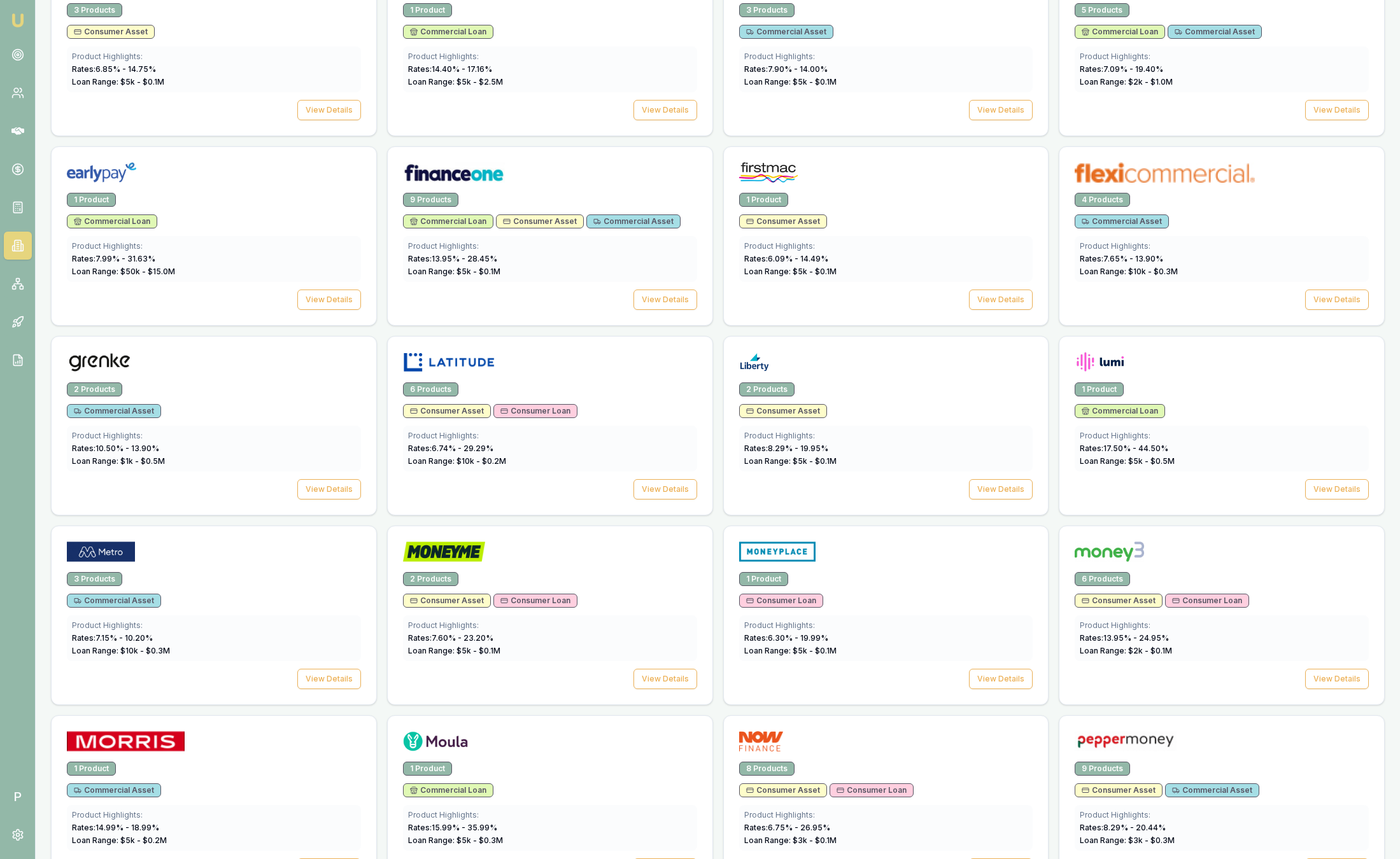
scroll to position [887, 0]
click at [1259, 189] on div at bounding box center [1221, 176] width 294 height 25
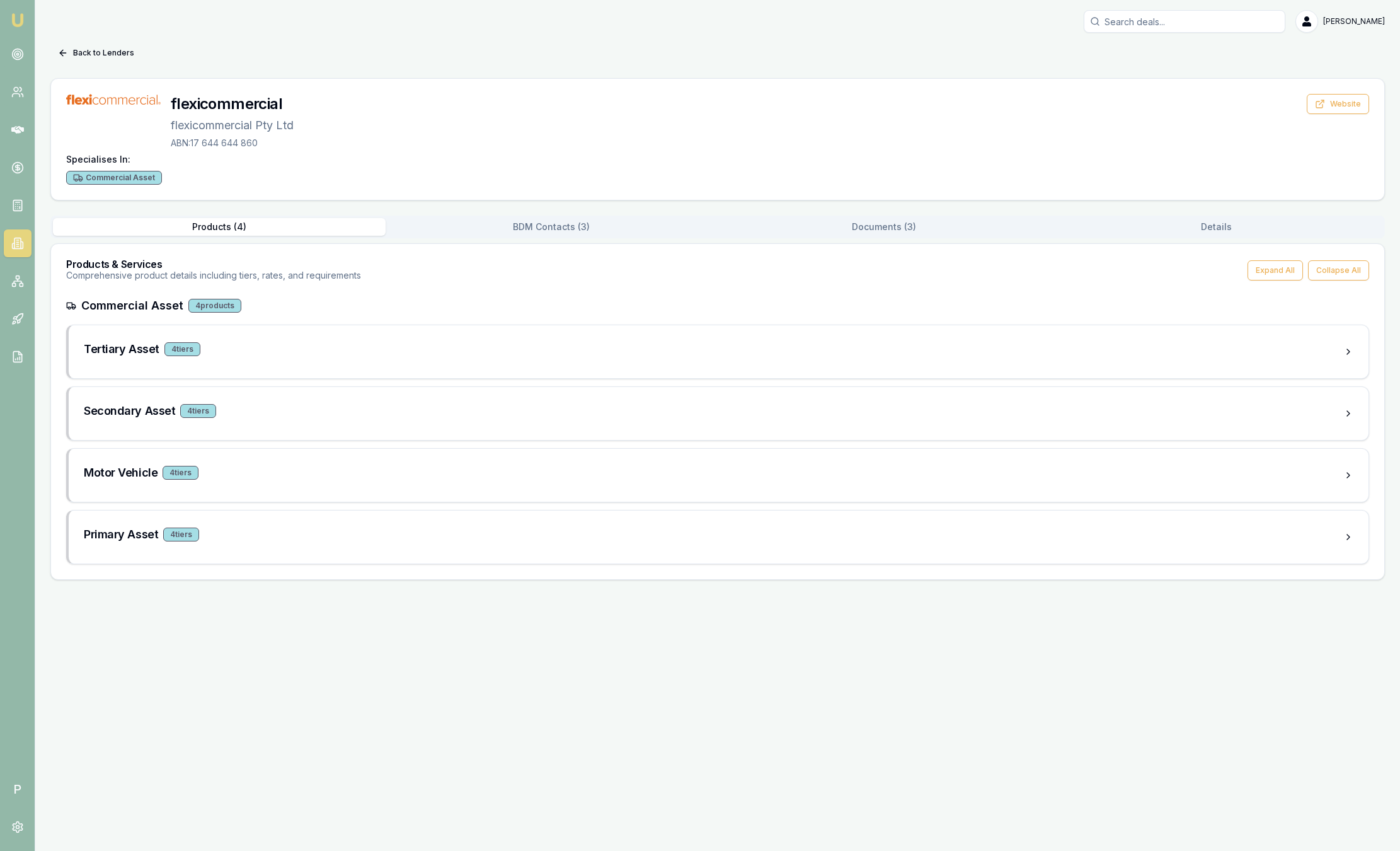
click at [1246, 187] on div "flexicommercial flexicommercial Pty Ltd ABN: 17 644 644 860 Website Specialises…" at bounding box center [718, 139] width 1333 height 121
click at [557, 189] on div "flexicommercial flexicommercial Pty Ltd ABN: 17 644 644 860 Website Specialises…" at bounding box center [718, 139] width 1333 height 121
click at [304, 372] on div "Tertiary Asset 4 tier s" at bounding box center [718, 352] width 1300 height 53
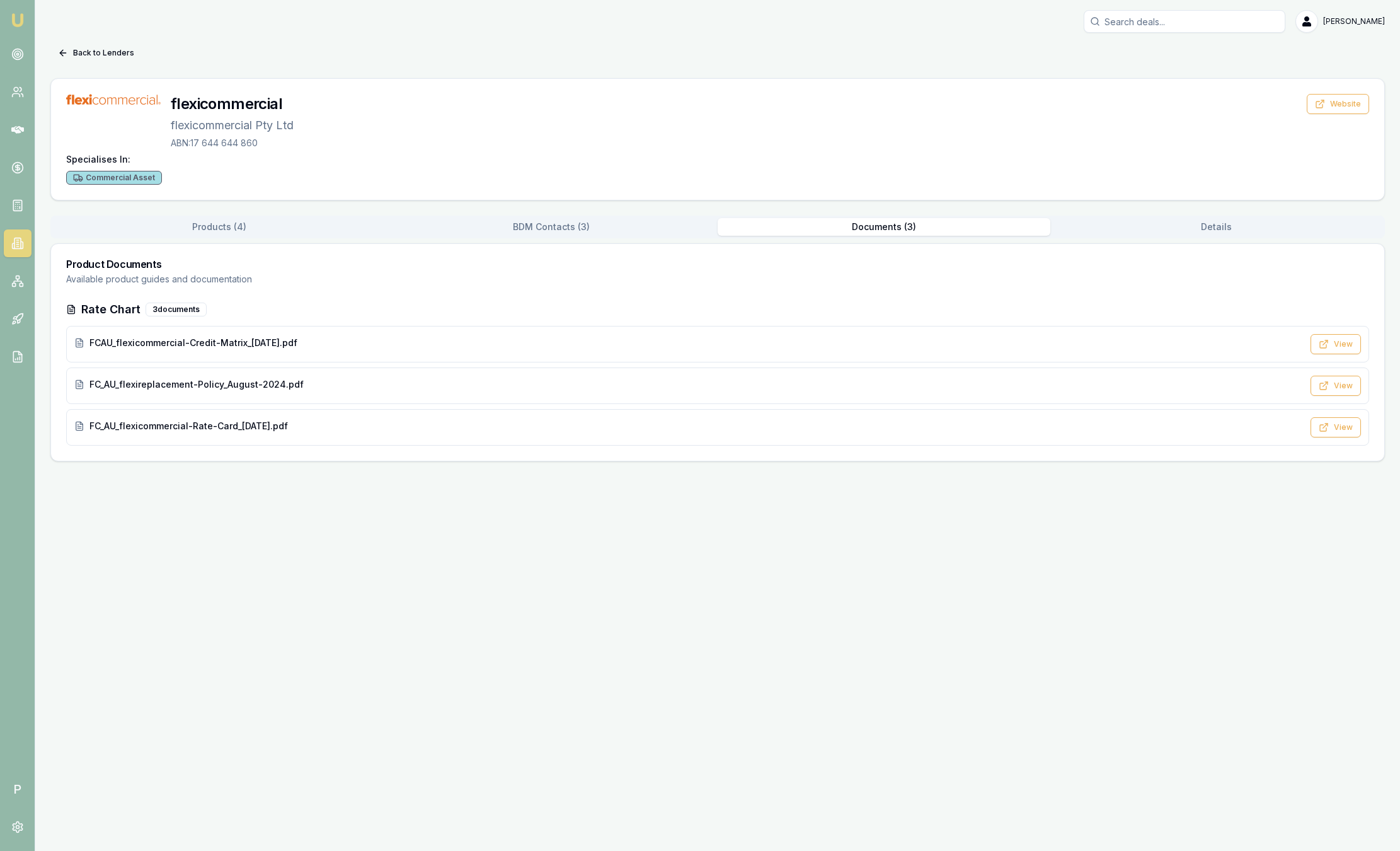
click at [885, 227] on button "Documents ( 3 )" at bounding box center [884, 227] width 333 height 18
click at [473, 339] on div "FCAU_flexicommercial-Credit-Matrix_16-June-2025.pdf" at bounding box center [688, 343] width 1228 height 12
drag, startPoint x: 8, startPoint y: 352, endPoint x: 45, endPoint y: 226, distance: 131.3
click at [8, 352] on link at bounding box center [18, 356] width 28 height 28
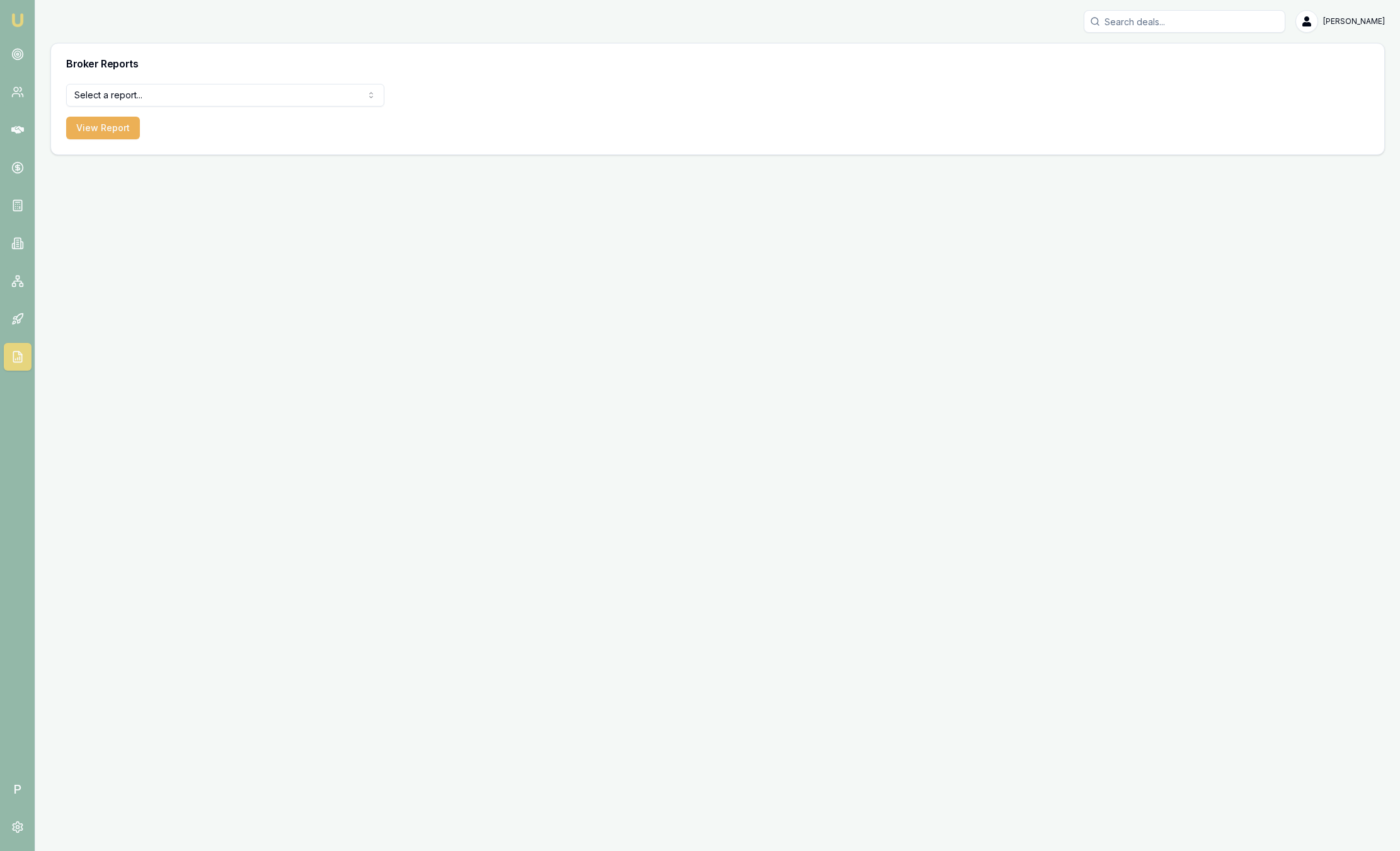
click at [20, 12] on link "Emu Broker" at bounding box center [18, 20] width 20 height 20
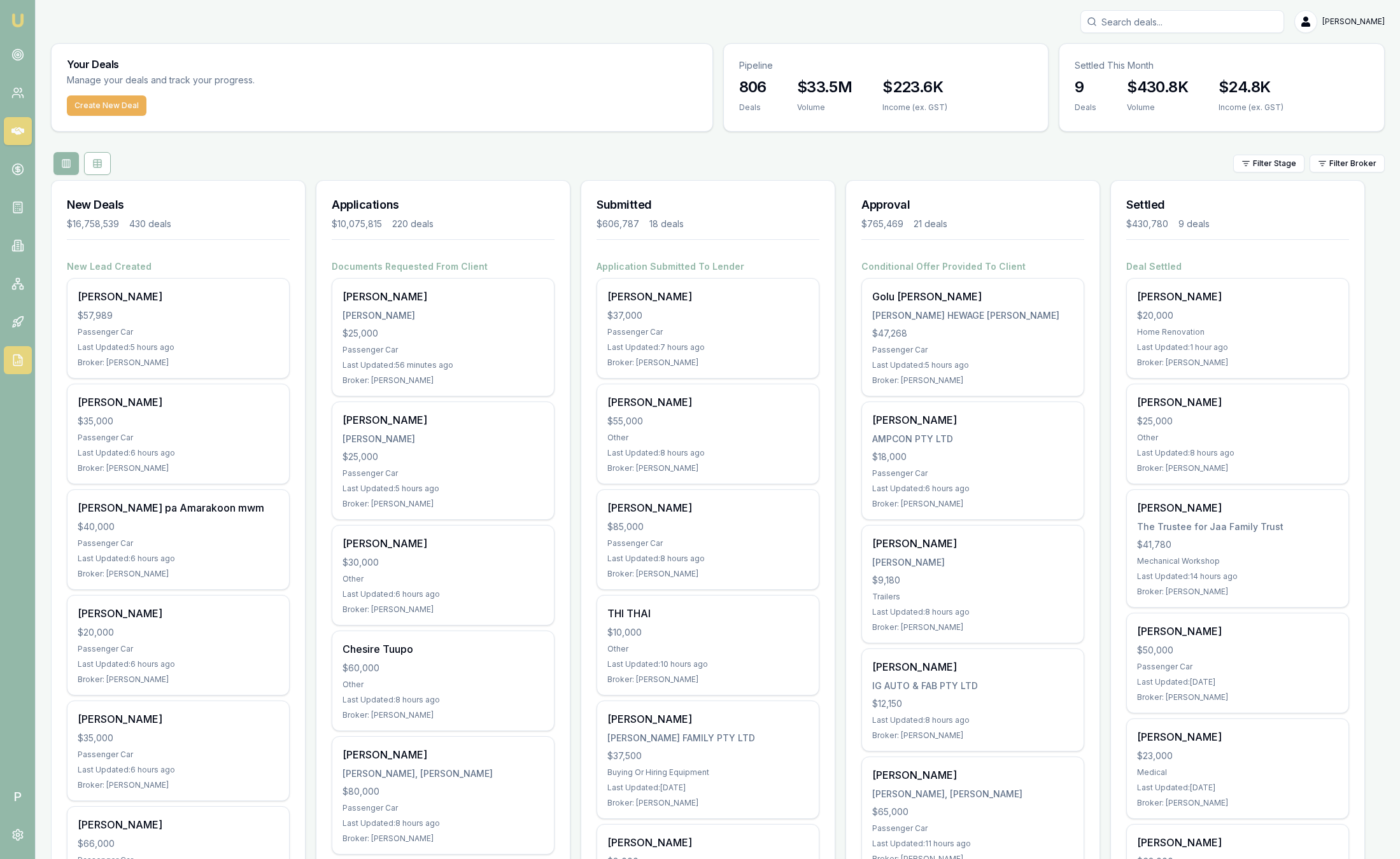
click at [19, 360] on icon at bounding box center [17, 360] width 13 height 13
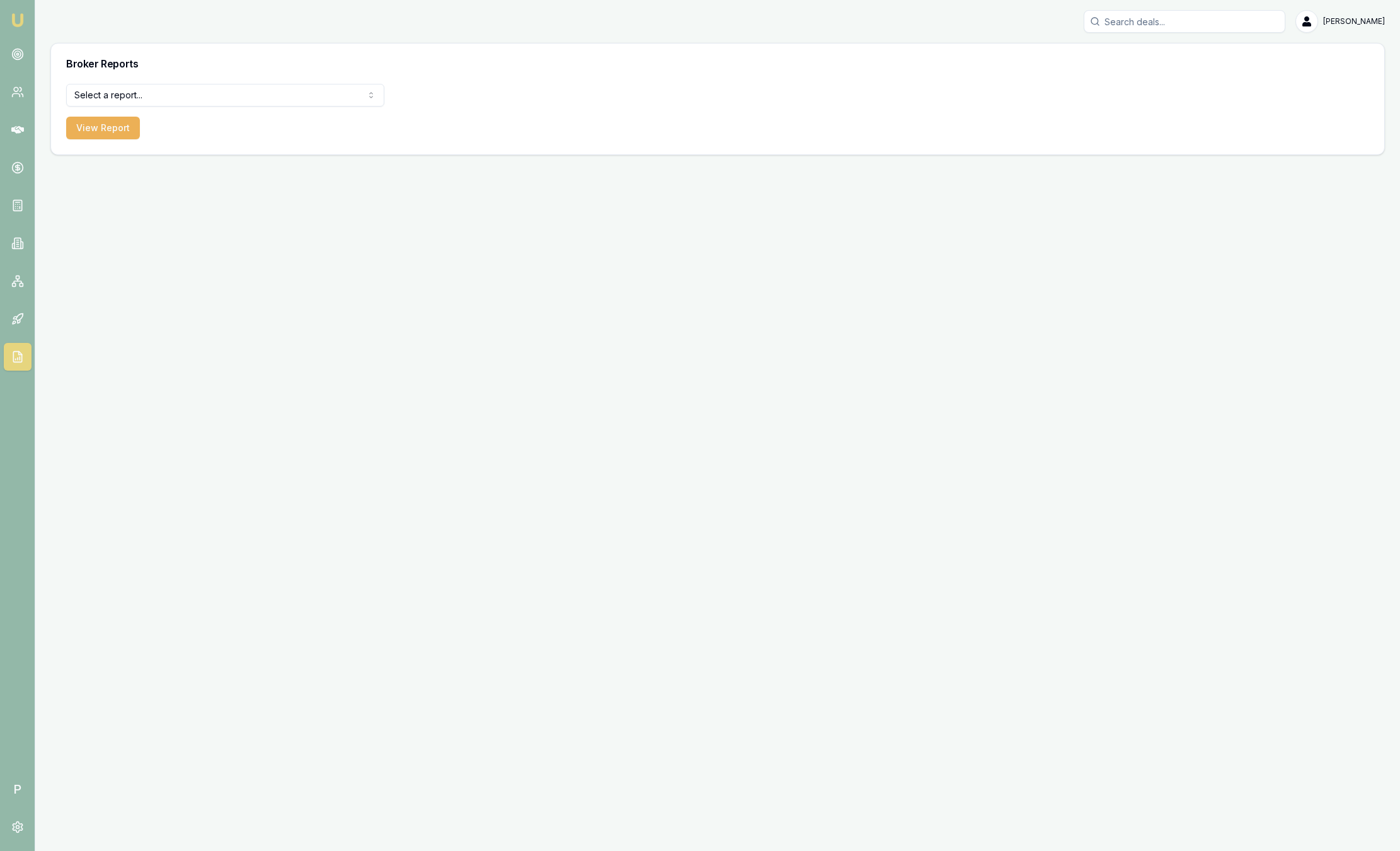
click at [267, 72] on div "Broker Reports" at bounding box center [718, 63] width 1333 height 40
click at [233, 92] on html "Emu Broker P Sam Crouch Toggle Menu Broker Reports Select a report... All Deals…" at bounding box center [700, 426] width 1400 height 851
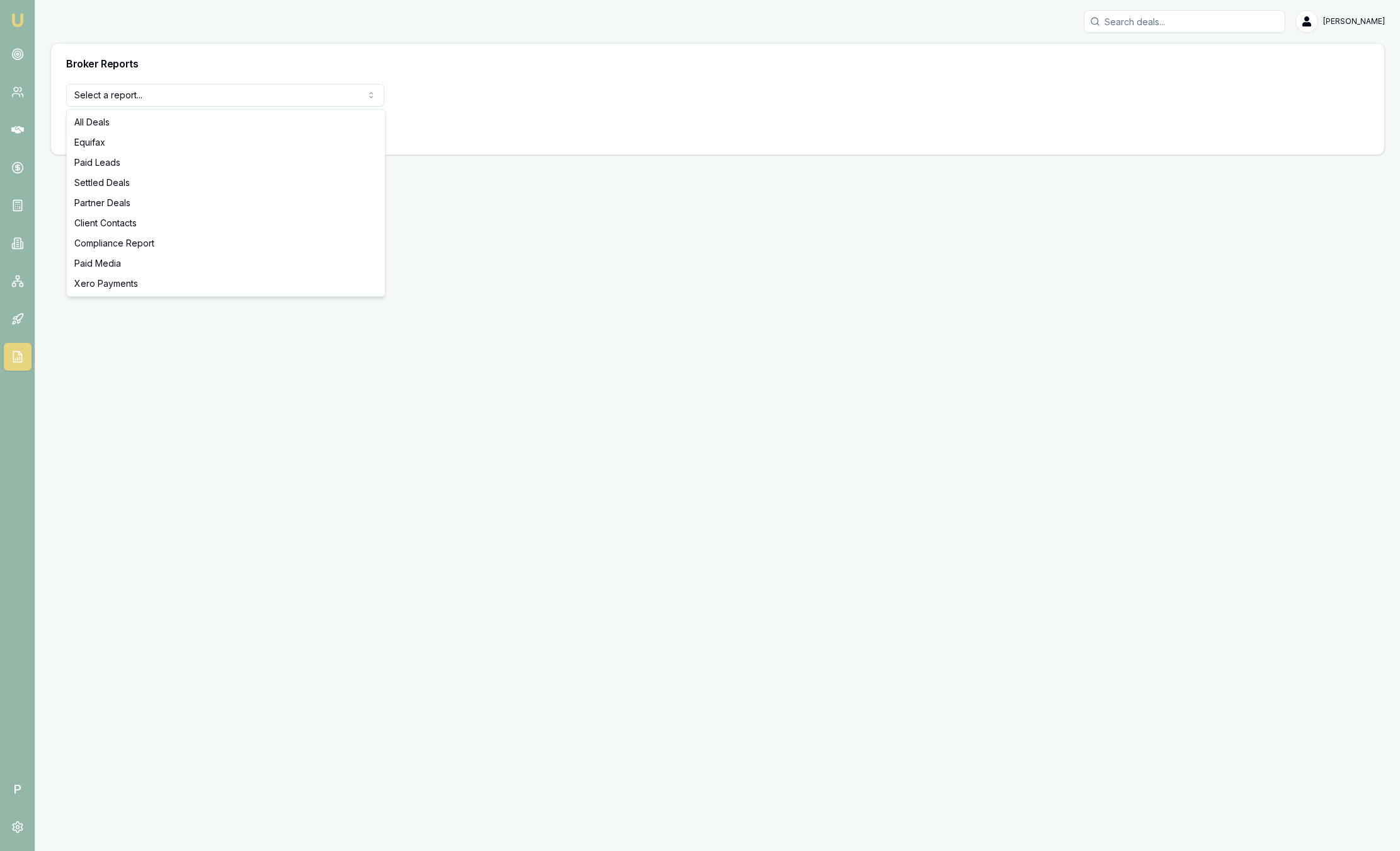
select select "compliance"
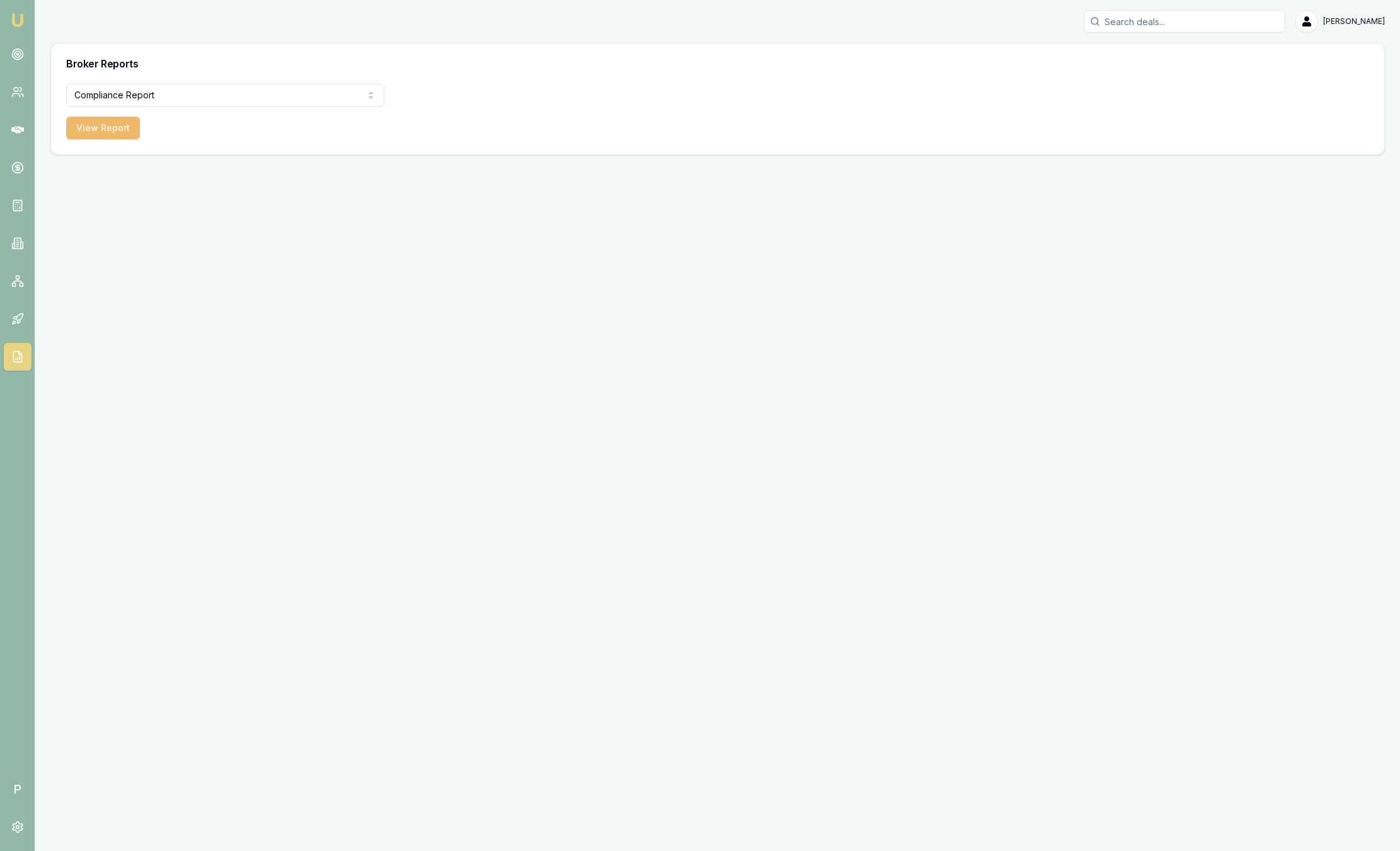
click at [111, 127] on button "View Report" at bounding box center [103, 128] width 74 height 23
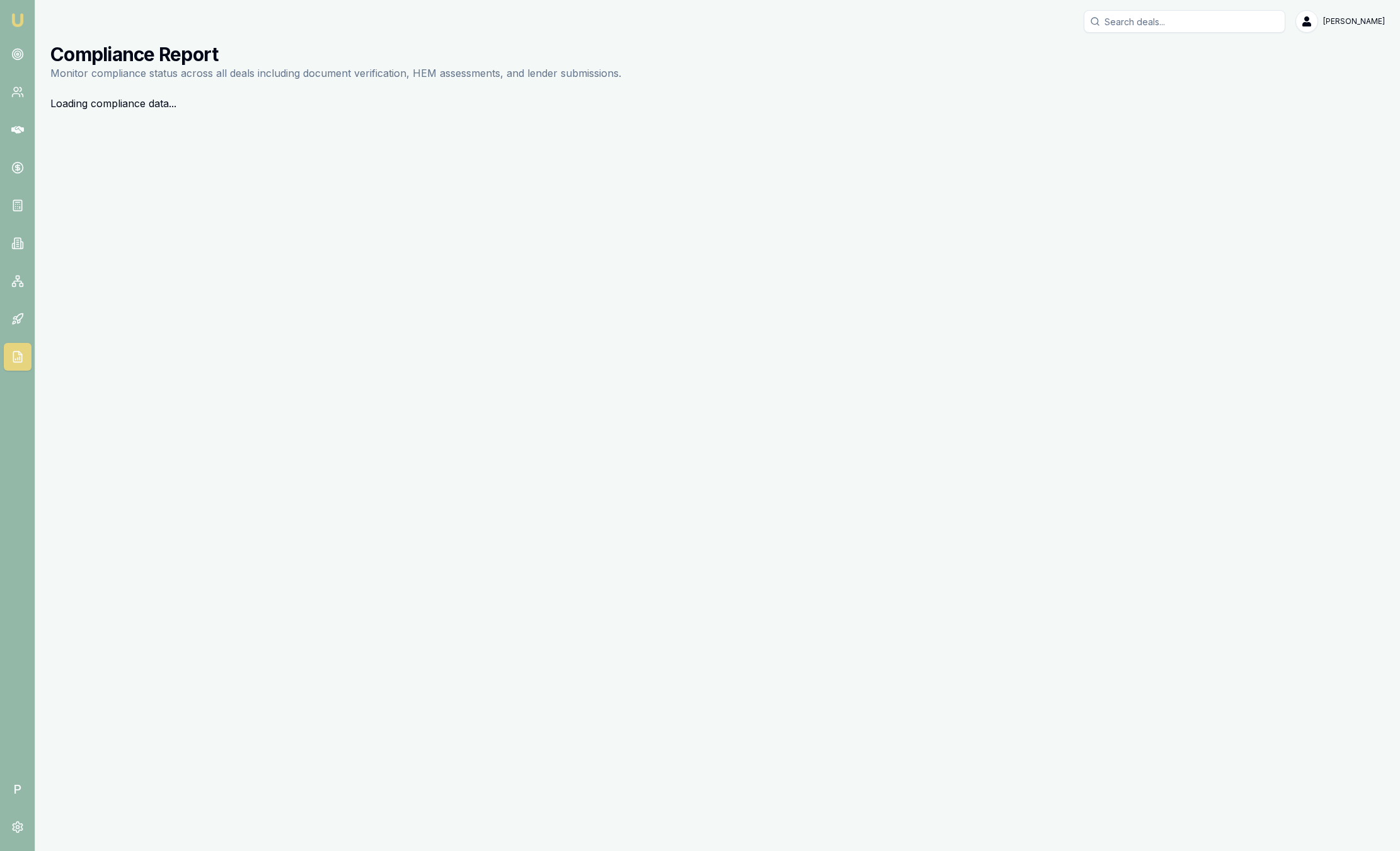
click at [111, 127] on div "Emu Broker P Sam Crouch Toggle Menu Compliance Report Monitor compliance status…" at bounding box center [700, 426] width 1400 height 851
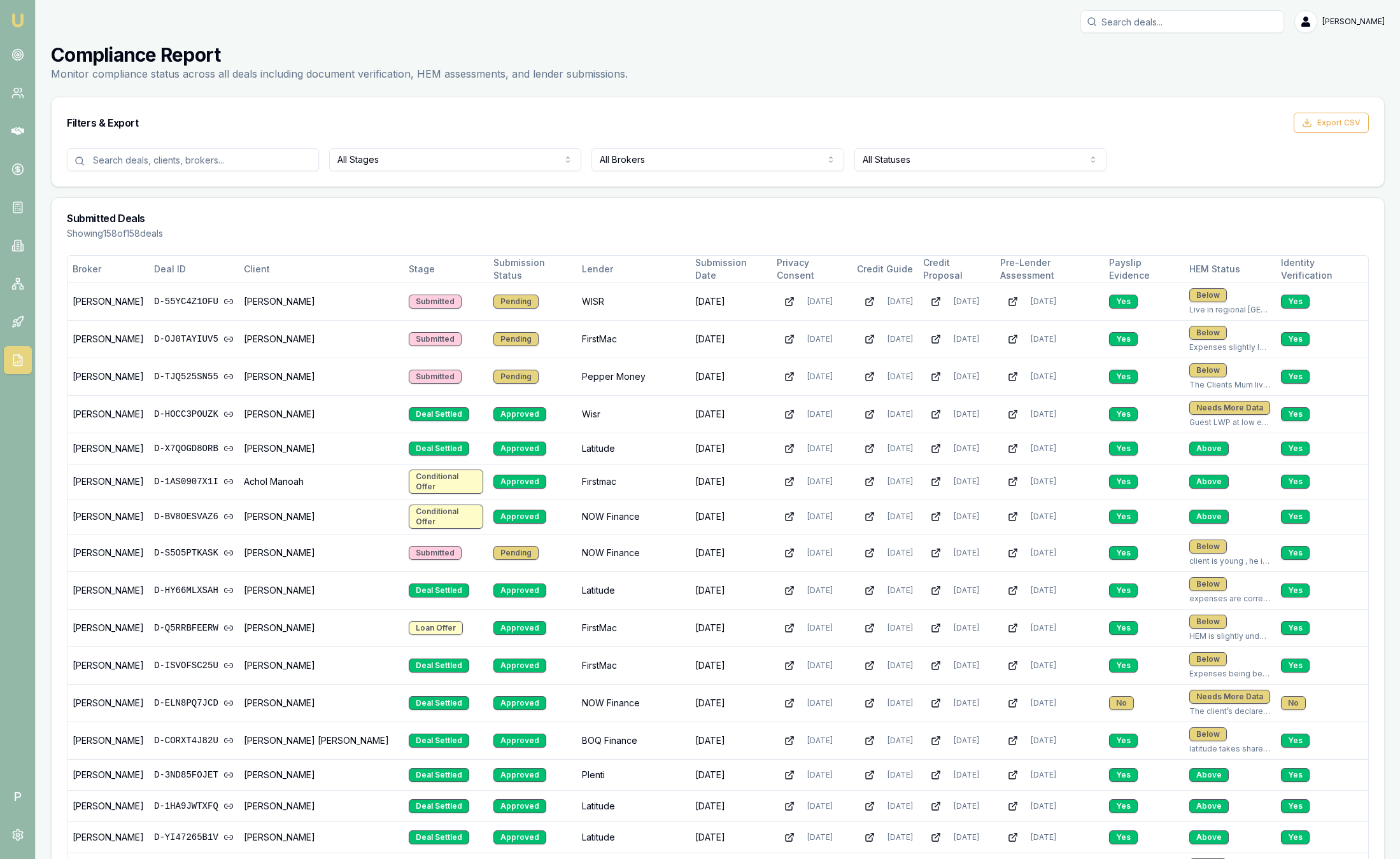
click at [780, 185] on div "All Stages All Brokers All Statuses" at bounding box center [718, 167] width 1332 height 39
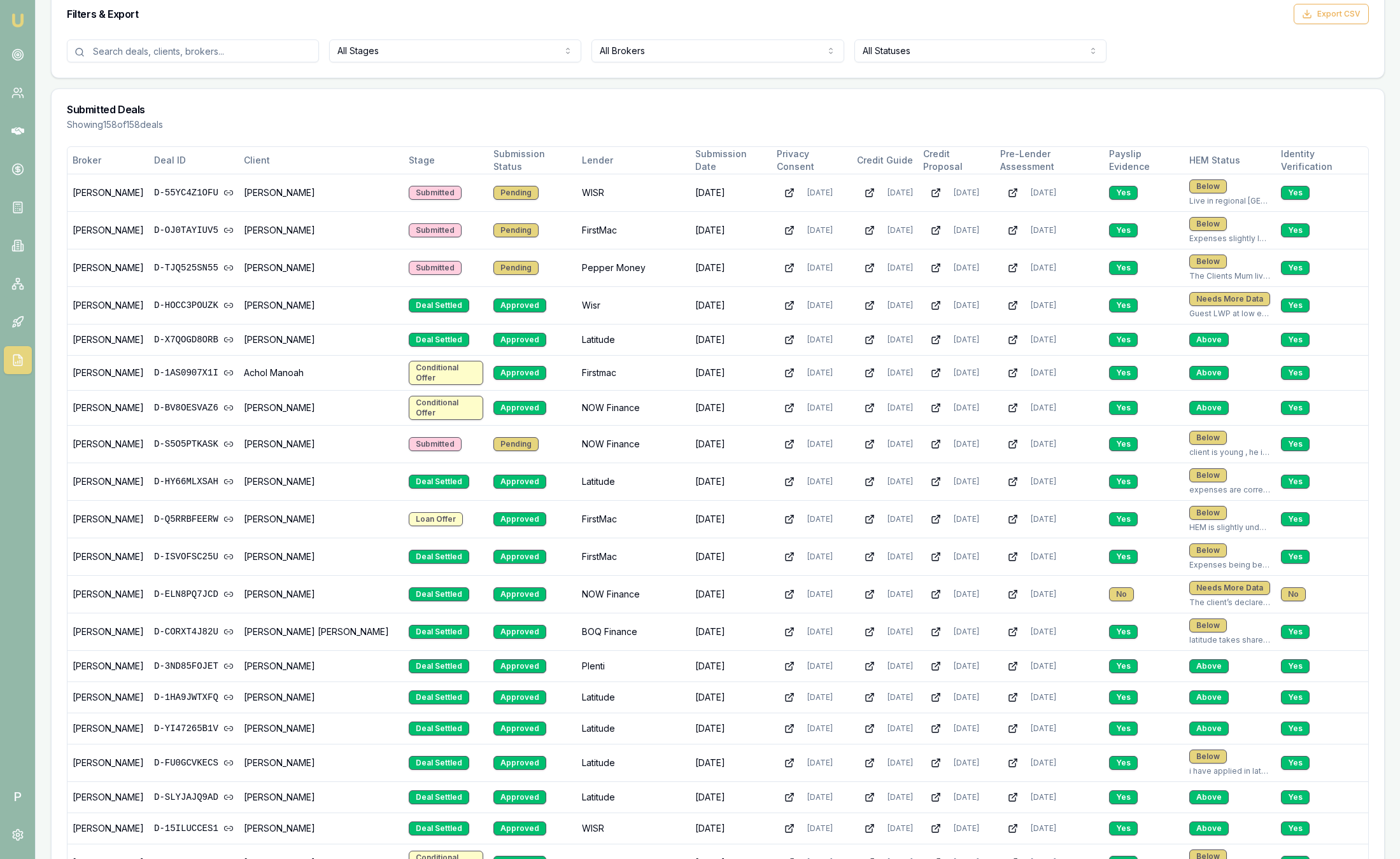
scroll to position [110, 0]
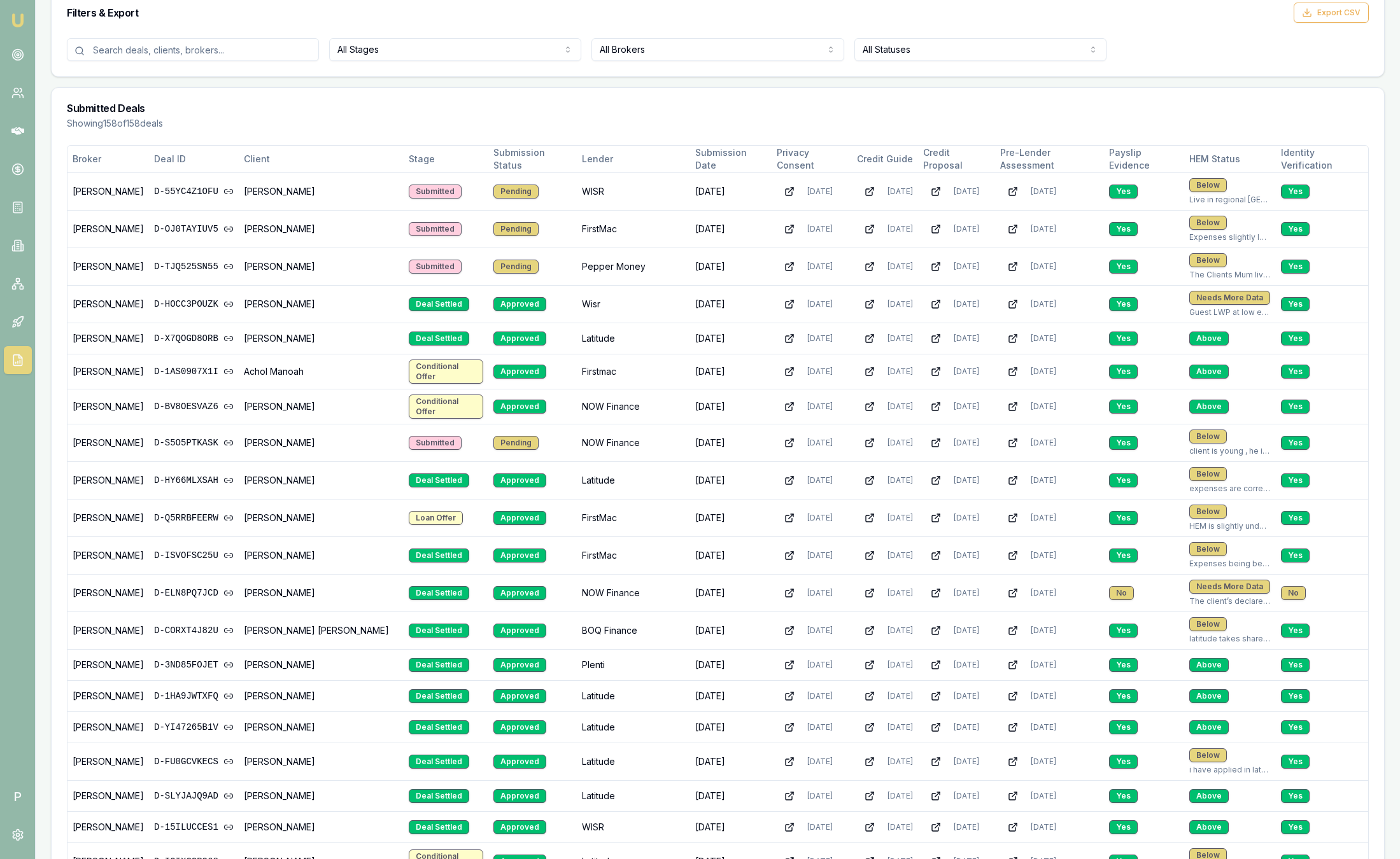
click at [725, 100] on div "Submitted Deals Showing 158 of 158 deals" at bounding box center [718, 116] width 1332 height 57
click at [899, 481] on span "30/09/2025" at bounding box center [900, 481] width 25 height 10
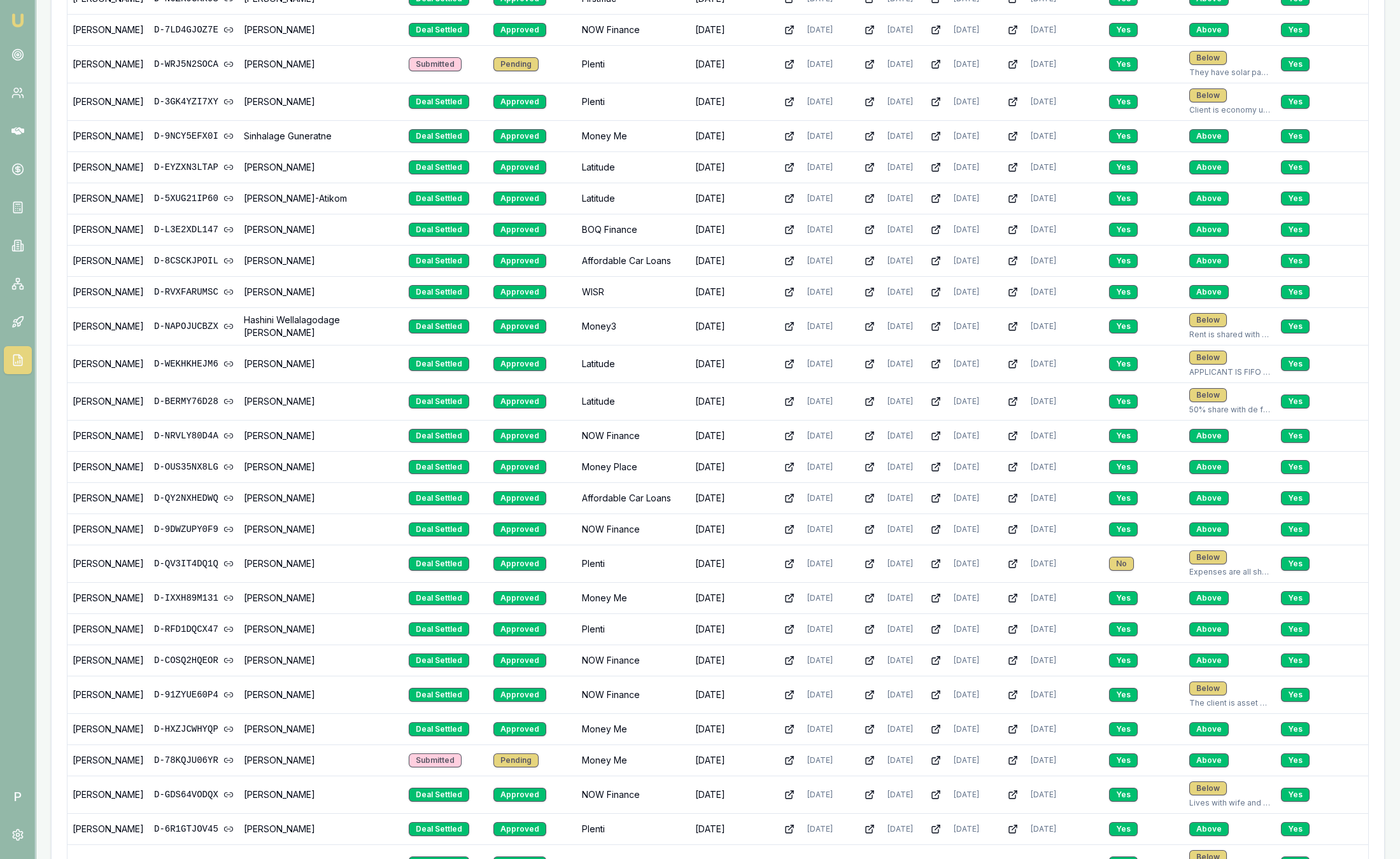
scroll to position [1759, 0]
click at [1112, 559] on td "No" at bounding box center [1144, 564] width 80 height 38
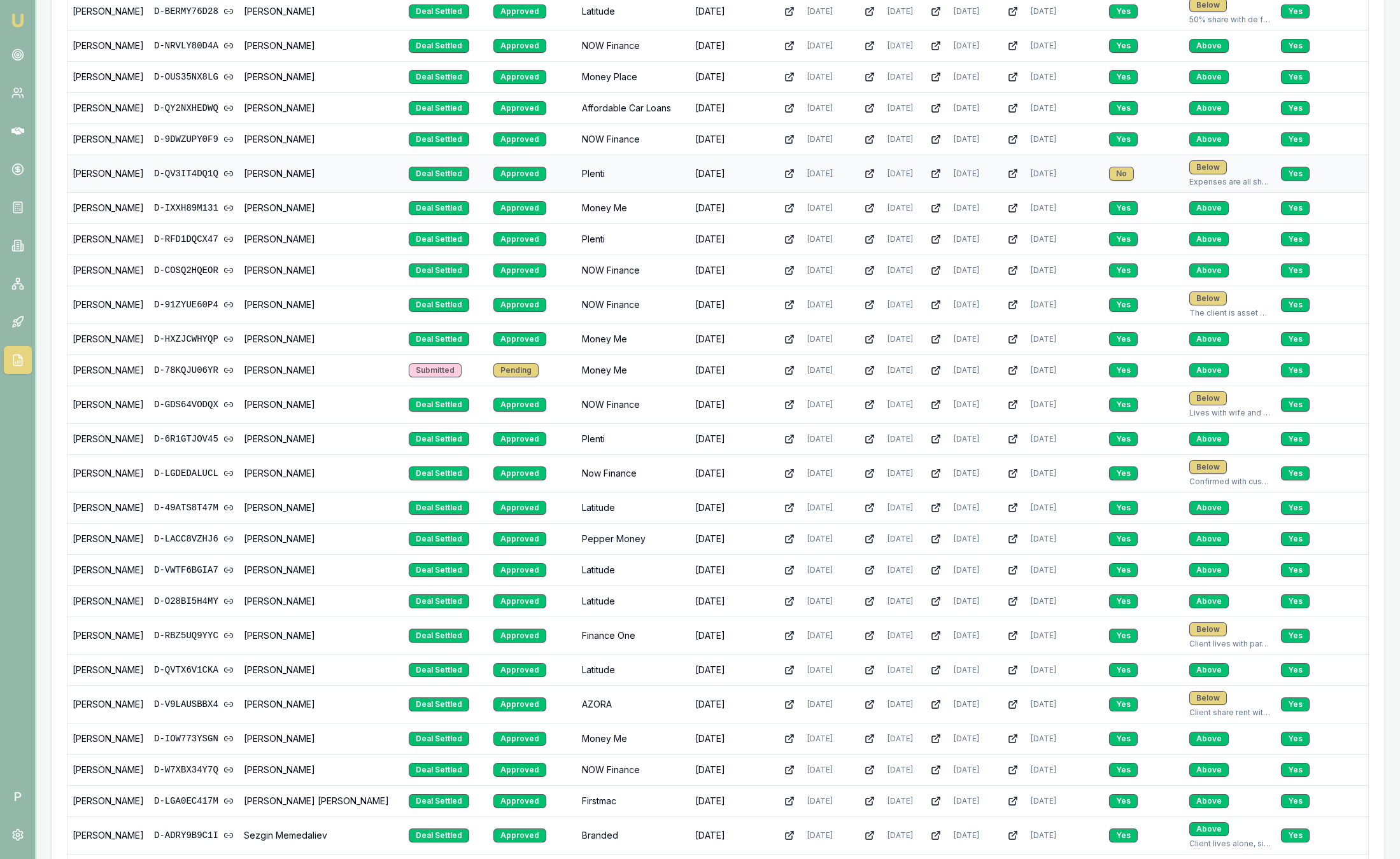
scroll to position [2171, 0]
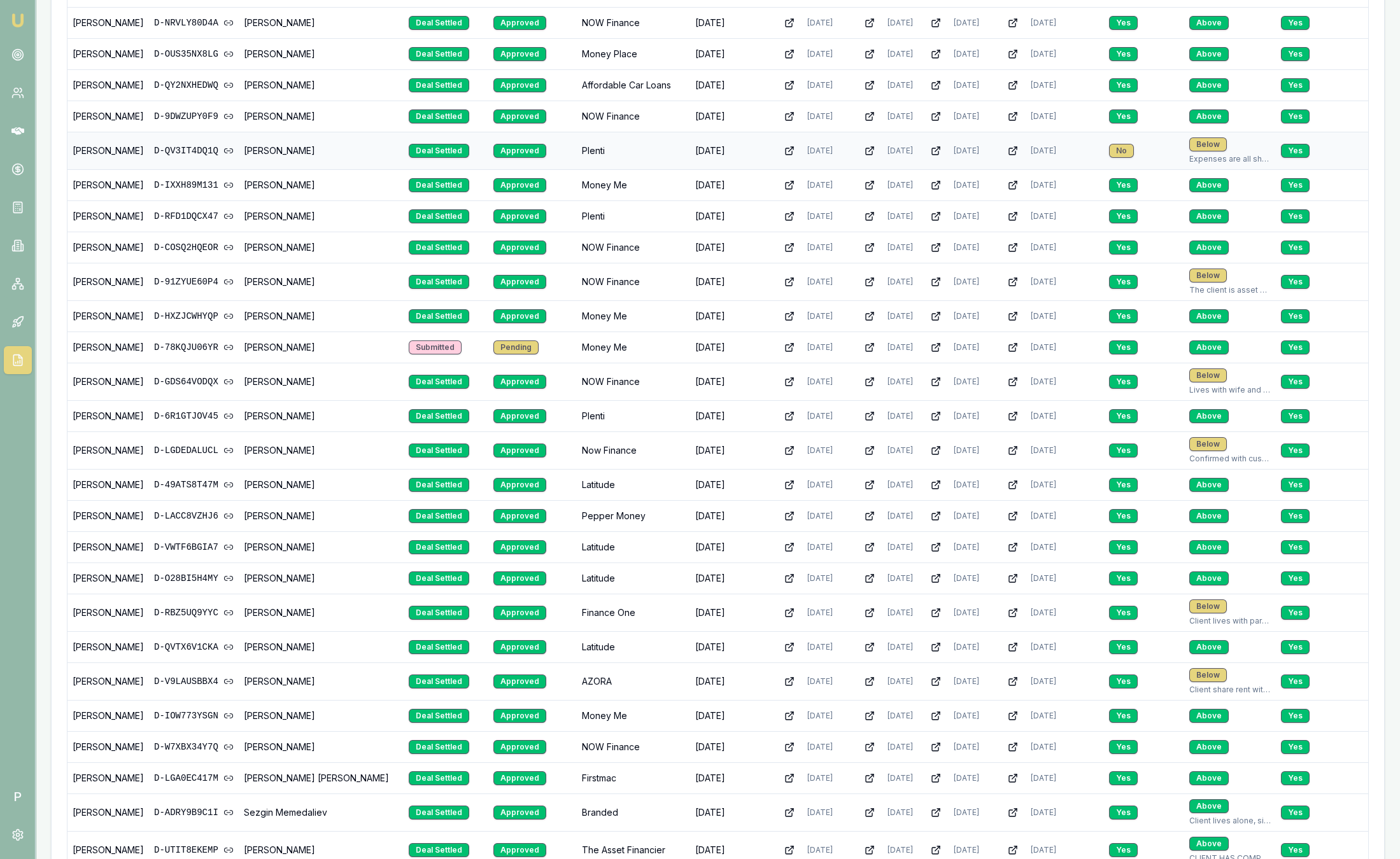
click at [1112, 559] on td "Yes" at bounding box center [1144, 547] width 80 height 31
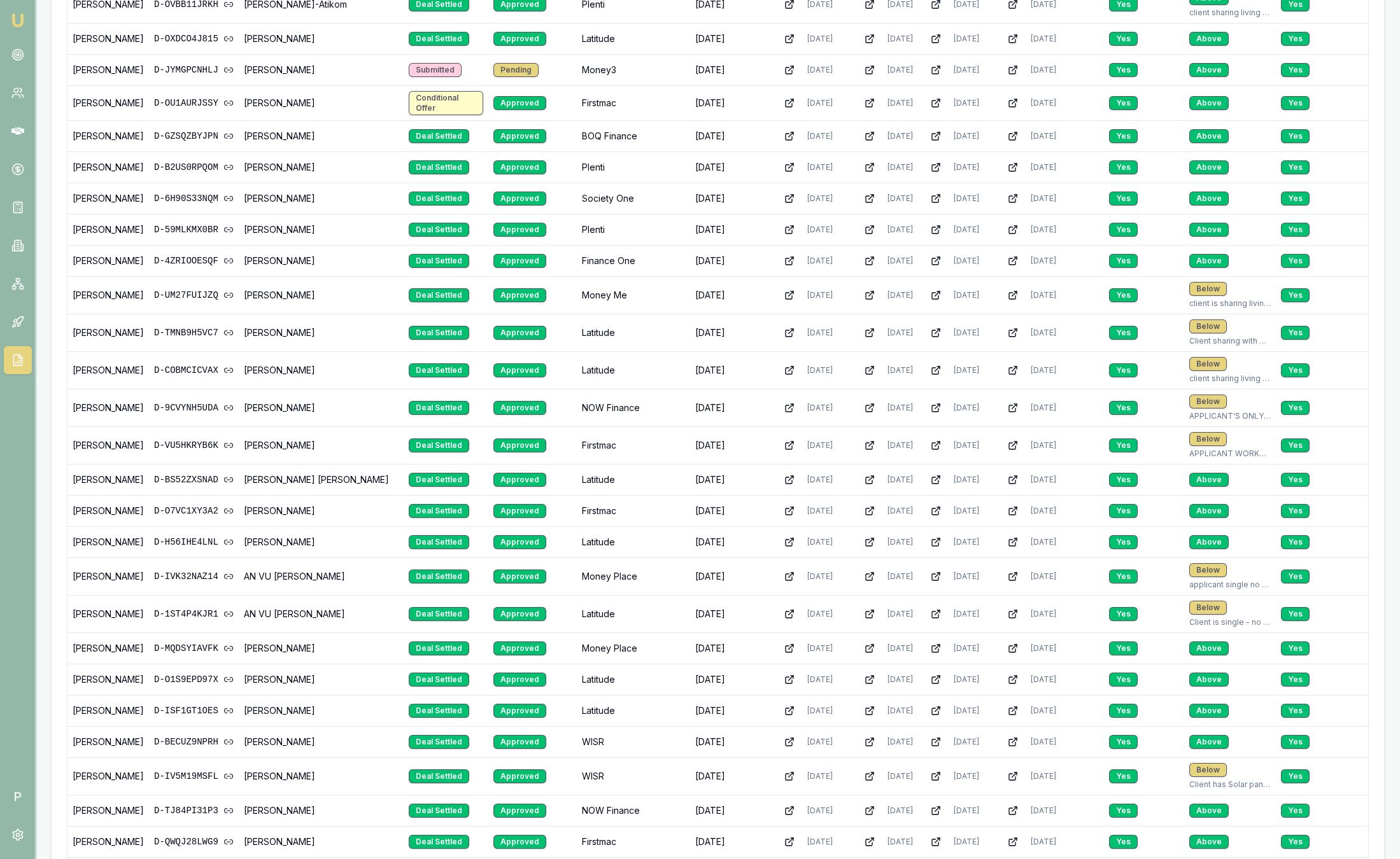
scroll to position [3254, 0]
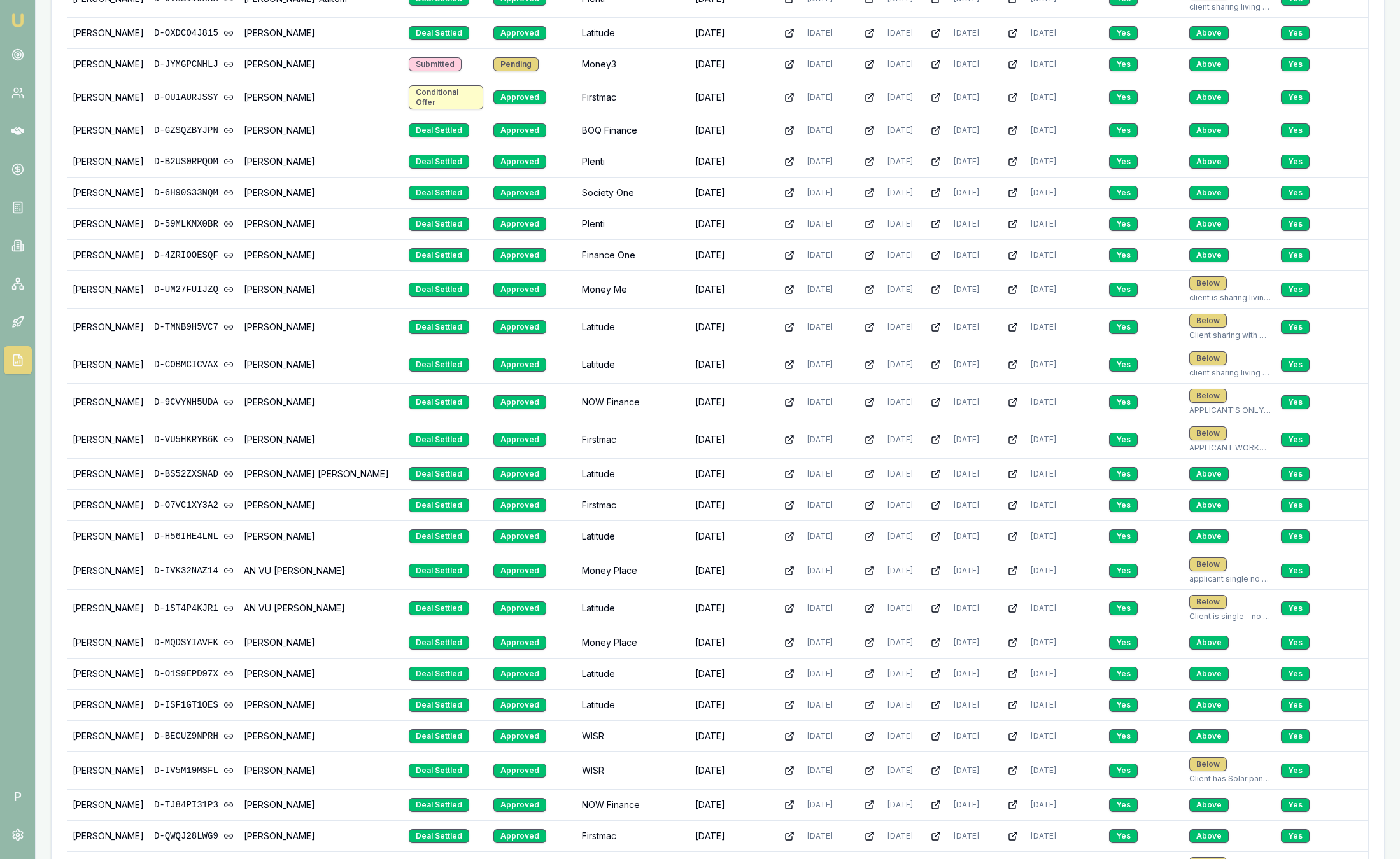
click at [15, 10] on link "Emu Broker" at bounding box center [18, 20] width 21 height 21
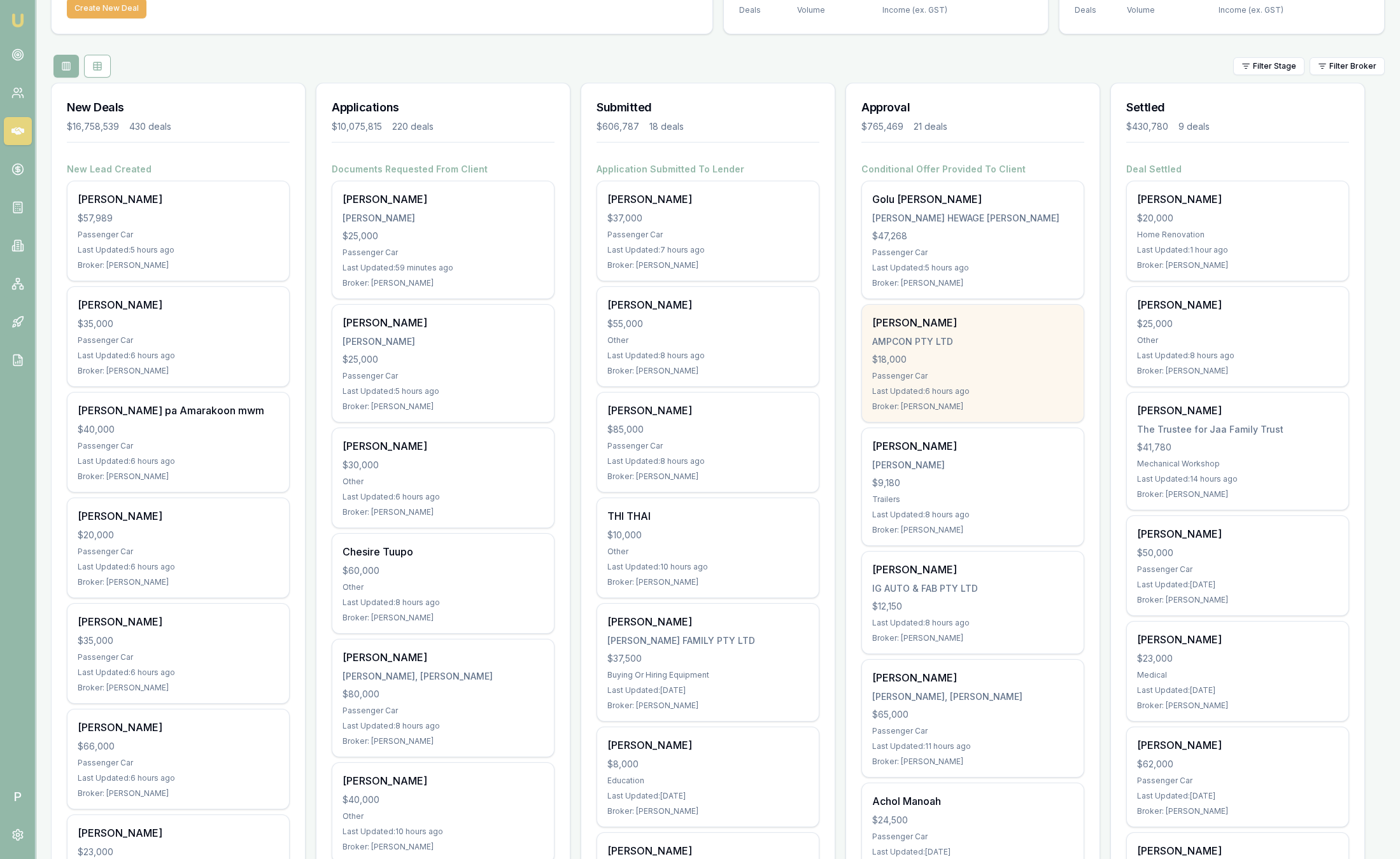
scroll to position [98, 0]
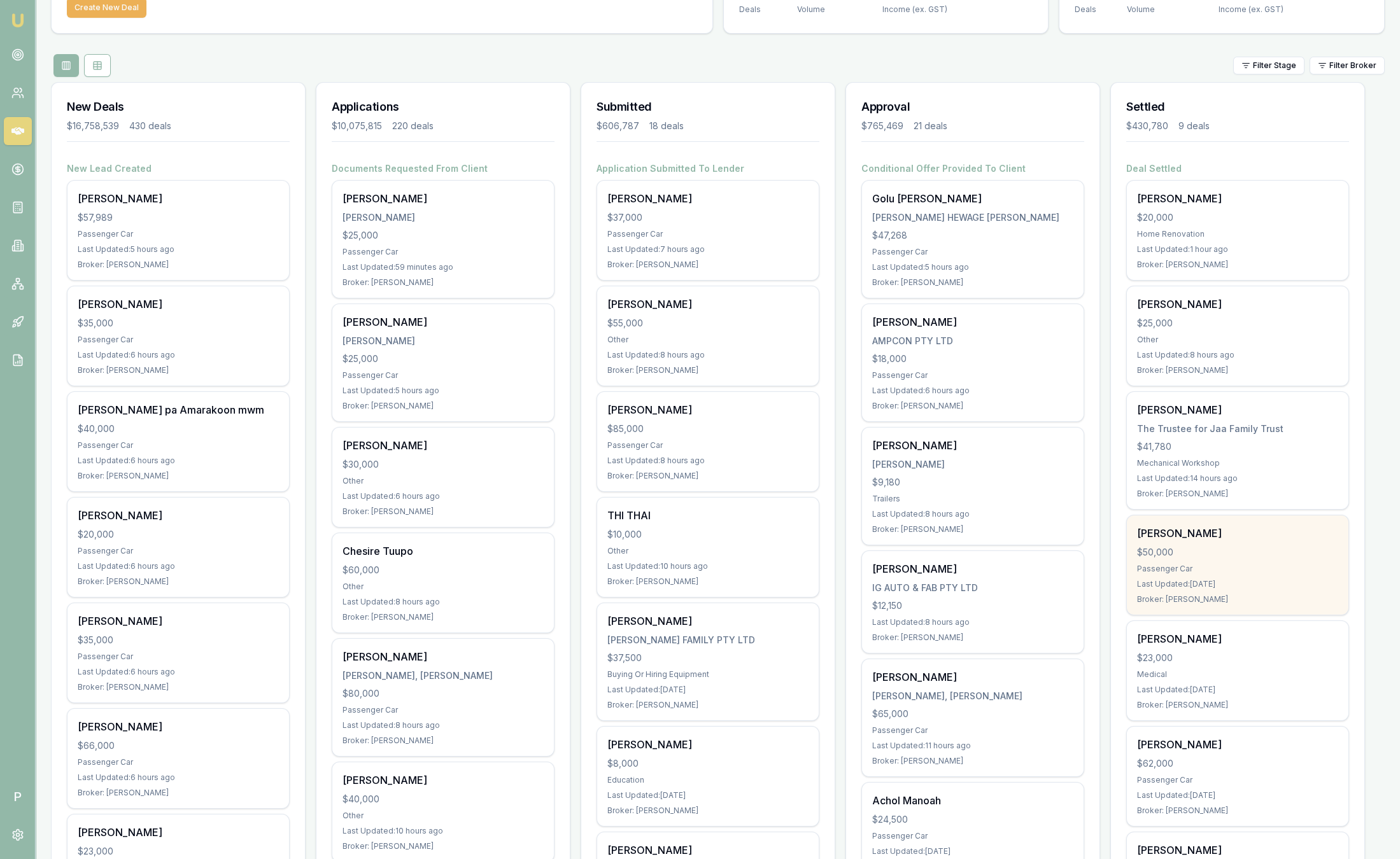
click at [1242, 580] on div "Last Updated: 1 day ago" at bounding box center [1237, 584] width 201 height 10
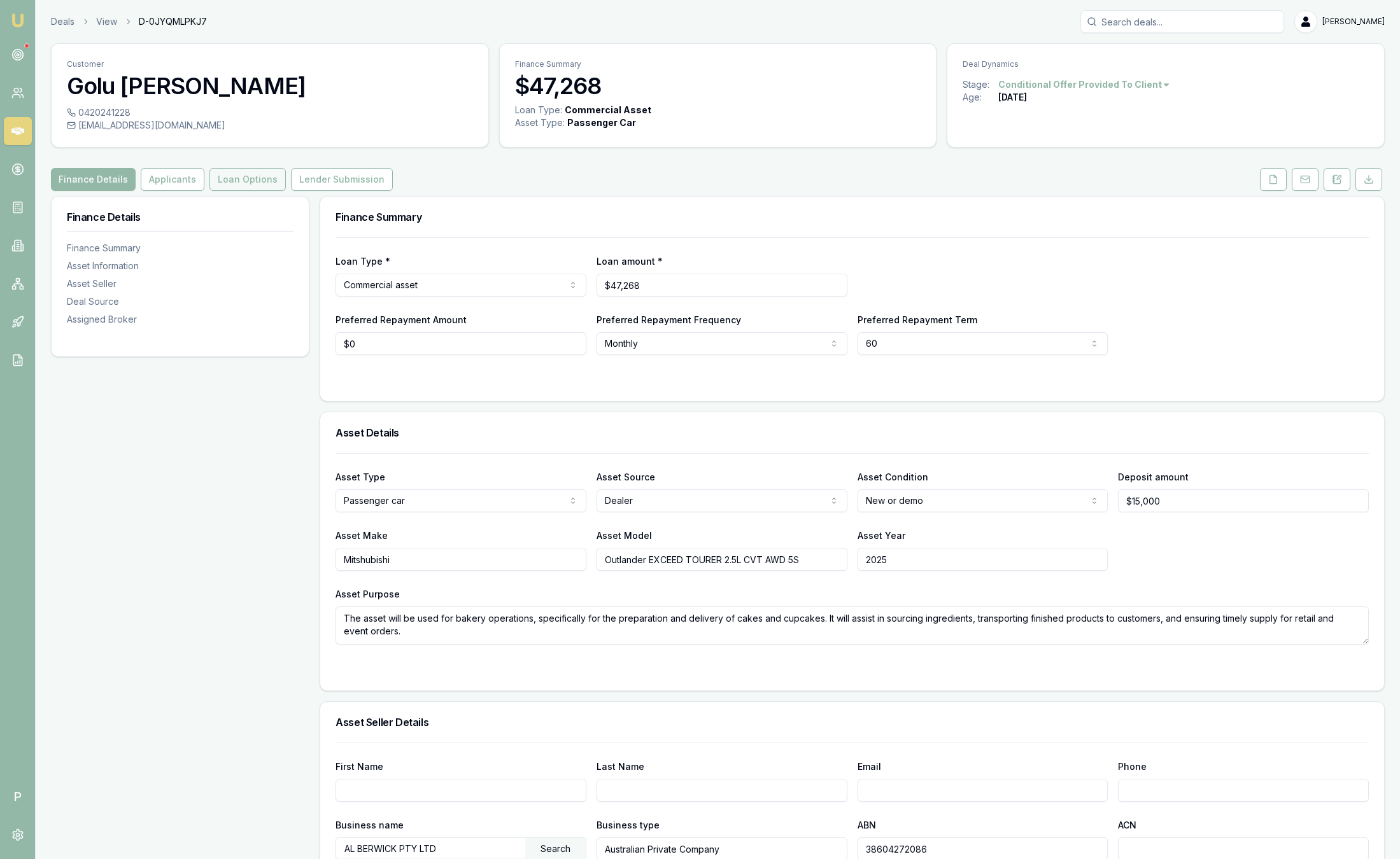
click at [250, 182] on button "Loan Options" at bounding box center [247, 179] width 76 height 23
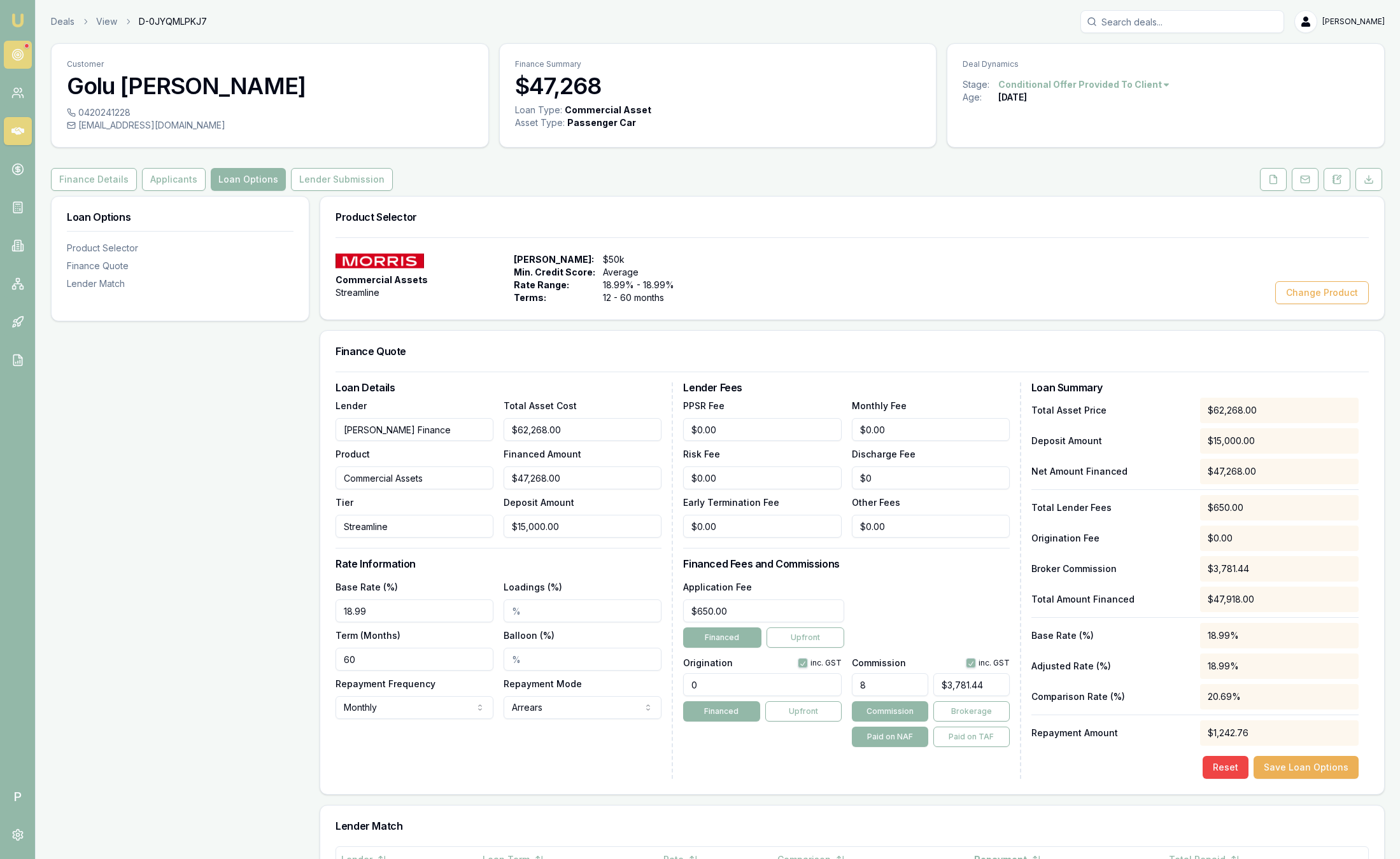
click at [30, 59] on link at bounding box center [18, 54] width 28 height 28
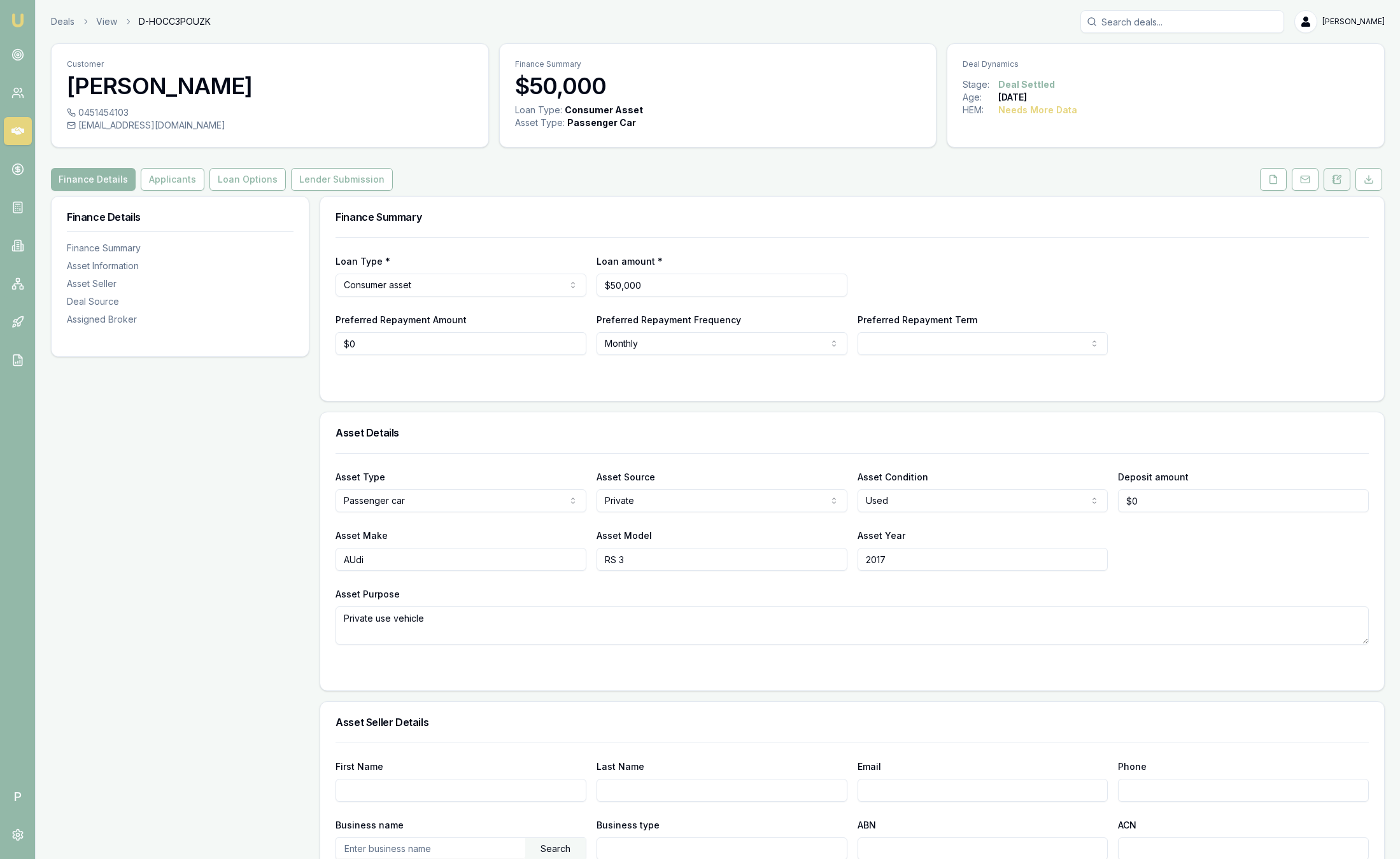
click at [1328, 179] on button at bounding box center [1337, 179] width 27 height 23
click at [16, 23] on img at bounding box center [17, 20] width 15 height 15
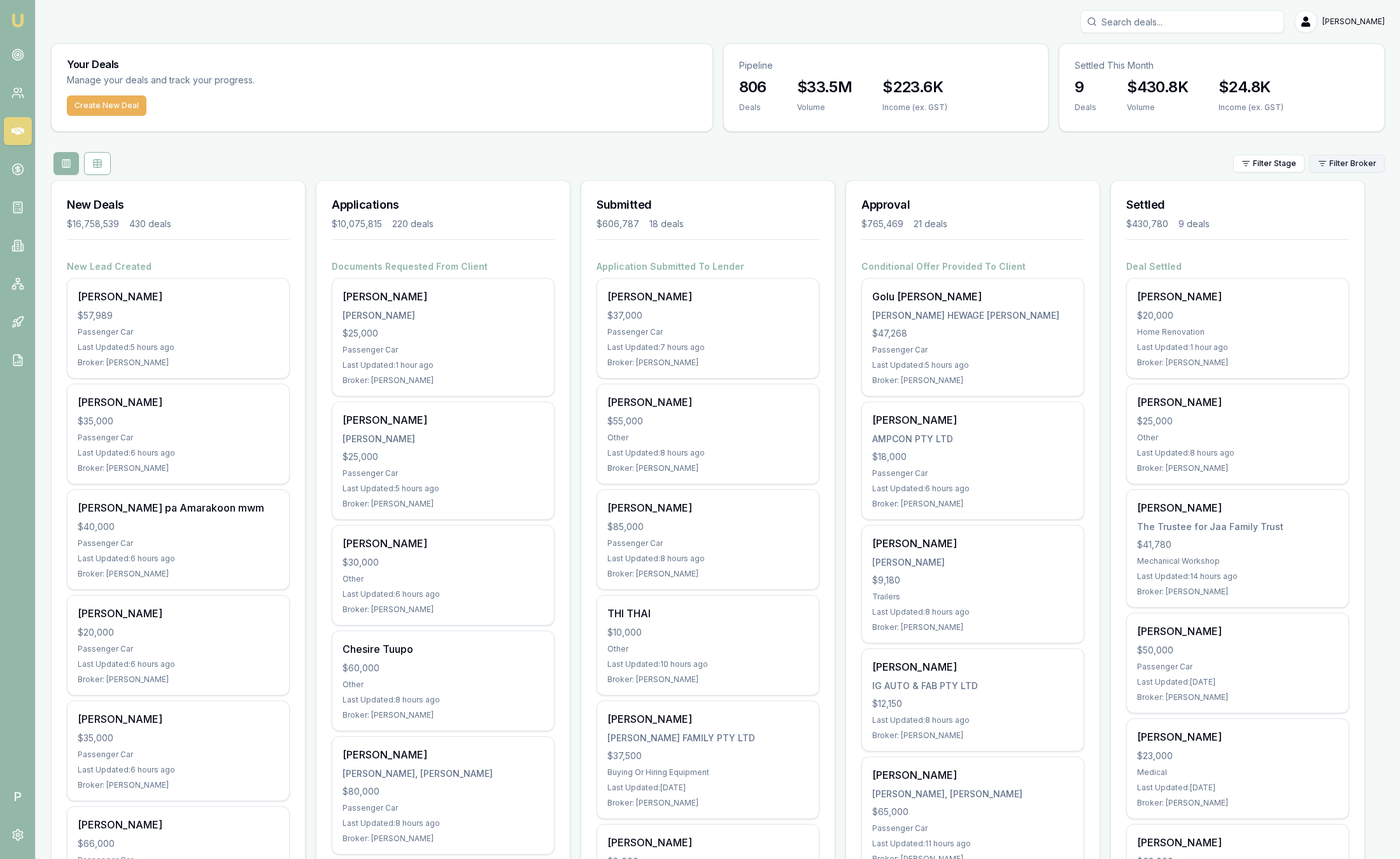
click at [1357, 169] on html "Emu Broker P Sam Crouch Toggle Menu Your Deals Manage your deals and track your…" at bounding box center [700, 430] width 1400 height 859
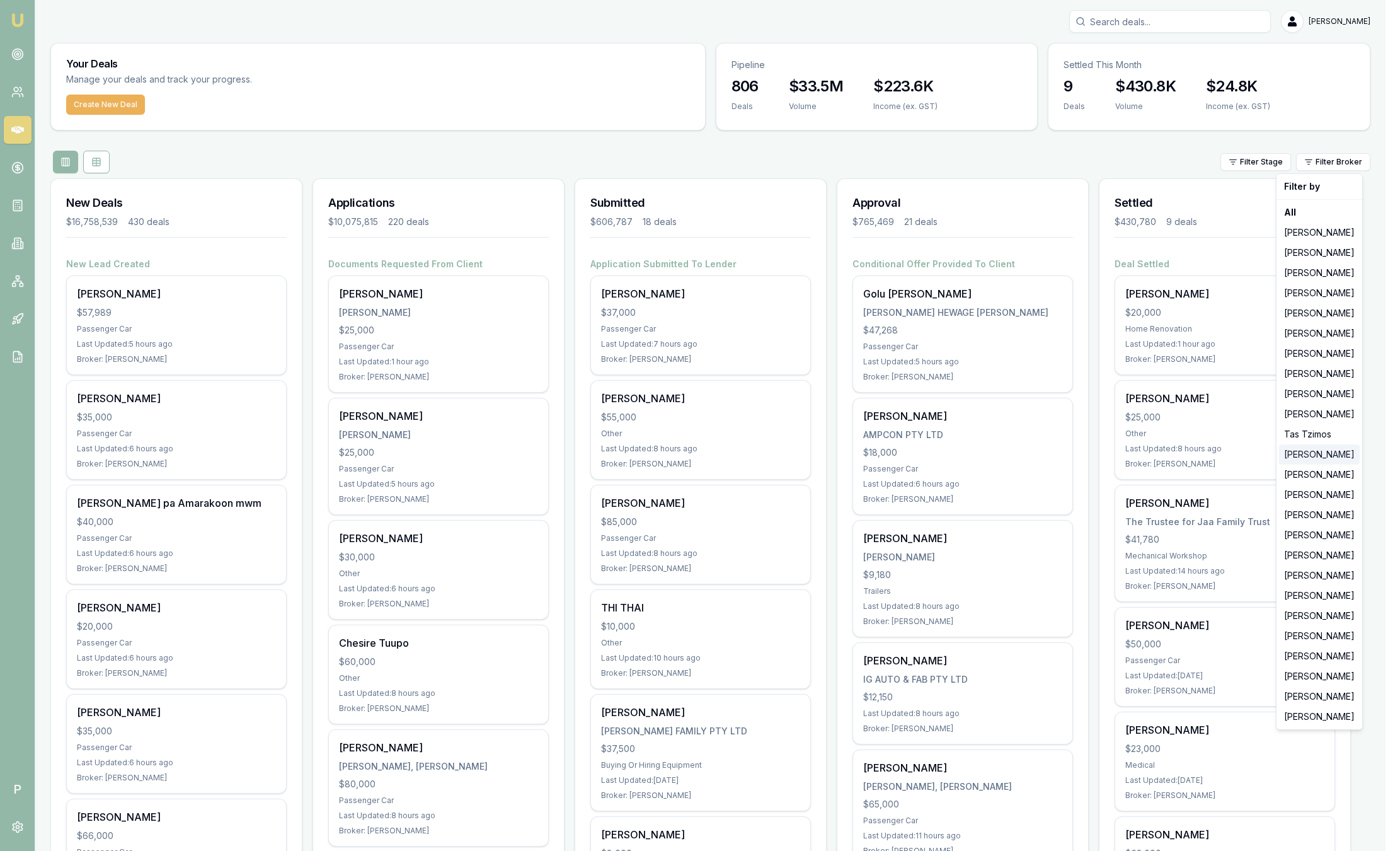
click at [1307, 453] on div "[PERSON_NAME]" at bounding box center [1319, 454] width 81 height 20
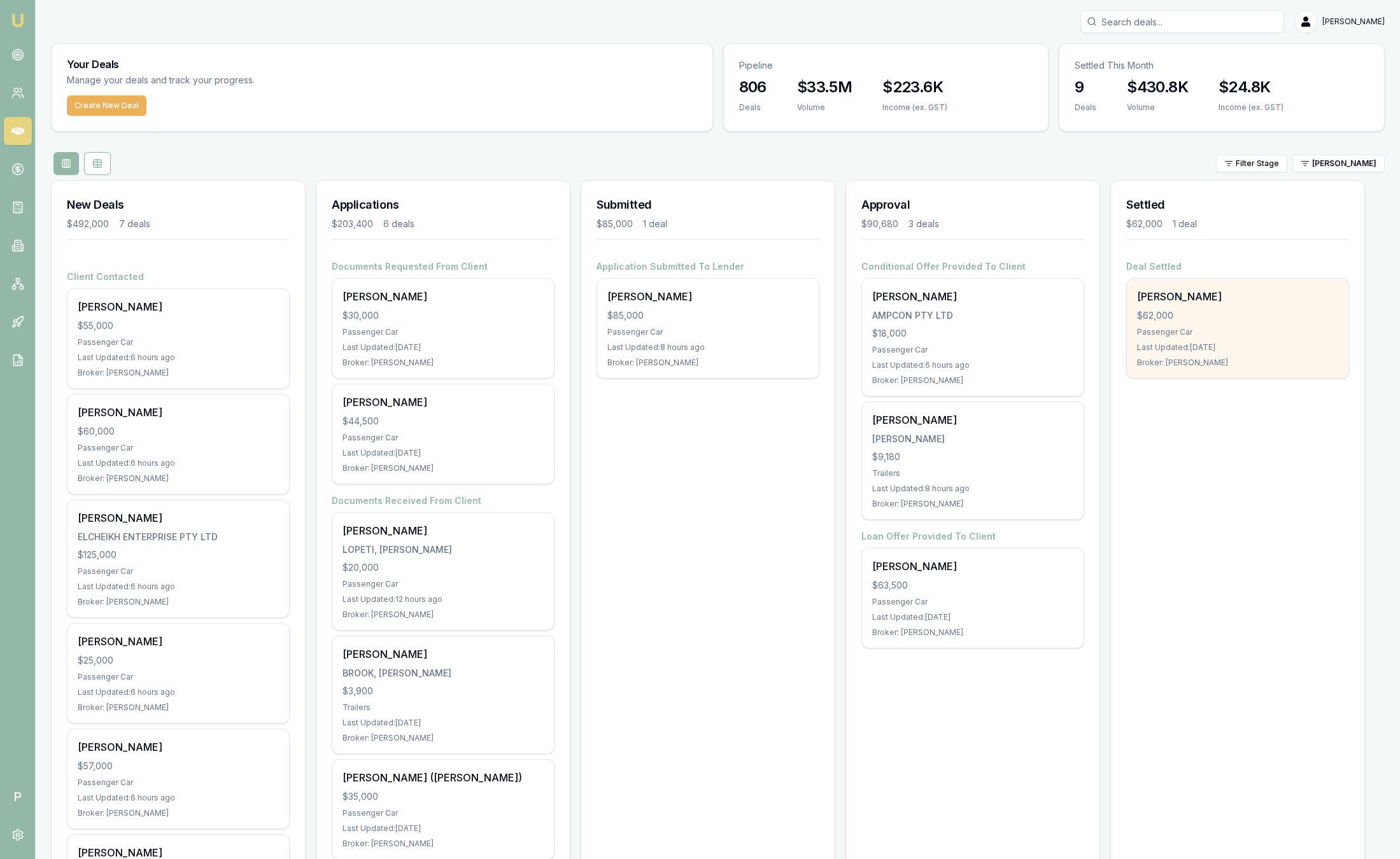
click at [1235, 309] on div "$62,000" at bounding box center [1237, 315] width 201 height 13
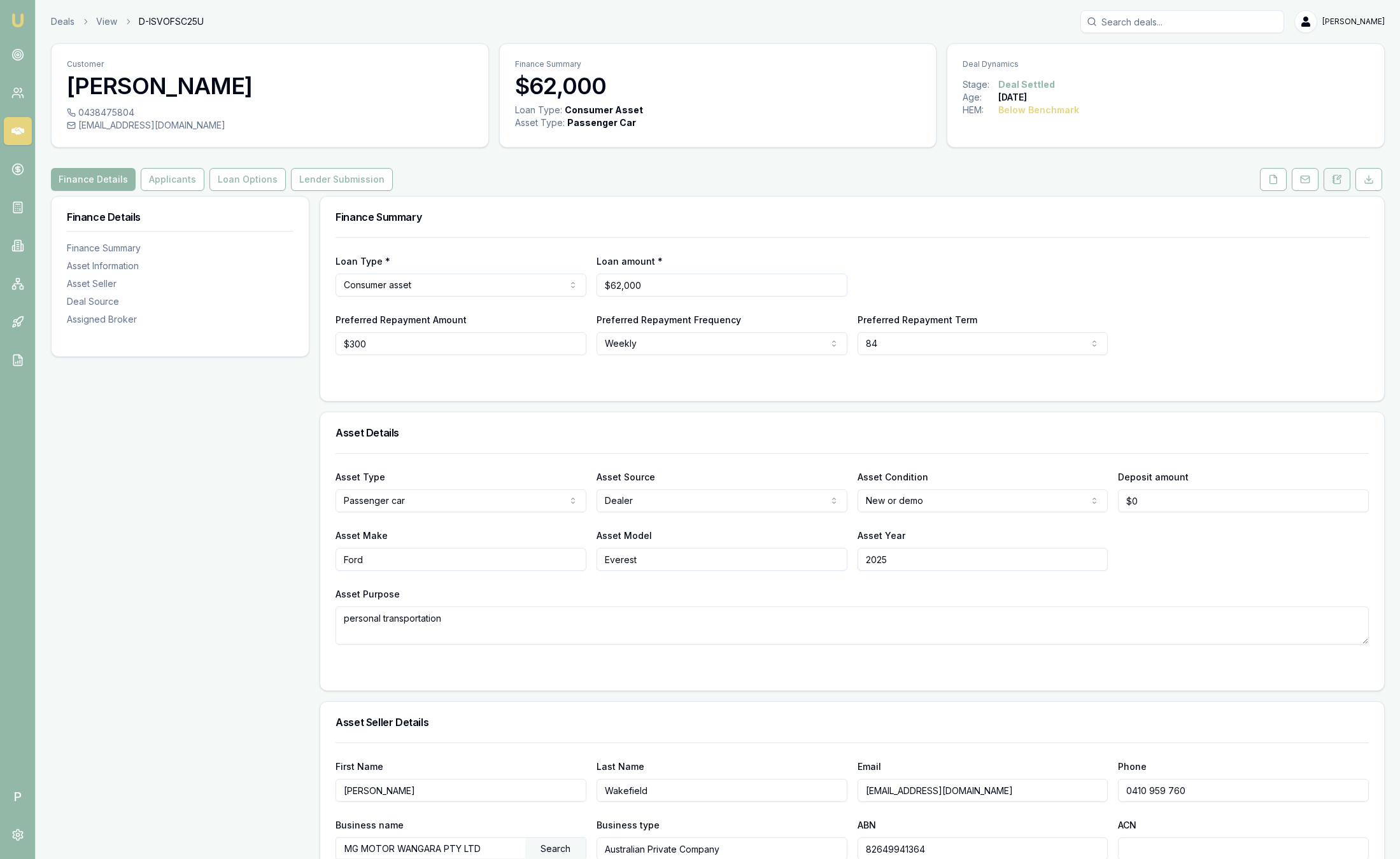
click at [1344, 180] on button at bounding box center [1337, 179] width 27 height 23
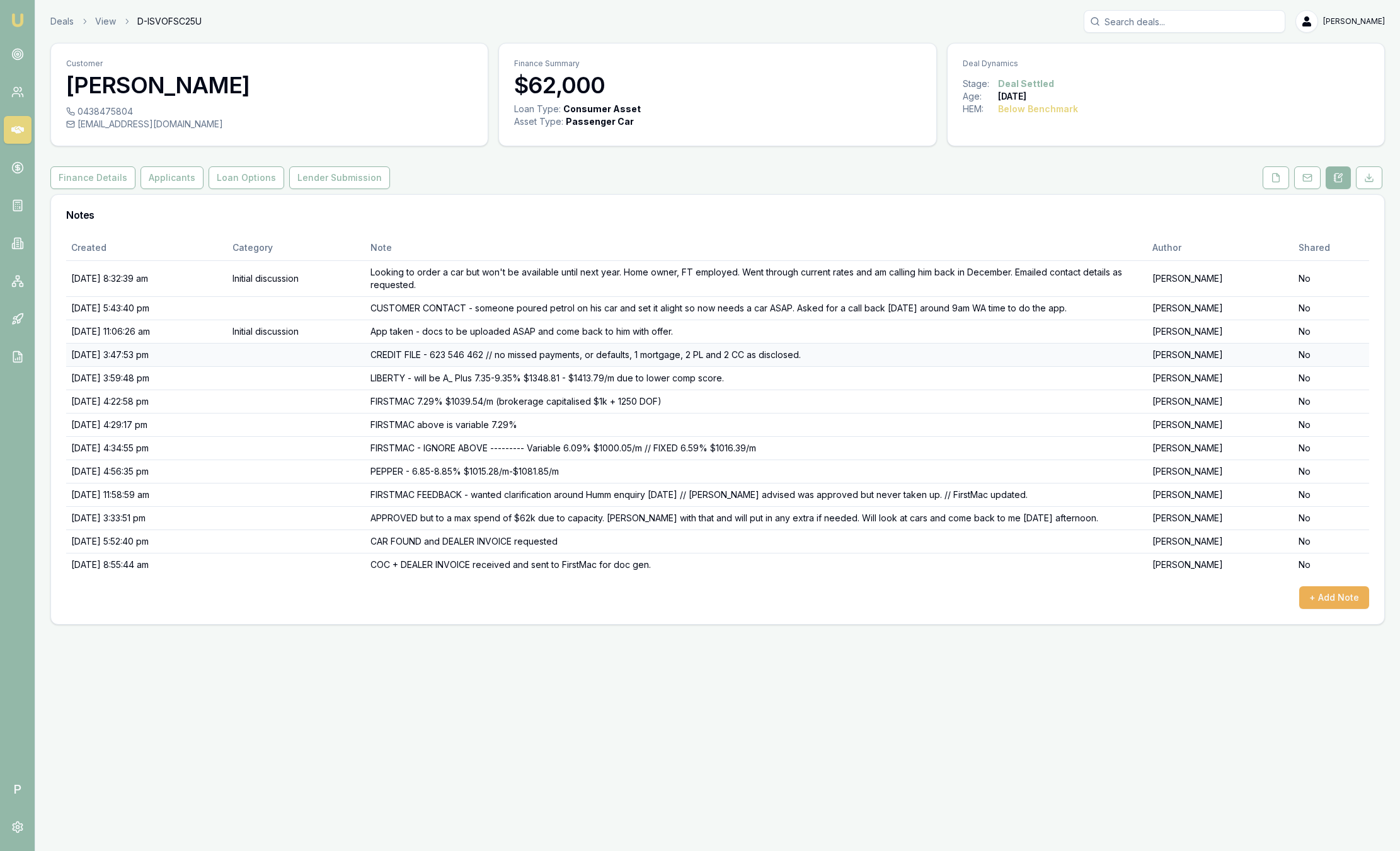
click at [490, 353] on td "CREDIT FILE - 623 546 462 // no missed payments, or defaults, 1 mortgage, 2 PL …" at bounding box center [757, 354] width 782 height 23
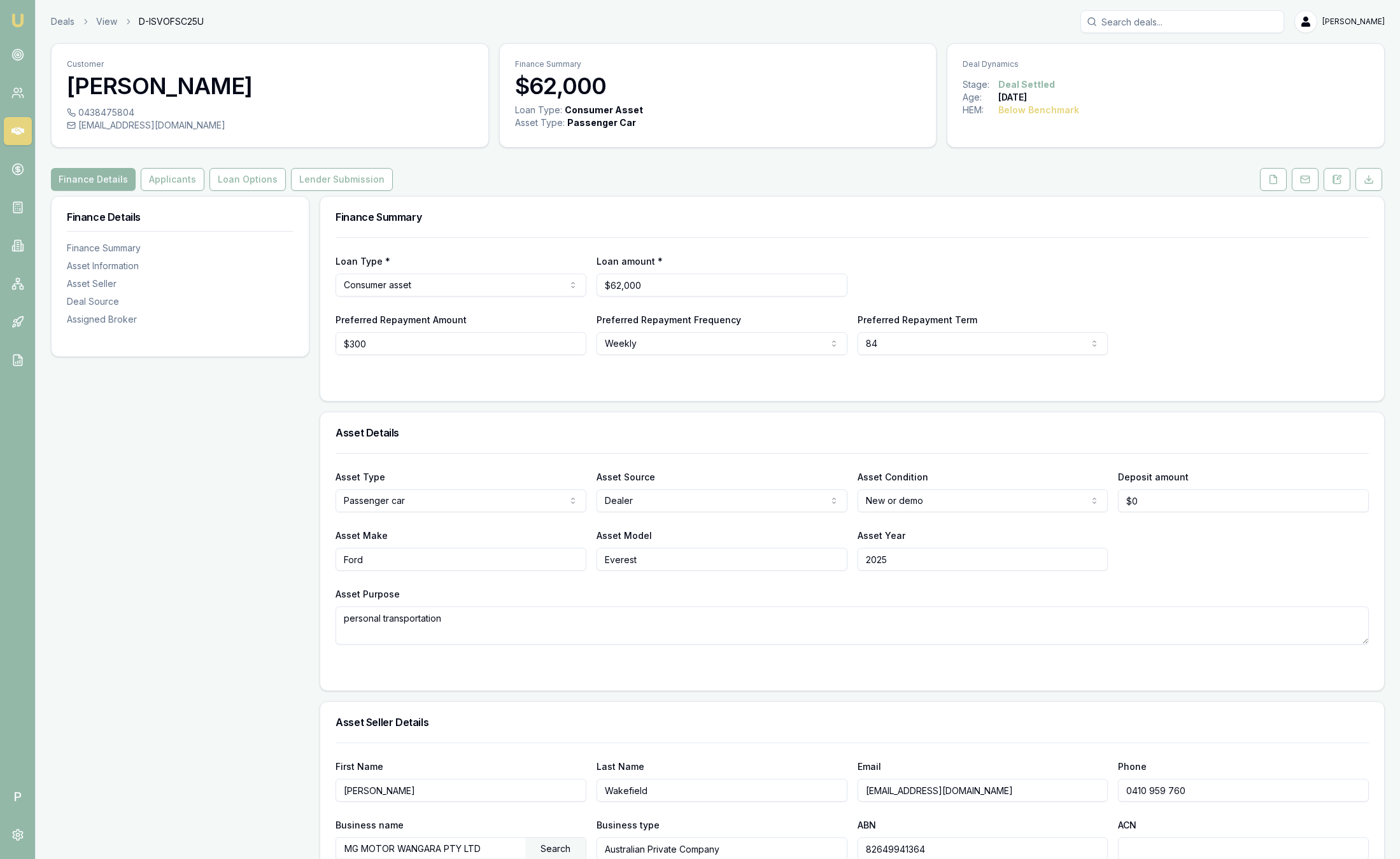
click at [22, 22] on img at bounding box center [17, 20] width 15 height 15
